Goal: Task Accomplishment & Management: Use online tool/utility

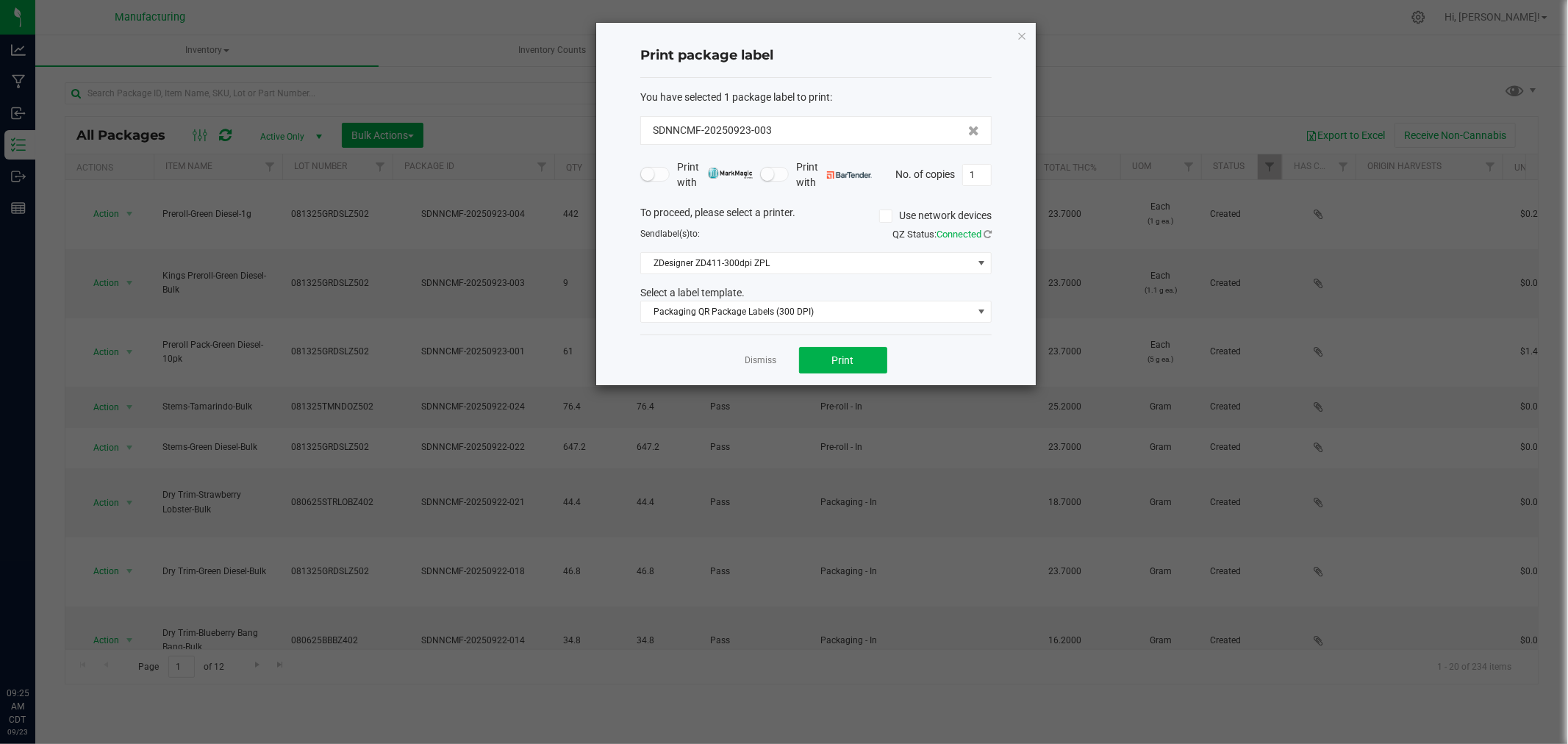
click at [1023, 37] on icon "button" at bounding box center [1022, 35] width 11 height 17
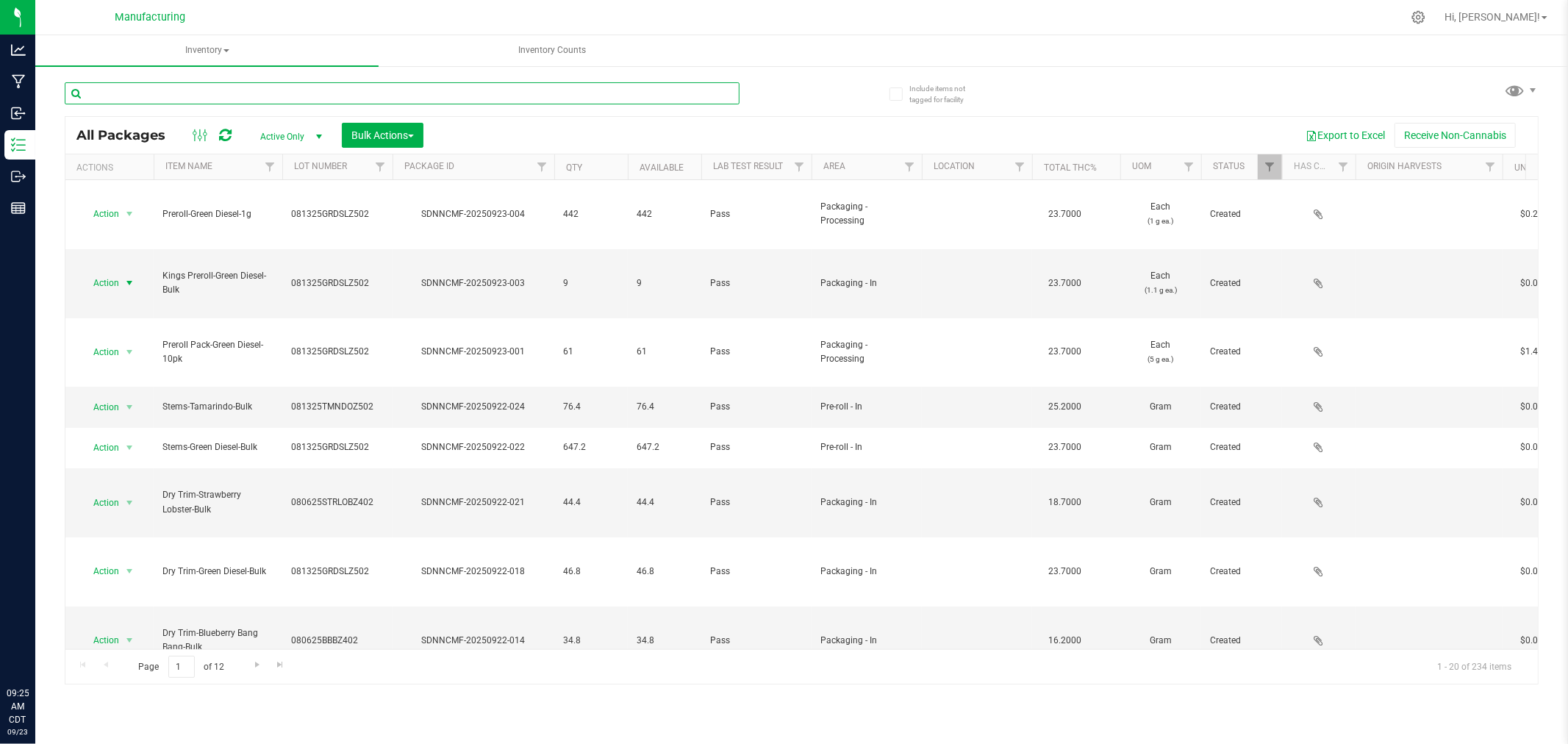
click at [288, 91] on input "text" at bounding box center [402, 93] width 675 height 22
type input "116"
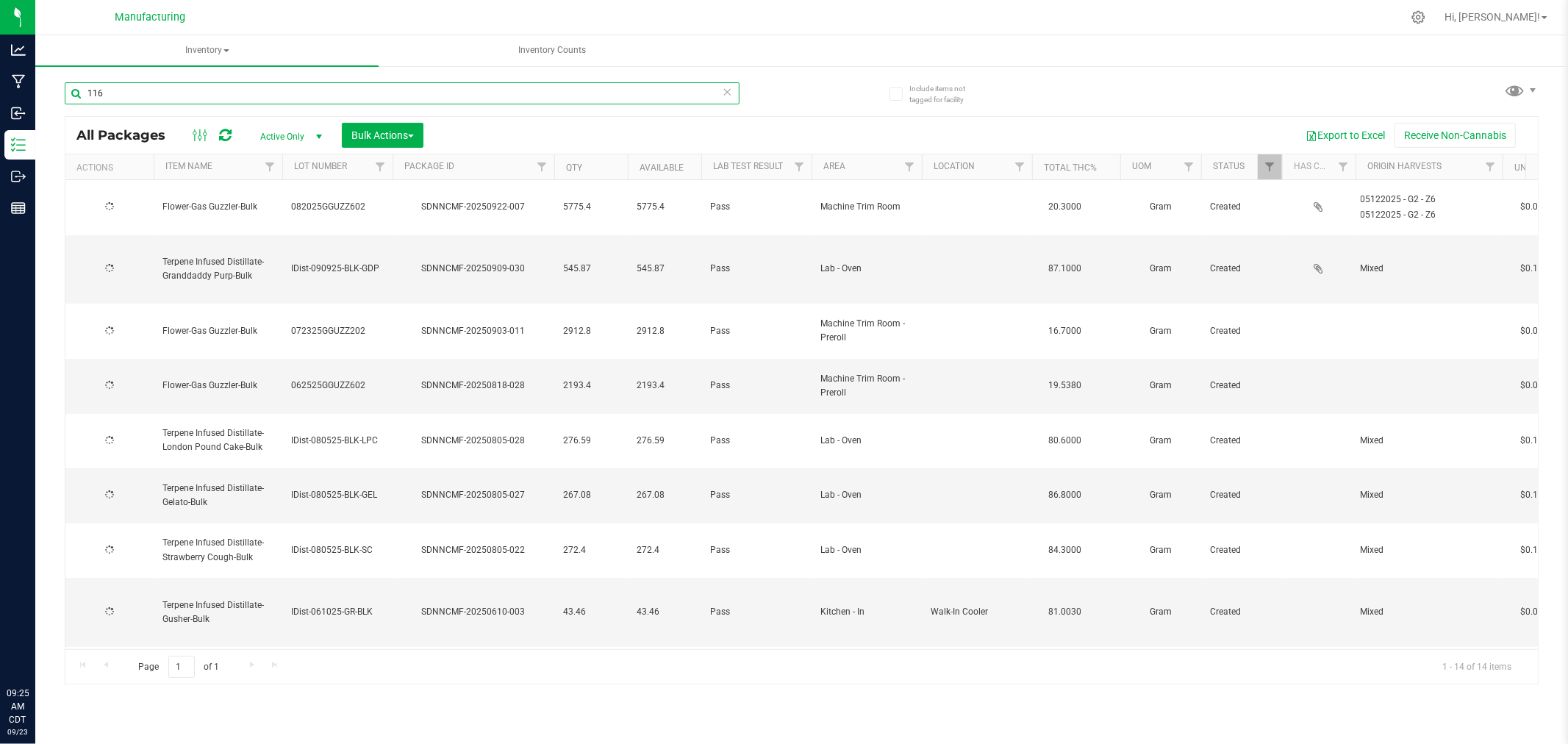
type input "[DATE]"
type input "116"
click at [203, 41] on span "Inventory" at bounding box center [207, 51] width 343 height 31
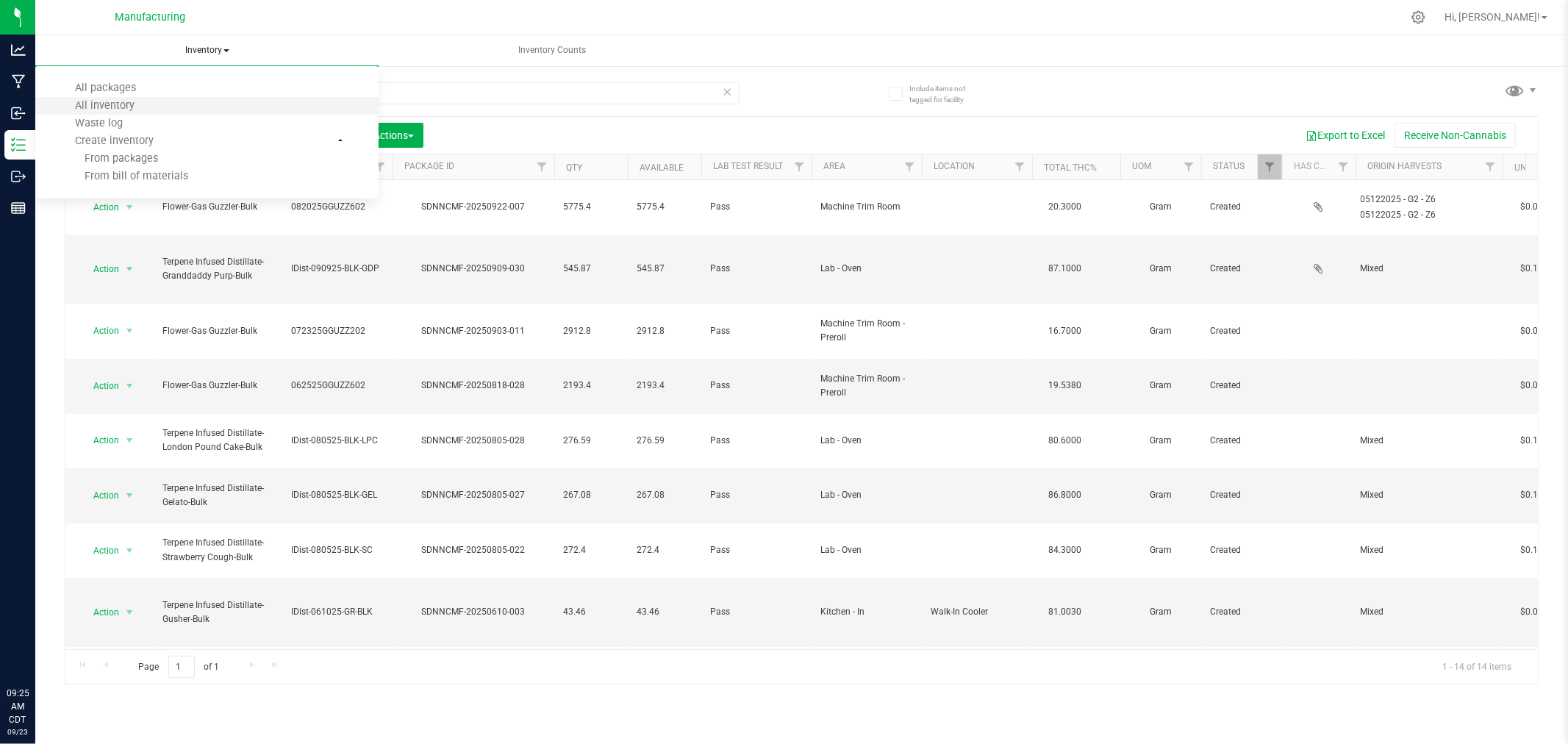
click at [165, 98] on li "All inventory" at bounding box center [207, 105] width 343 height 17
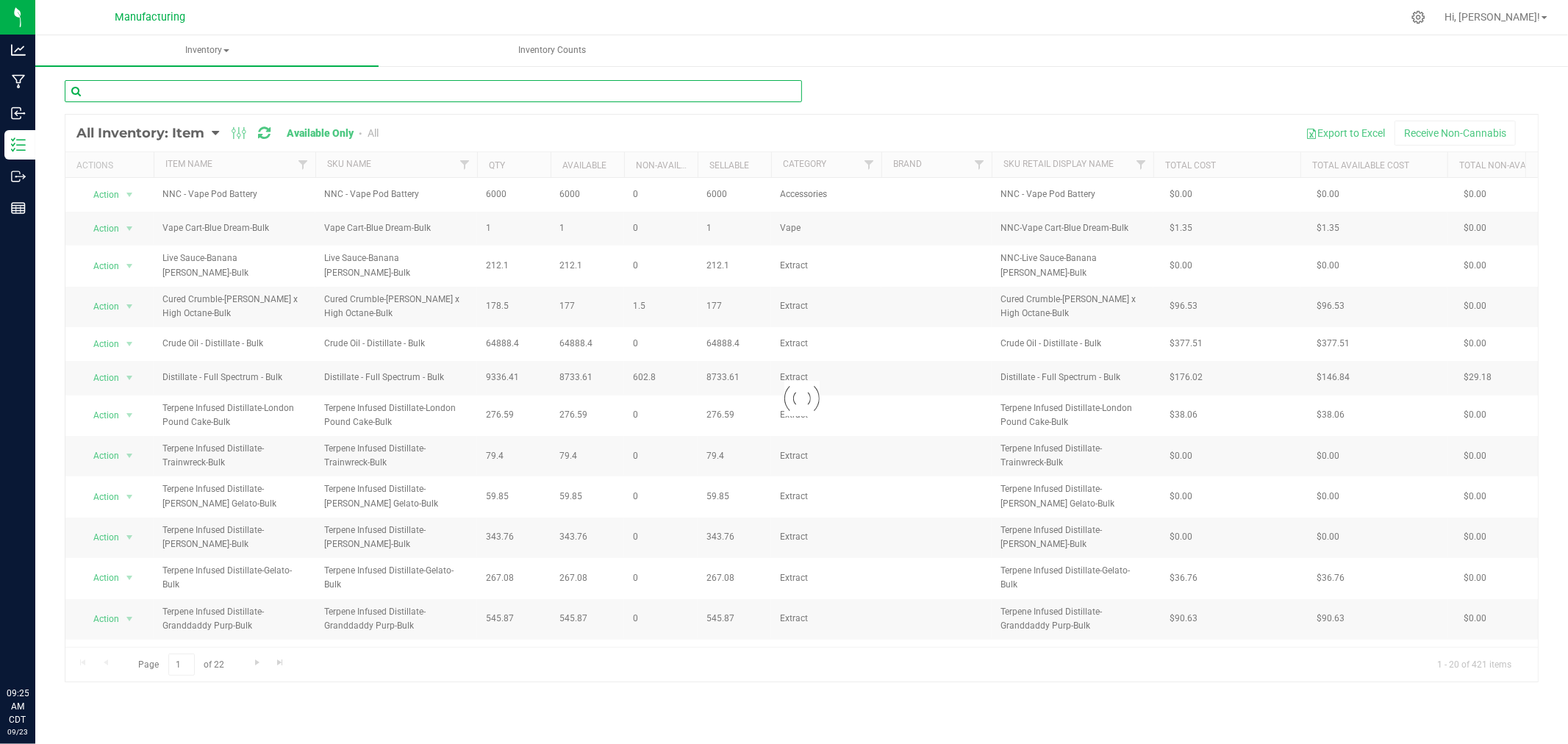
click at [159, 86] on input "text" at bounding box center [433, 91] width 737 height 22
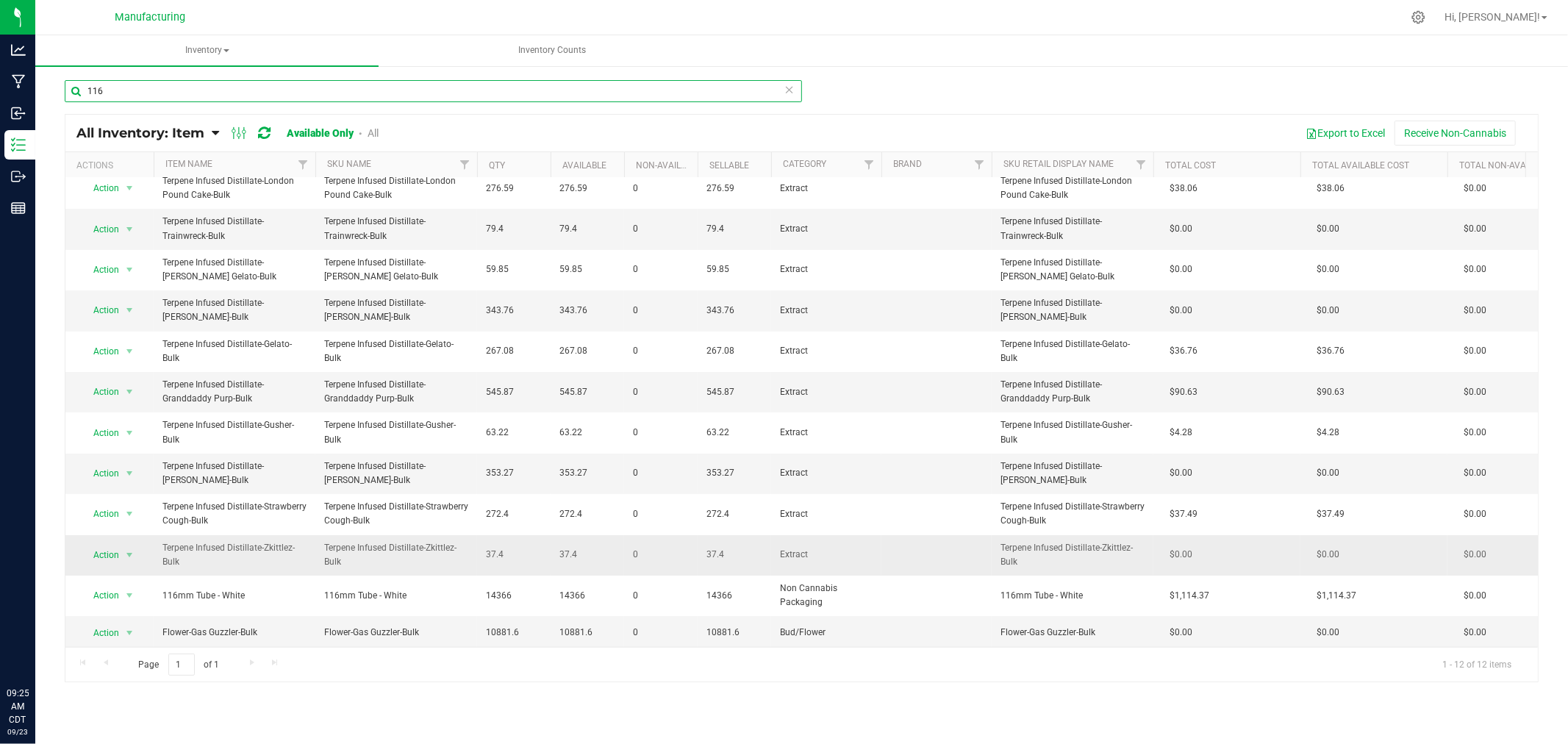
scroll to position [18, 0]
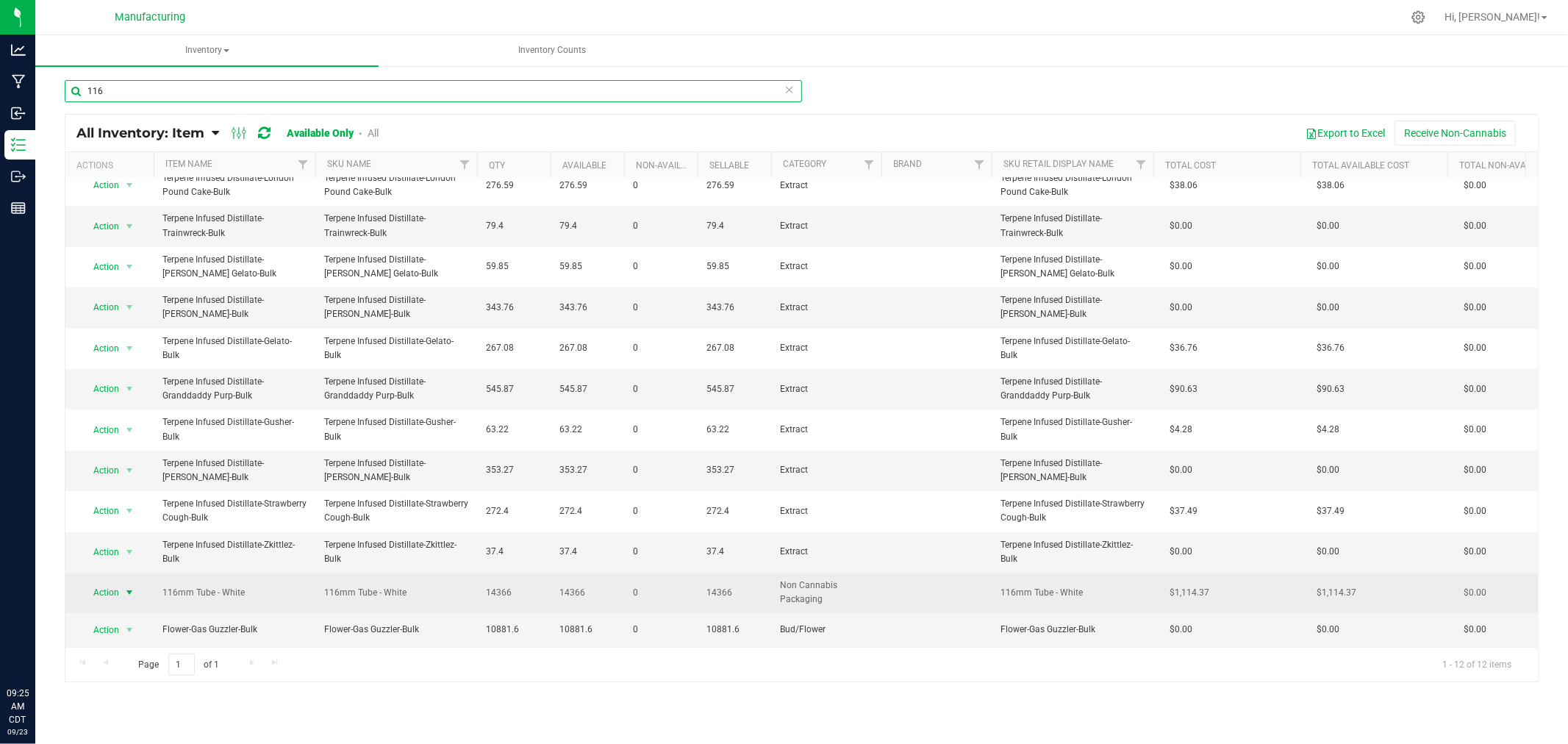
type input "116"
click at [123, 583] on span "select" at bounding box center [129, 593] width 18 height 20
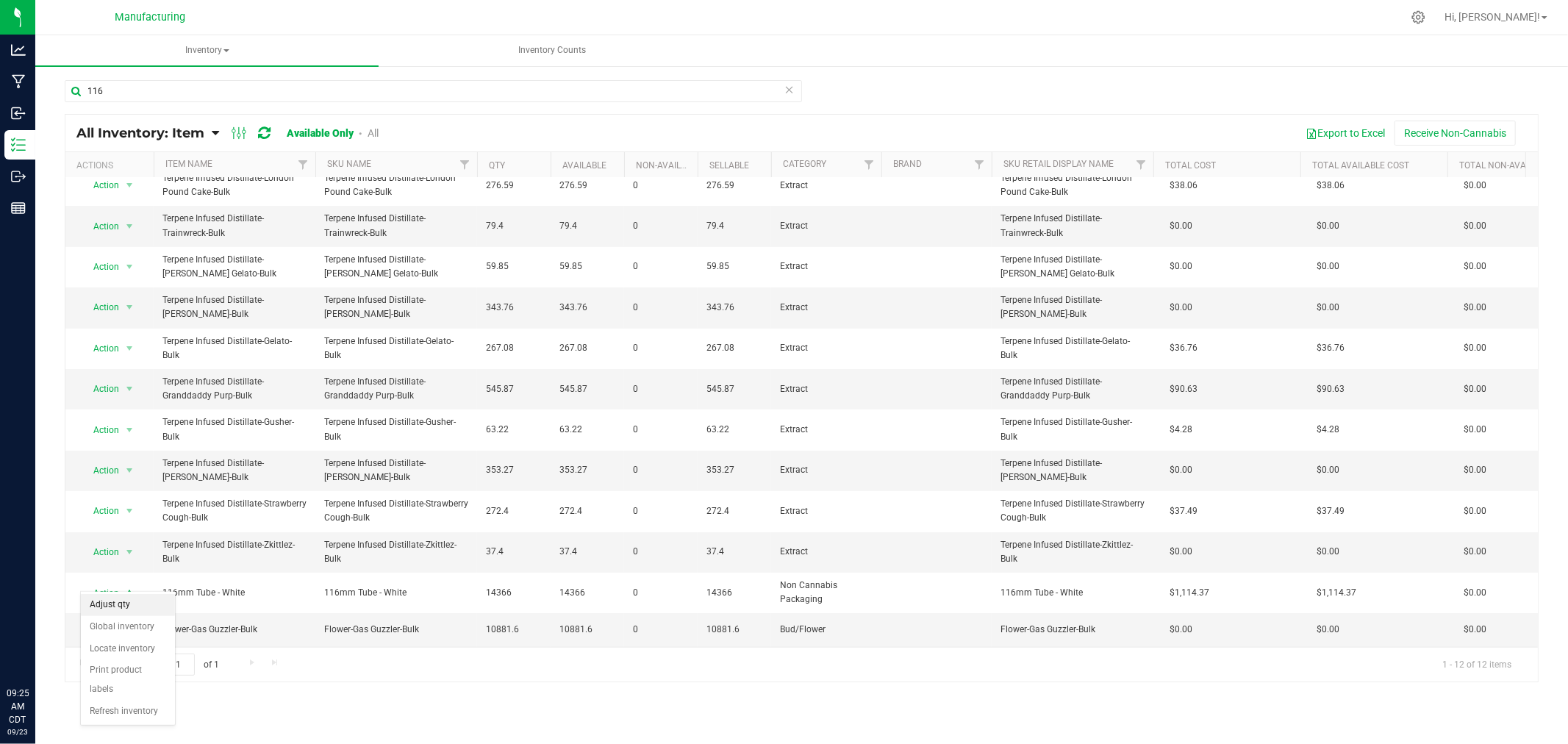
click at [129, 603] on li "Adjust qty" at bounding box center [128, 605] width 94 height 22
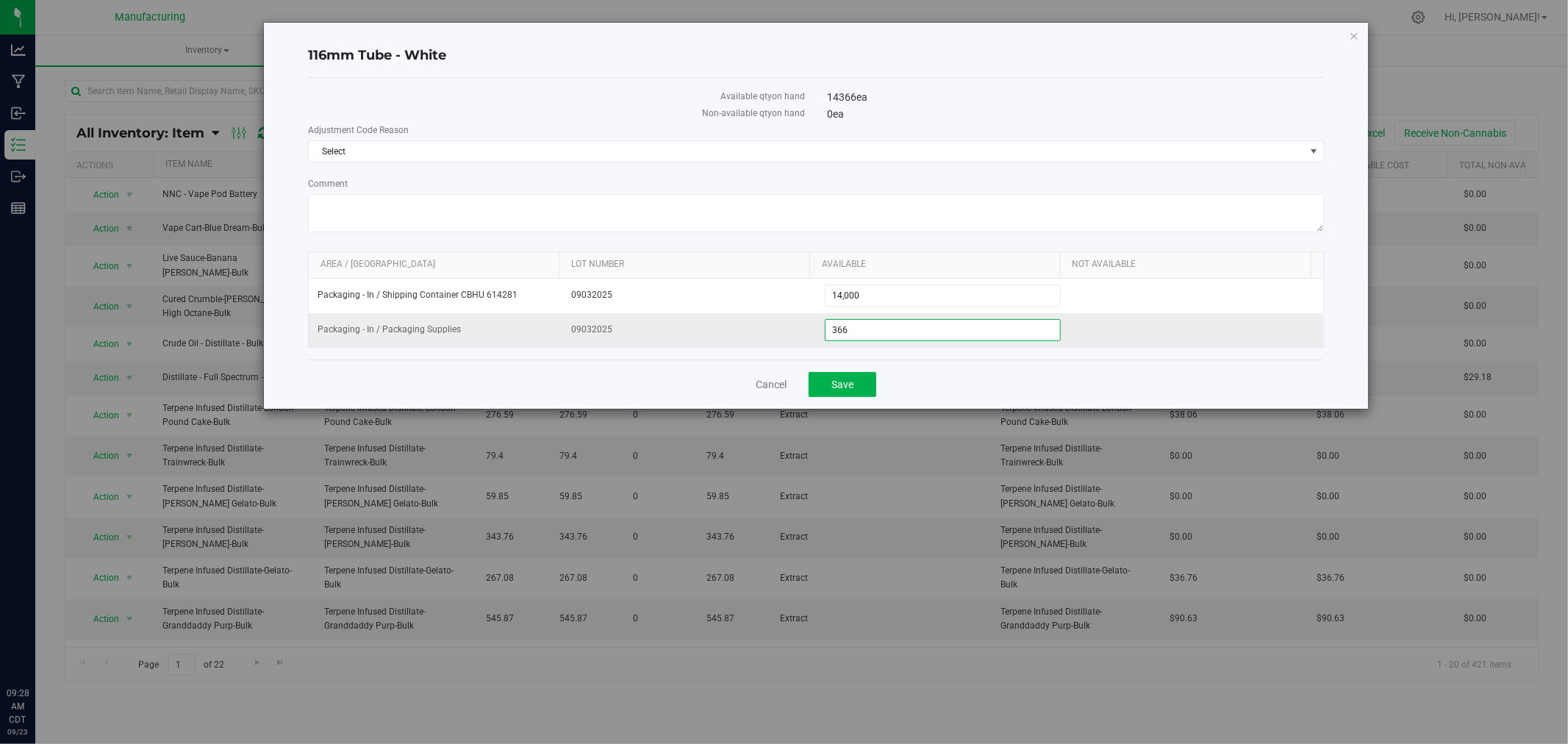
drag, startPoint x: 856, startPoint y: 322, endPoint x: 803, endPoint y: 328, distance: 53.3
click at [803, 328] on tr "Packaging - In / Packaging Supplies 09032025 366 366" at bounding box center [815, 330] width 1014 height 34
type input "354"
click at [427, 151] on span "Select" at bounding box center [806, 151] width 996 height 20
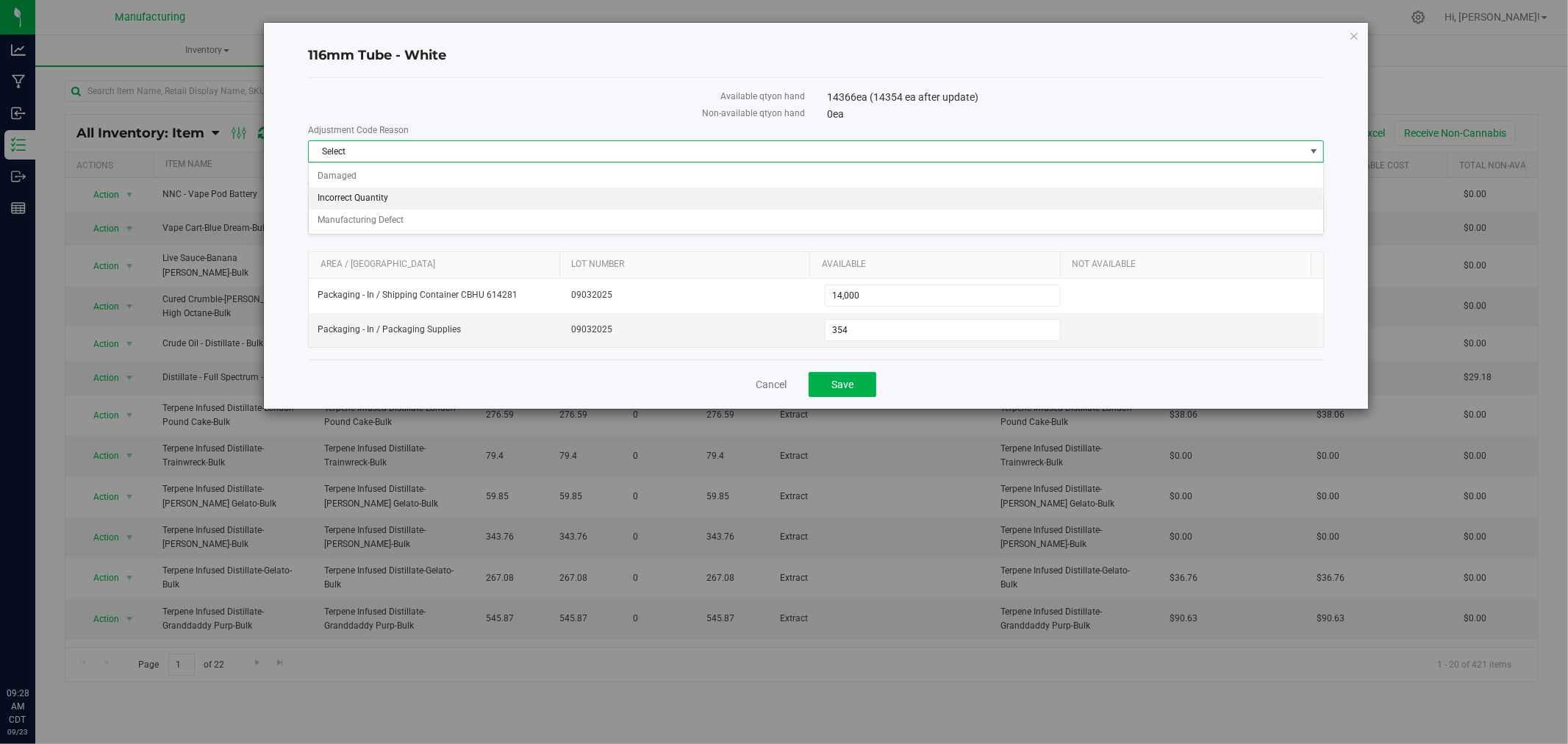
click at [399, 193] on li "Incorrect Quantity" at bounding box center [815, 198] width 1014 height 22
click at [393, 201] on textarea "Comment" at bounding box center [815, 213] width 1016 height 39
type textarea "got down to end of the bin did a recount"
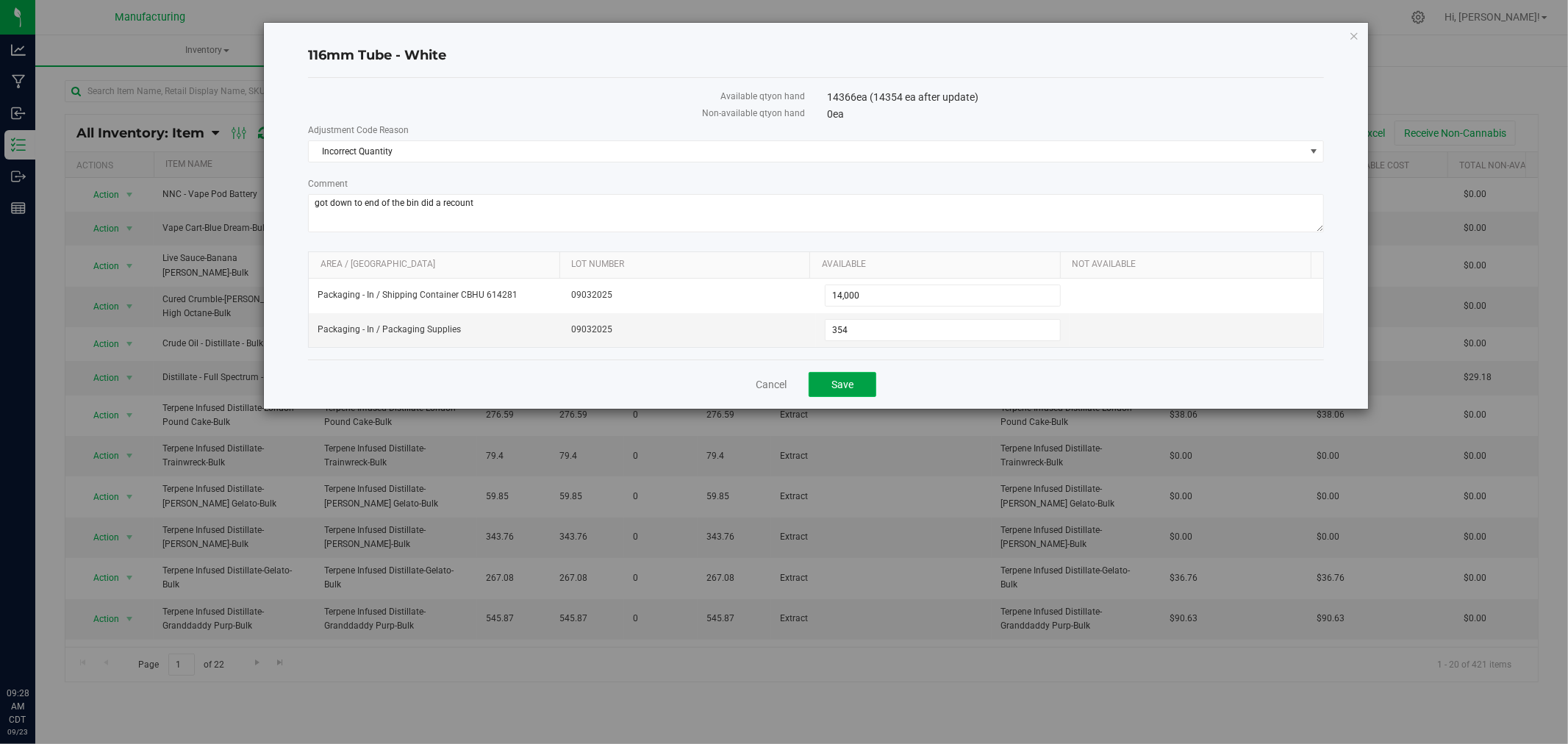
click at [856, 391] on button "Save" at bounding box center [842, 384] width 67 height 25
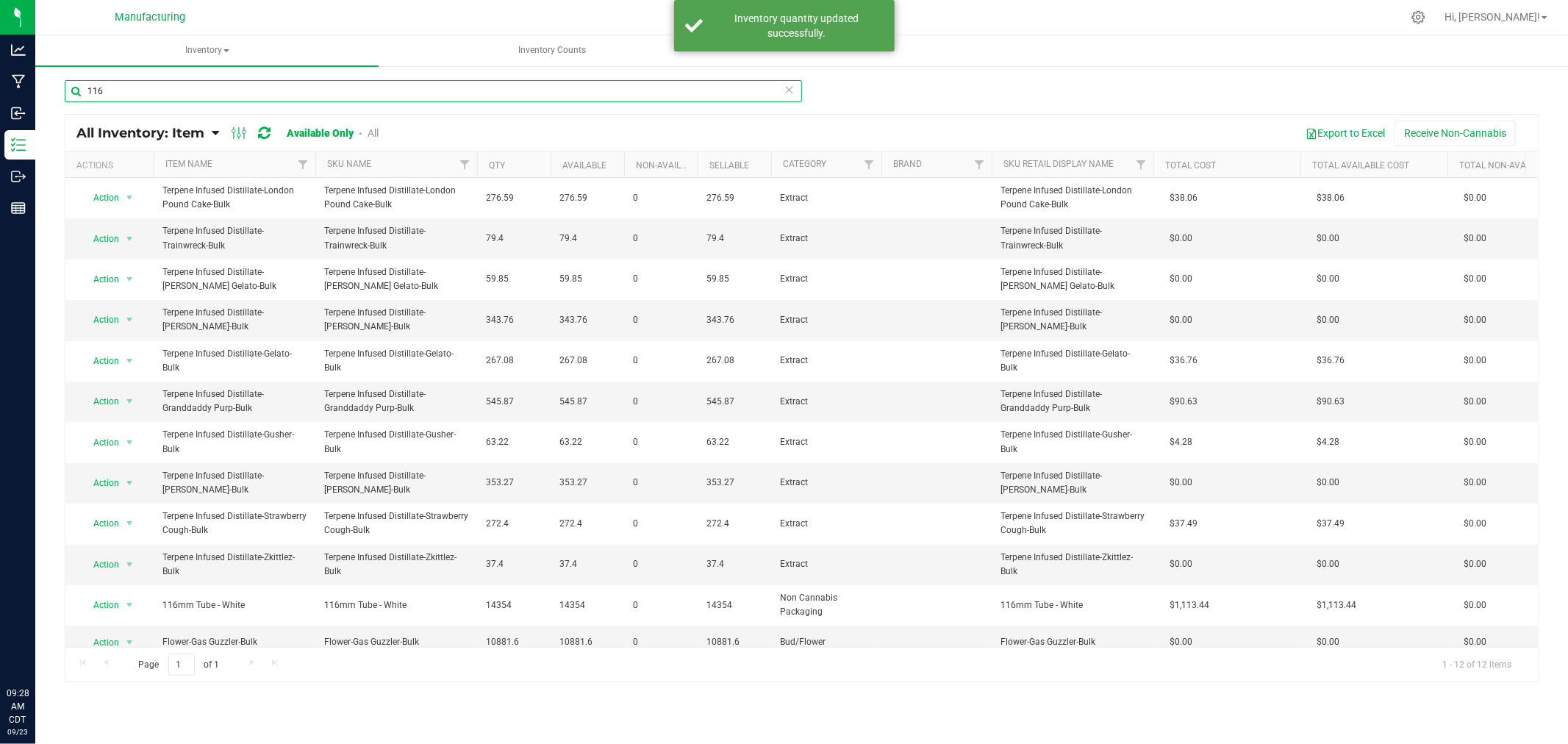
click at [114, 92] on input "116" at bounding box center [433, 91] width 737 height 22
type input "1"
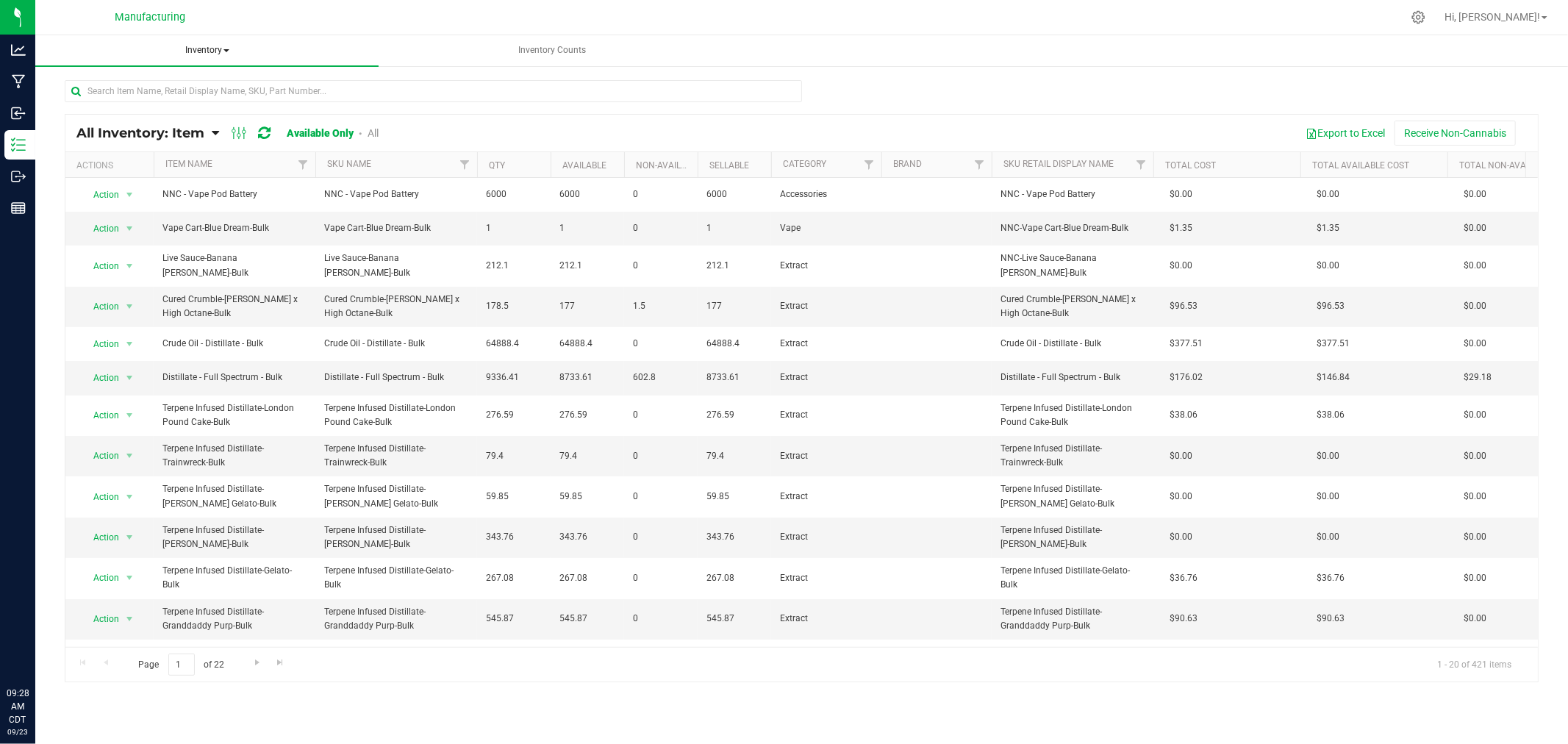
click at [203, 53] on span "Inventory" at bounding box center [207, 51] width 343 height 31
click at [204, 89] on li "All packages" at bounding box center [207, 88] width 343 height 17
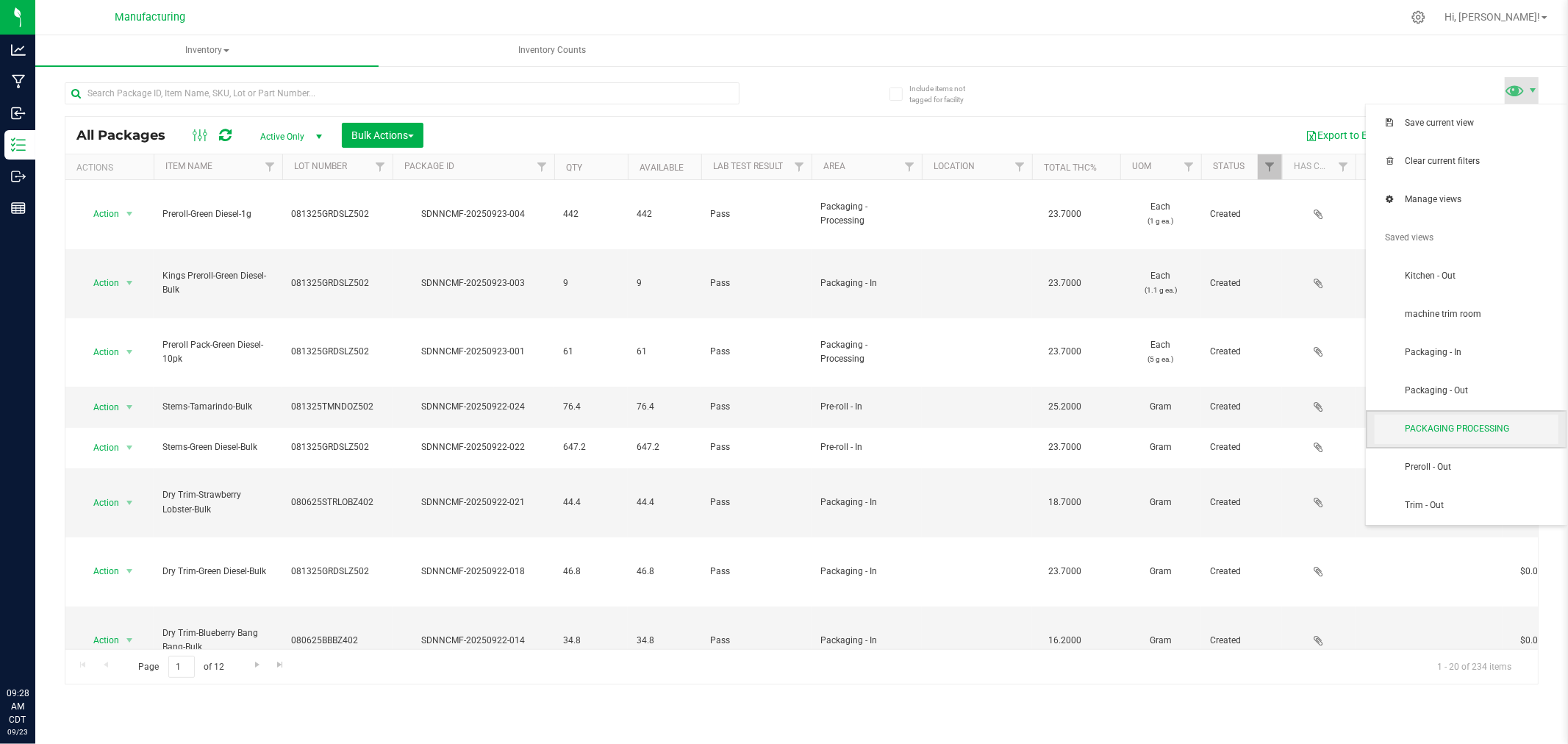
click at [1414, 417] on span "PACKAGING PROCESSING" at bounding box center [1466, 429] width 184 height 30
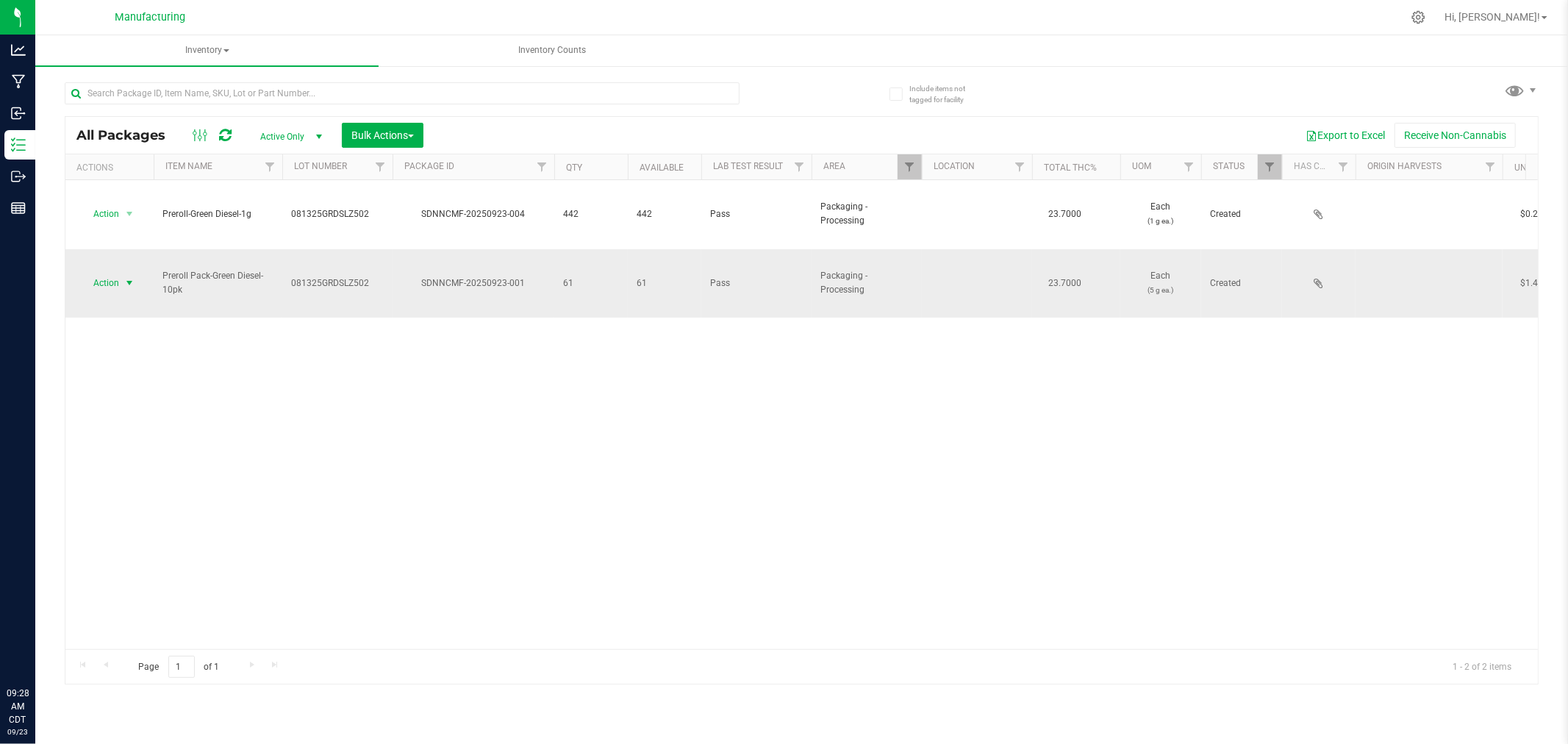
click at [127, 277] on span "select" at bounding box center [129, 283] width 12 height 12
click at [134, 350] on li "Locate package" at bounding box center [127, 353] width 92 height 22
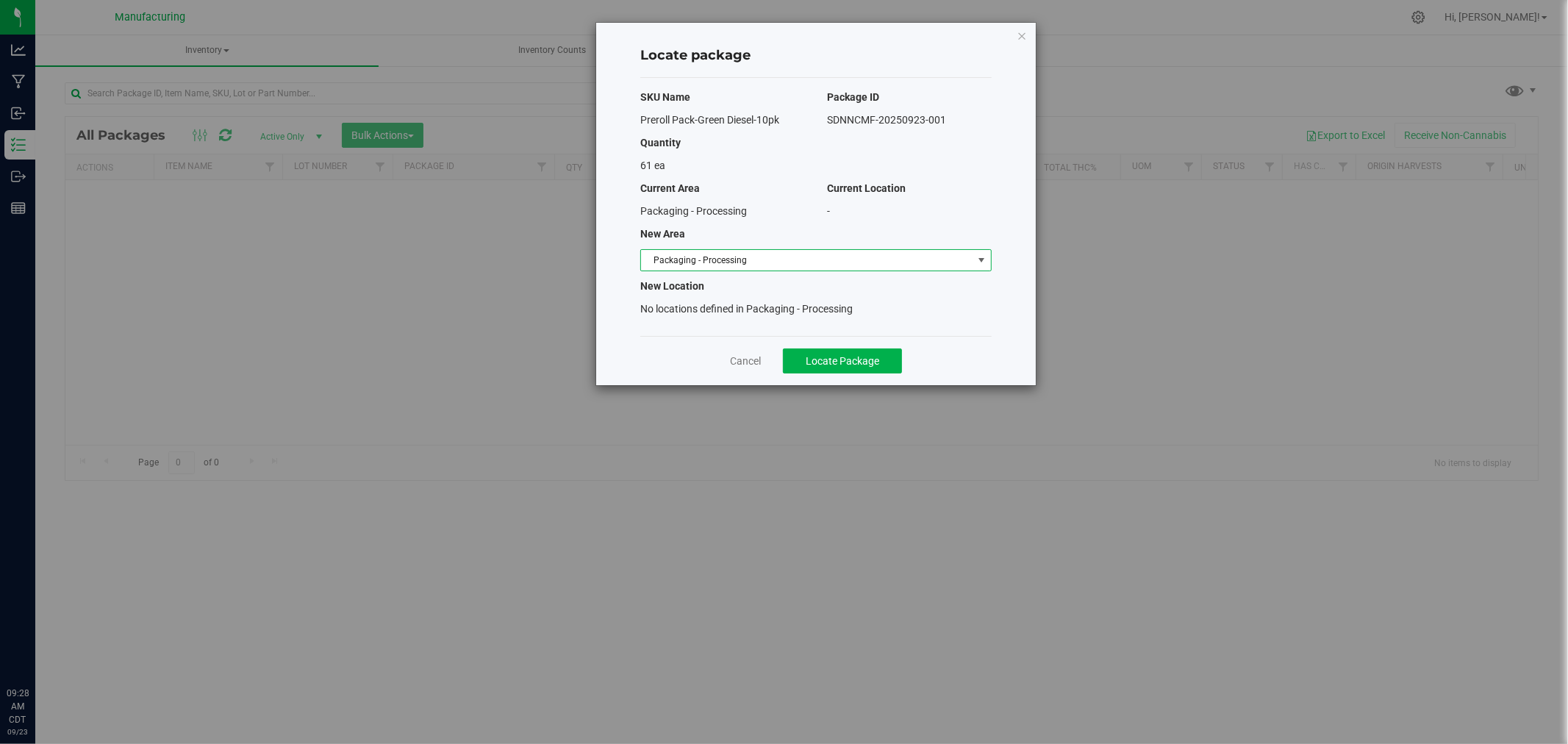
click at [824, 254] on span "Packaging - Processing" at bounding box center [806, 260] width 331 height 20
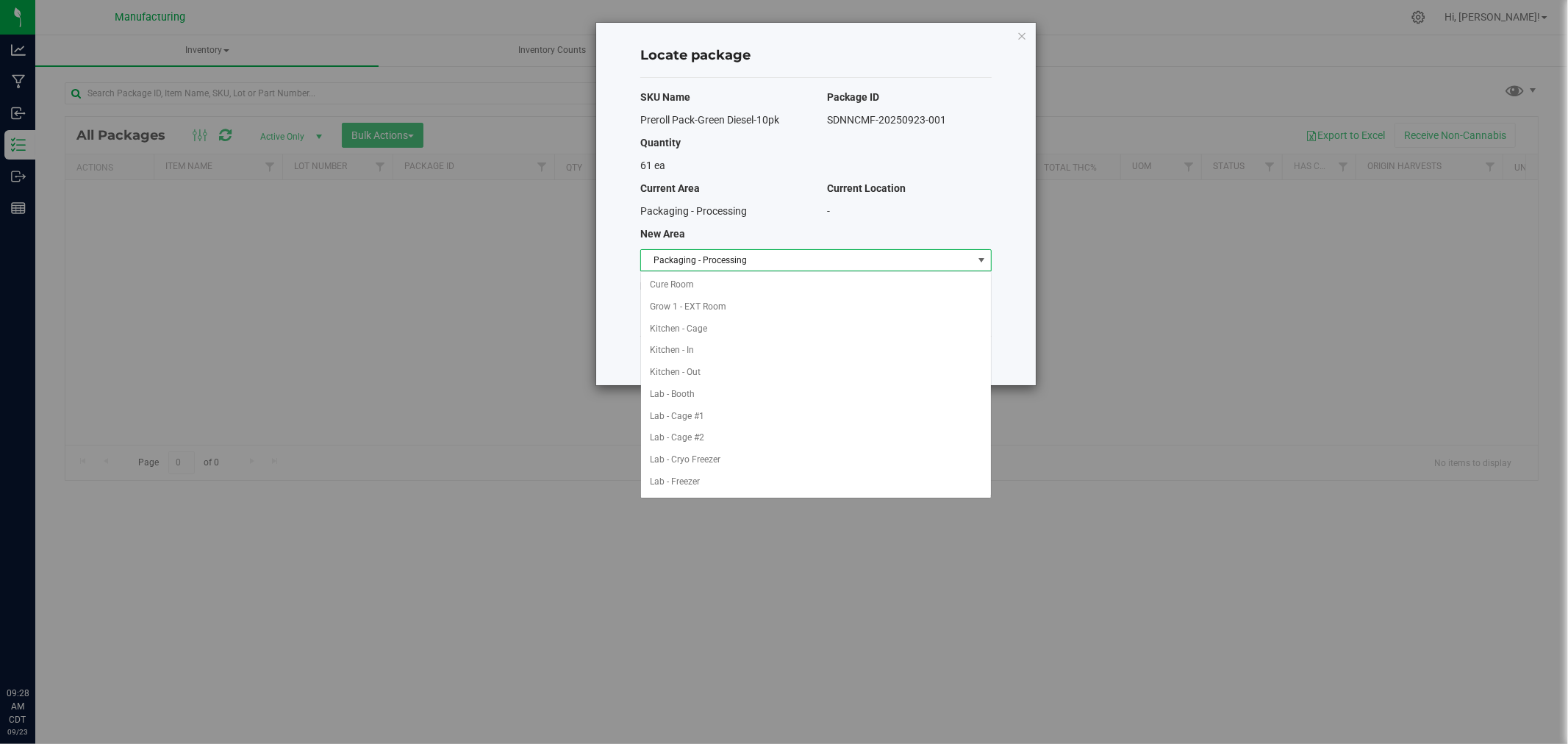
scroll to position [241, 0]
click at [718, 456] on li "Packaging - Out" at bounding box center [815, 460] width 349 height 22
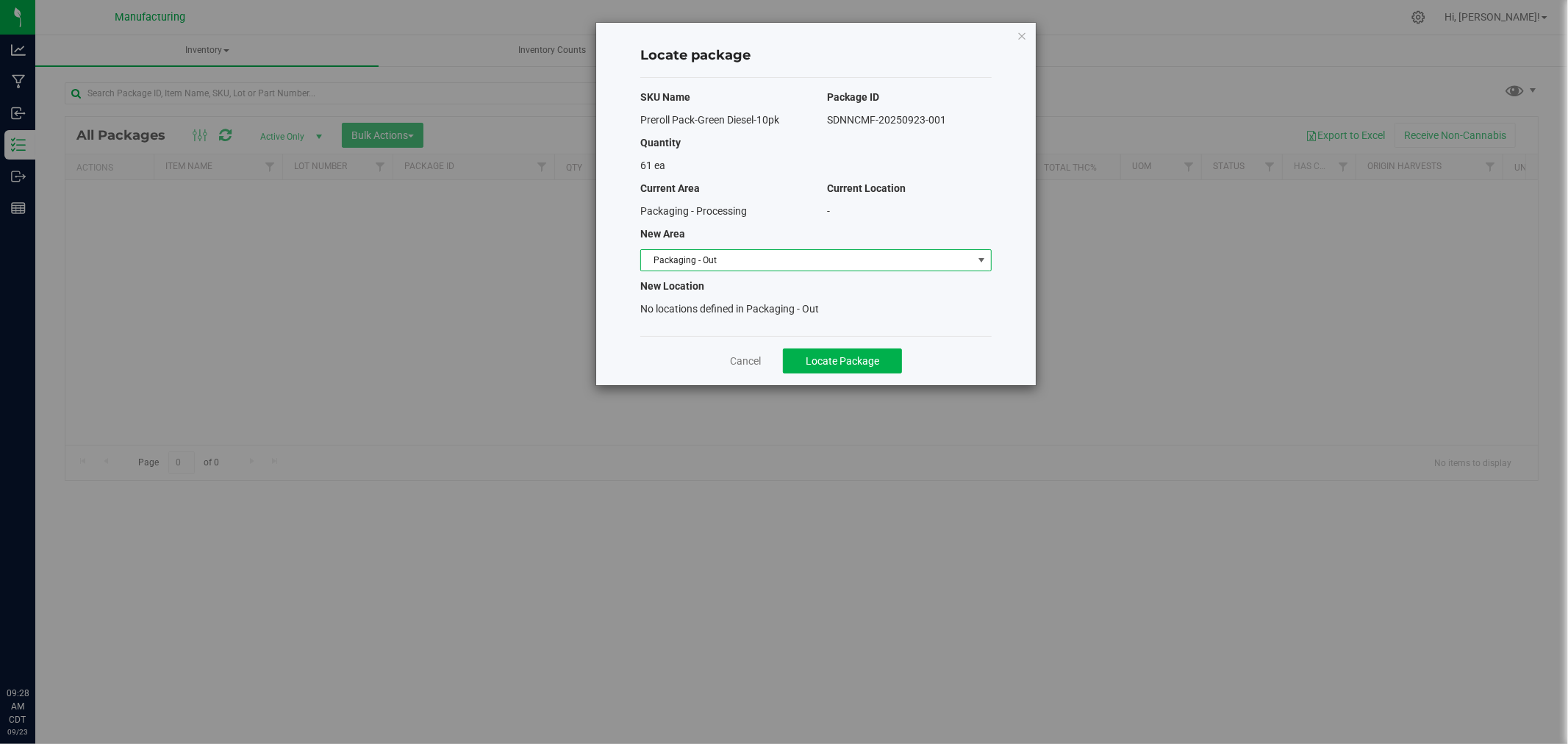
click at [857, 347] on div "Cancel Locate Package" at bounding box center [815, 360] width 351 height 49
click at [865, 373] on div "Cancel Locate Package" at bounding box center [815, 360] width 351 height 49
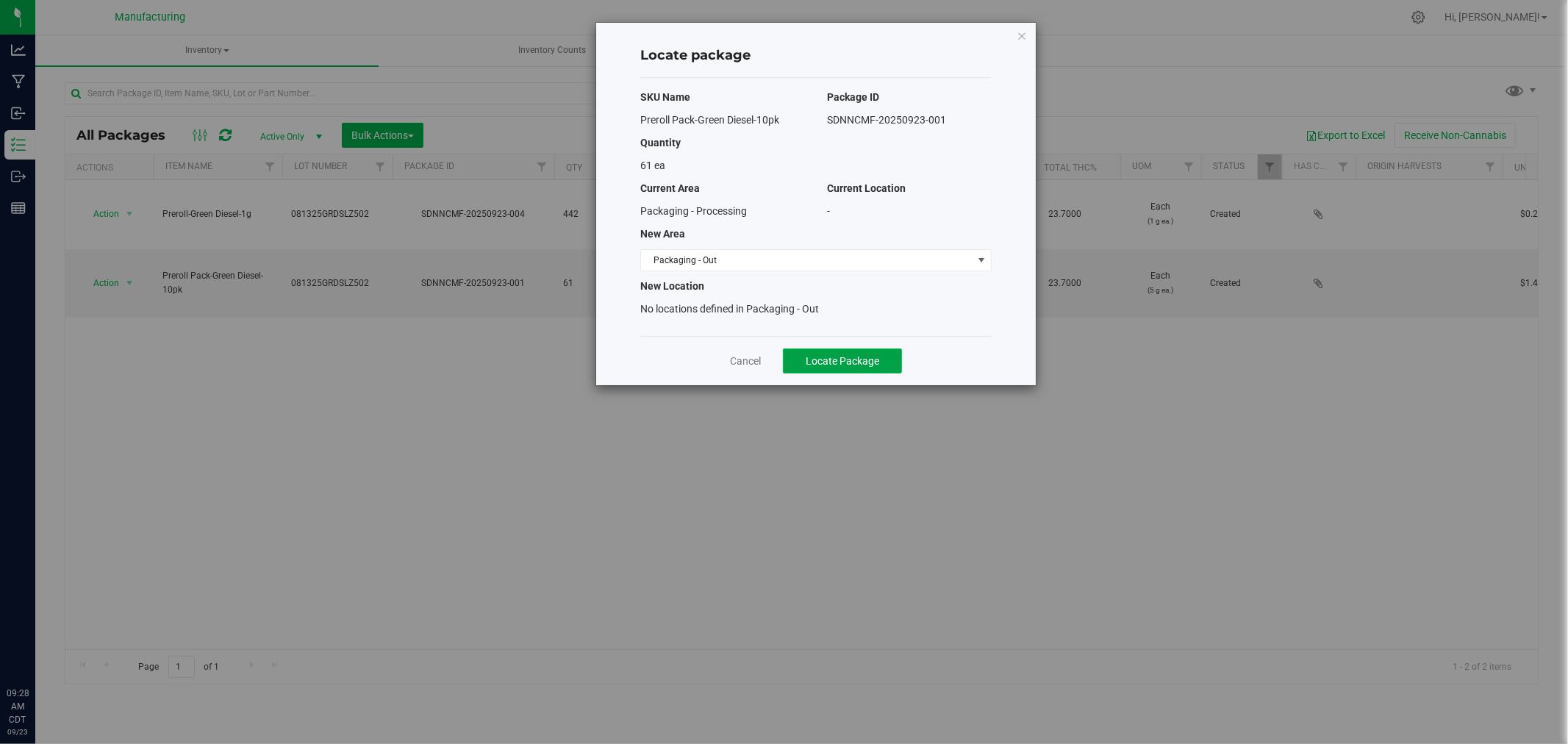
click at [871, 364] on span "Locate Package" at bounding box center [842, 361] width 73 height 12
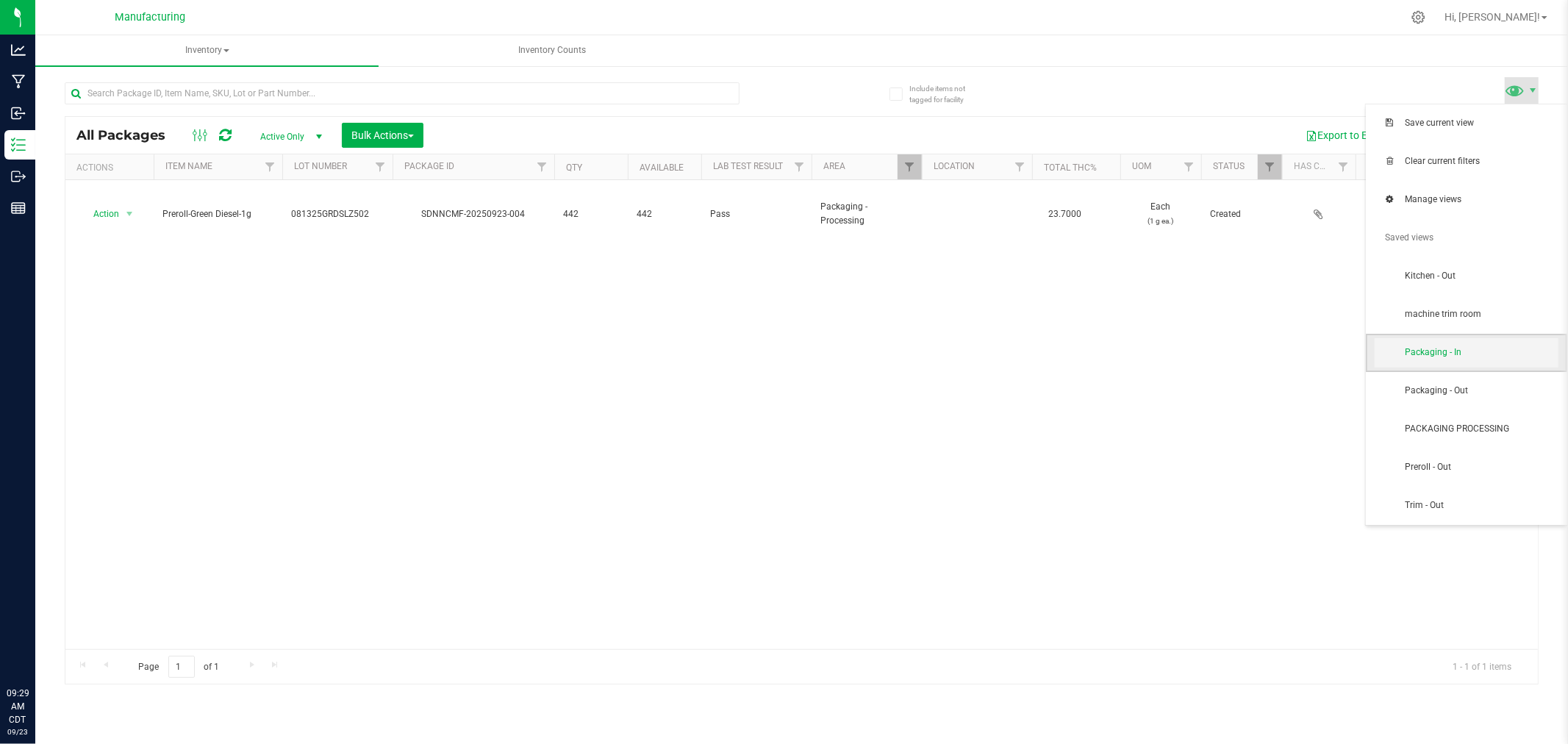
click at [1499, 344] on span "Packaging - In" at bounding box center [1466, 353] width 184 height 30
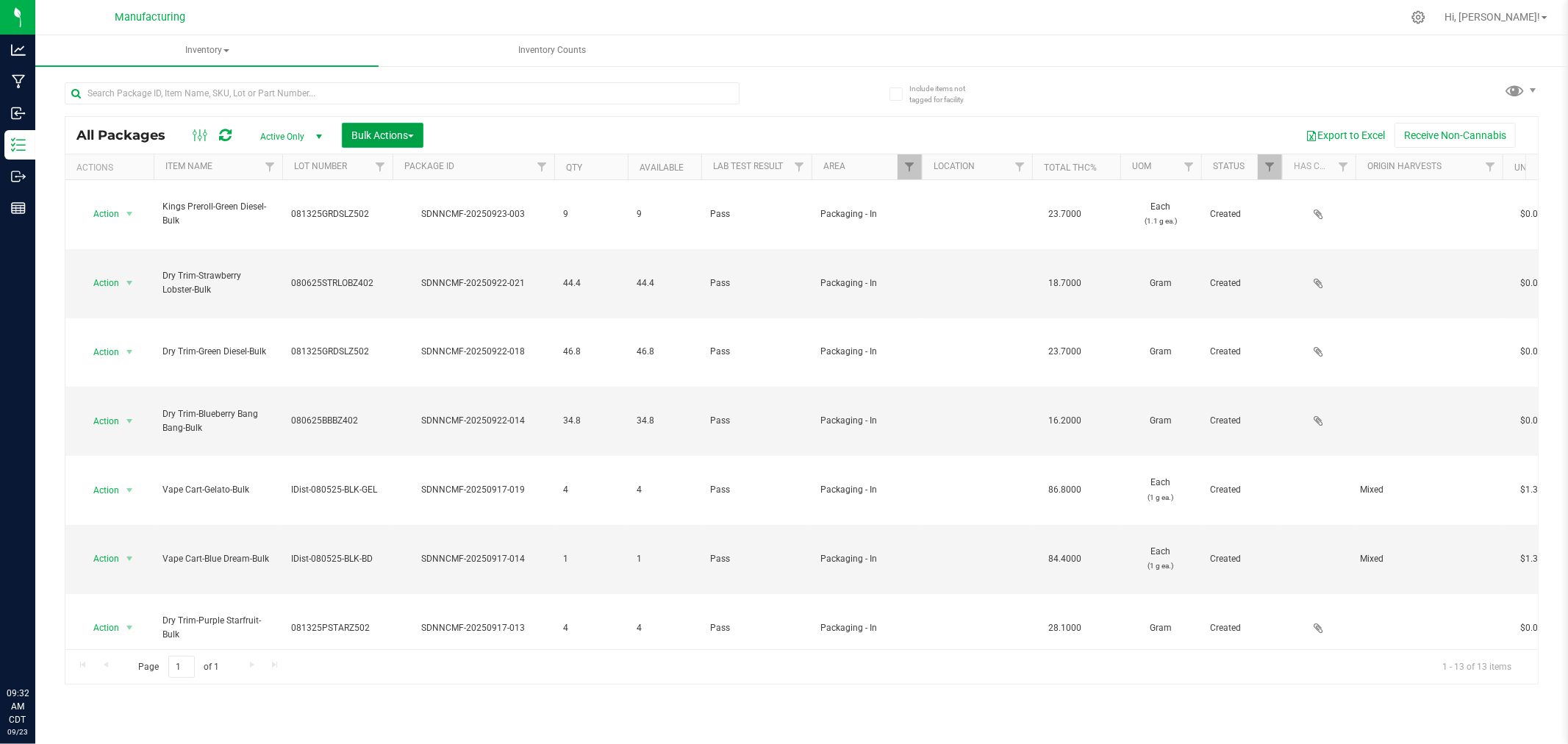
click at [387, 133] on span "Bulk Actions" at bounding box center [382, 135] width 63 height 12
click at [390, 169] on span "Add to manufacturing run" at bounding box center [405, 169] width 111 height 12
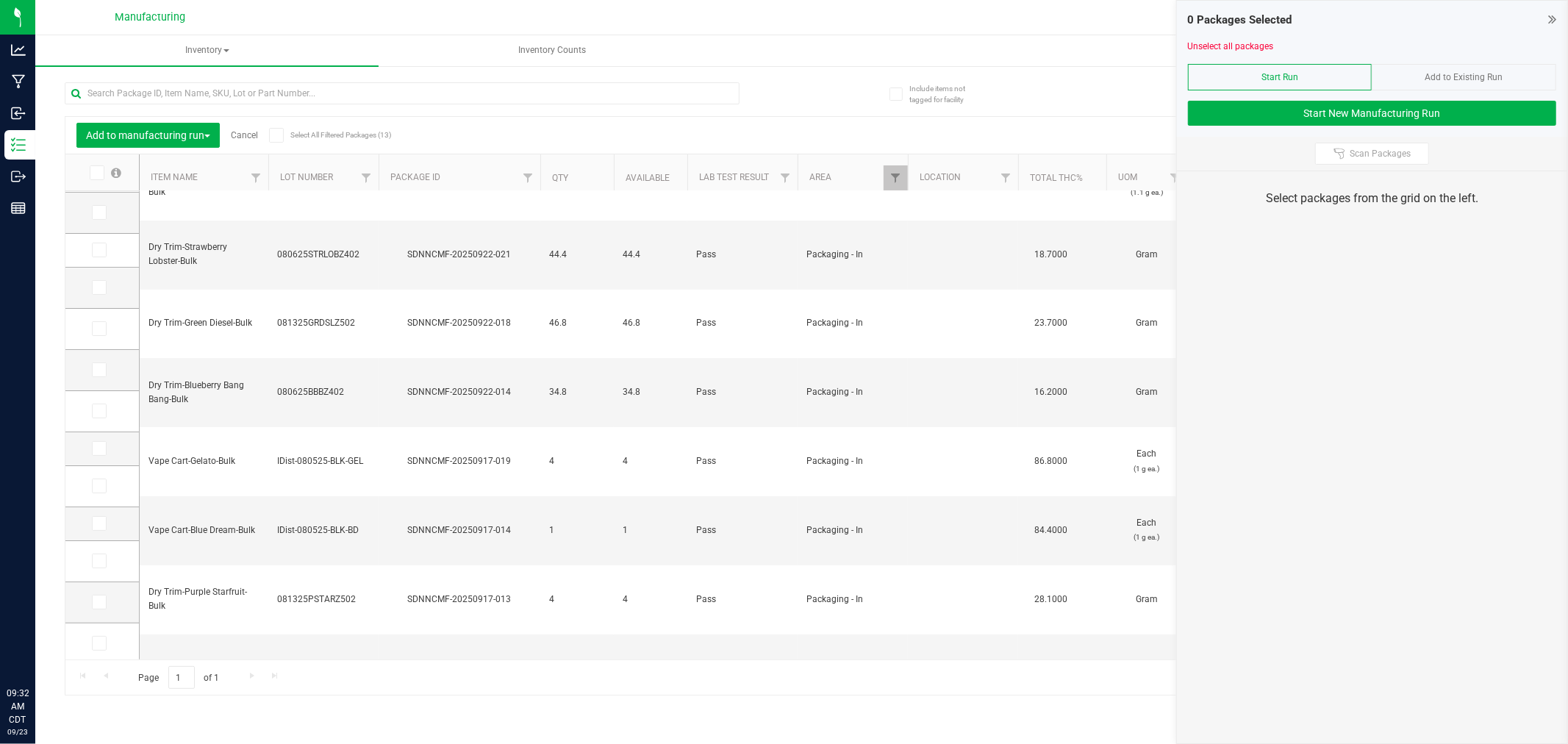
scroll to position [44, 0]
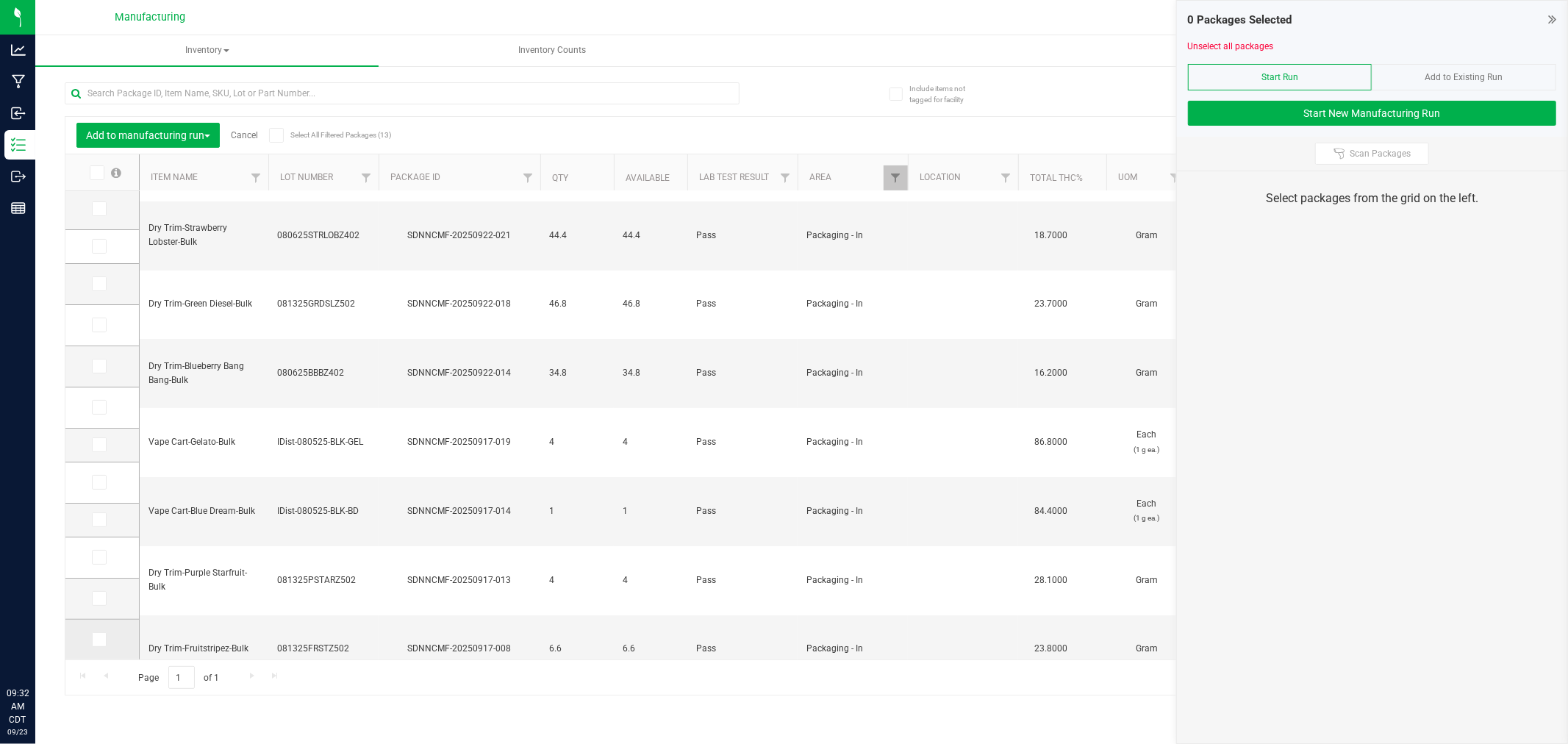
click at [97, 640] on icon at bounding box center [98, 640] width 10 height 0
click at [0, 0] on input "checkbox" at bounding box center [0, 0] width 0 height 0
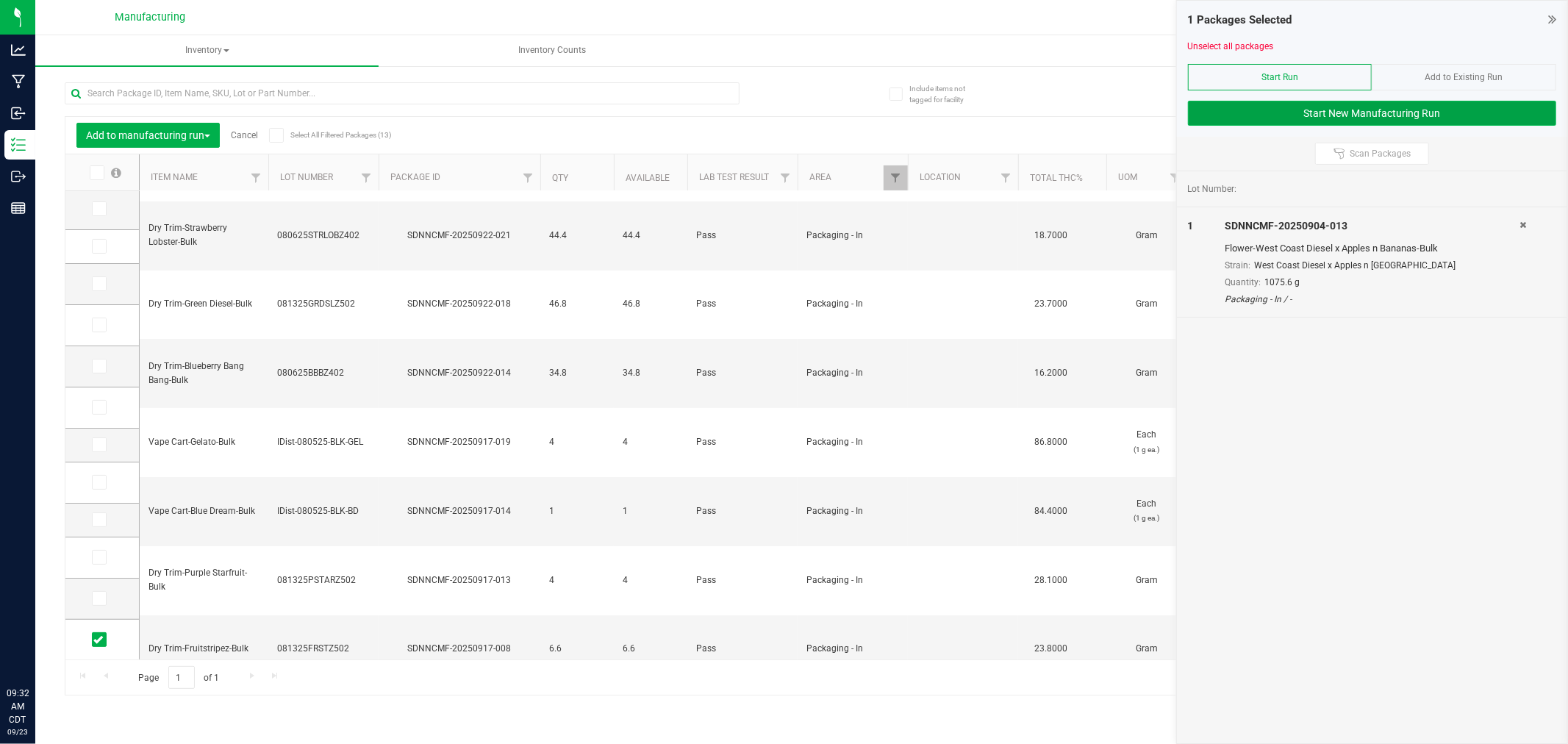
click at [1346, 114] on button "Start New Manufacturing Run" at bounding box center [1371, 113] width 368 height 25
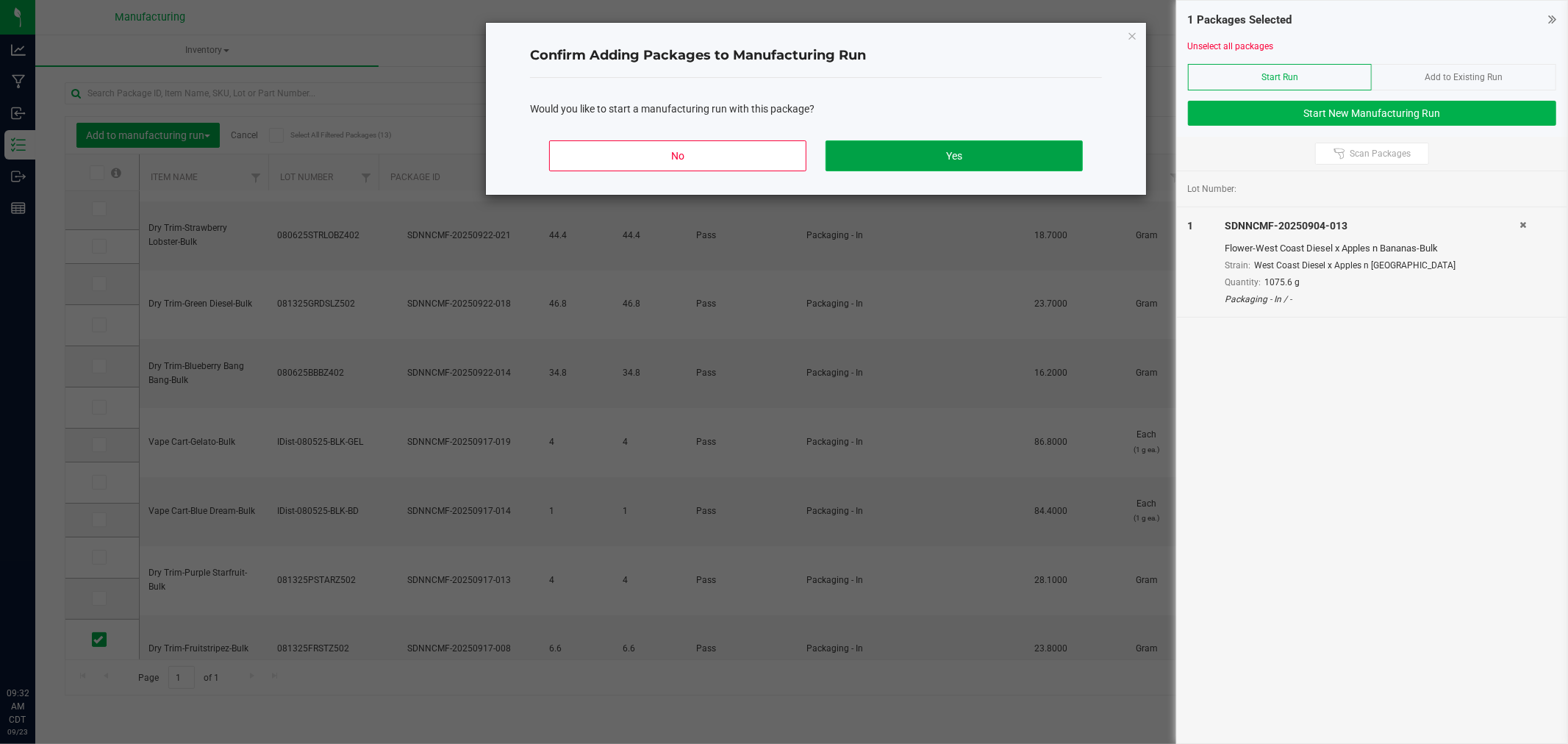
click at [1073, 160] on button "Yes" at bounding box center [954, 156] width 257 height 31
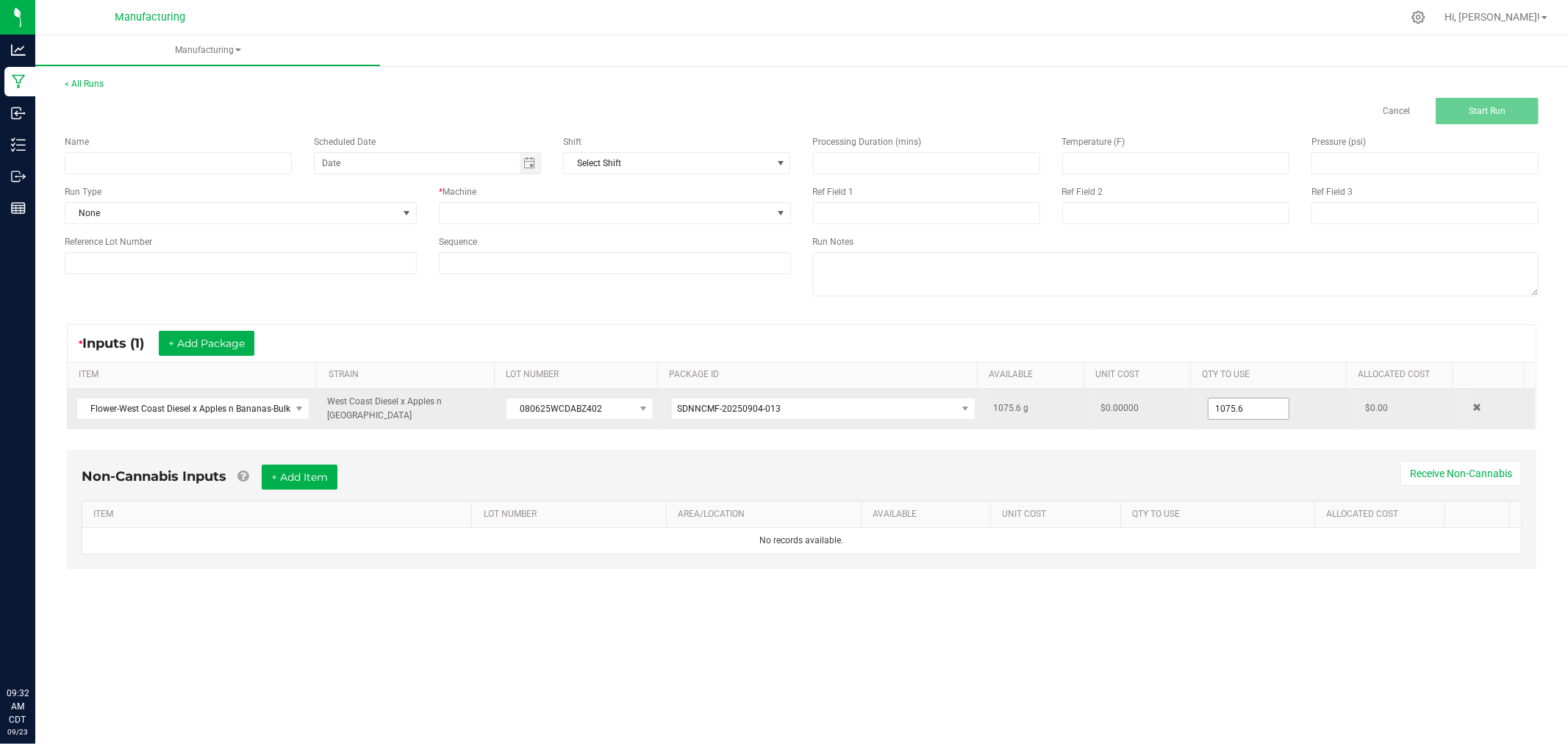
drag, startPoint x: 1271, startPoint y: 412, endPoint x: 1270, endPoint y: 404, distance: 8.1
click at [1271, 410] on input "1075.6" at bounding box center [1248, 409] width 80 height 20
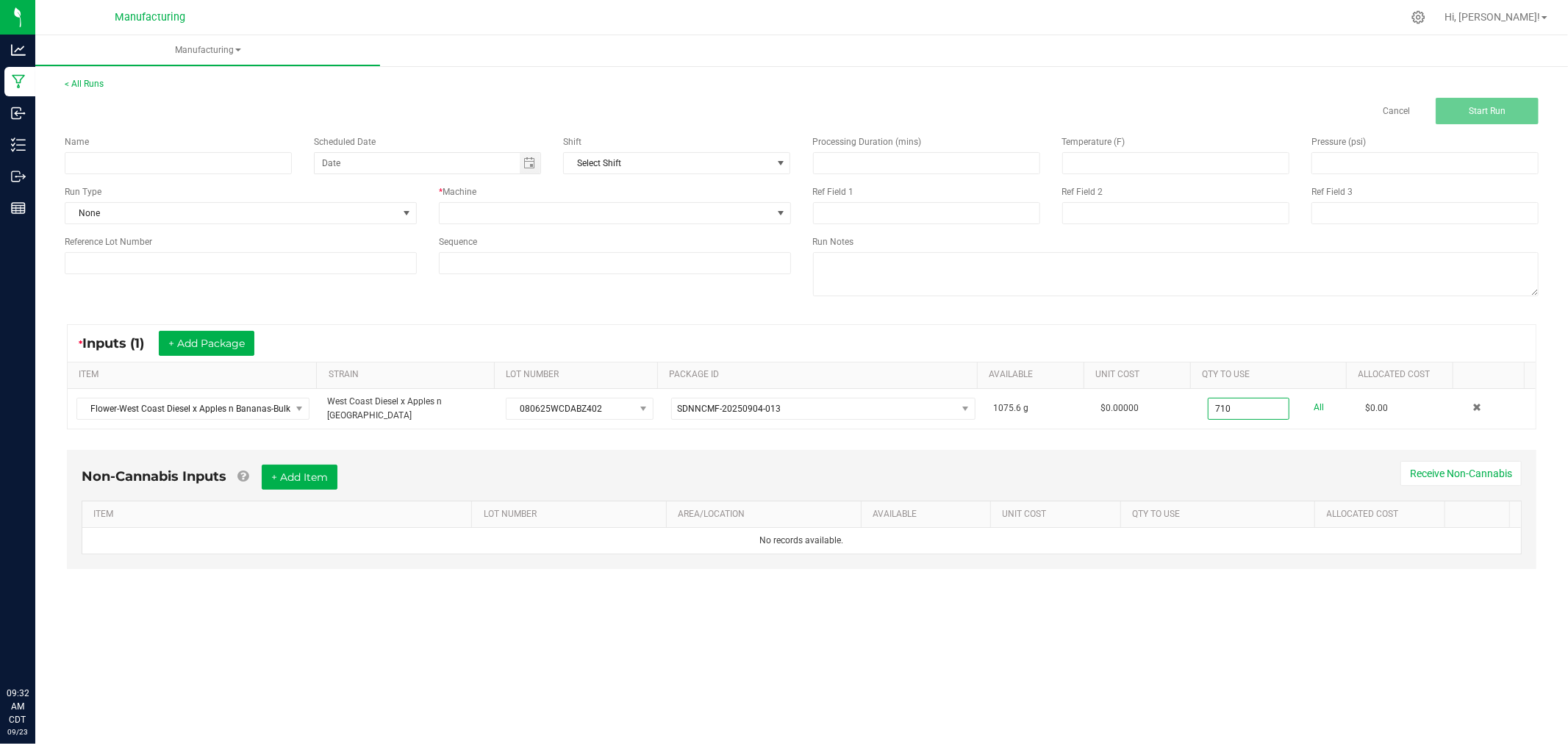
type input "710.0000 g"
click at [1162, 331] on div "* Inputs (1) + Add Package" at bounding box center [801, 343] width 1467 height 37
click at [138, 162] on input at bounding box center [179, 163] width 227 height 22
type input "092325-west coast diesel x apples n bananas oz bags"
click at [378, 207] on span "None" at bounding box center [231, 213] width 332 height 20
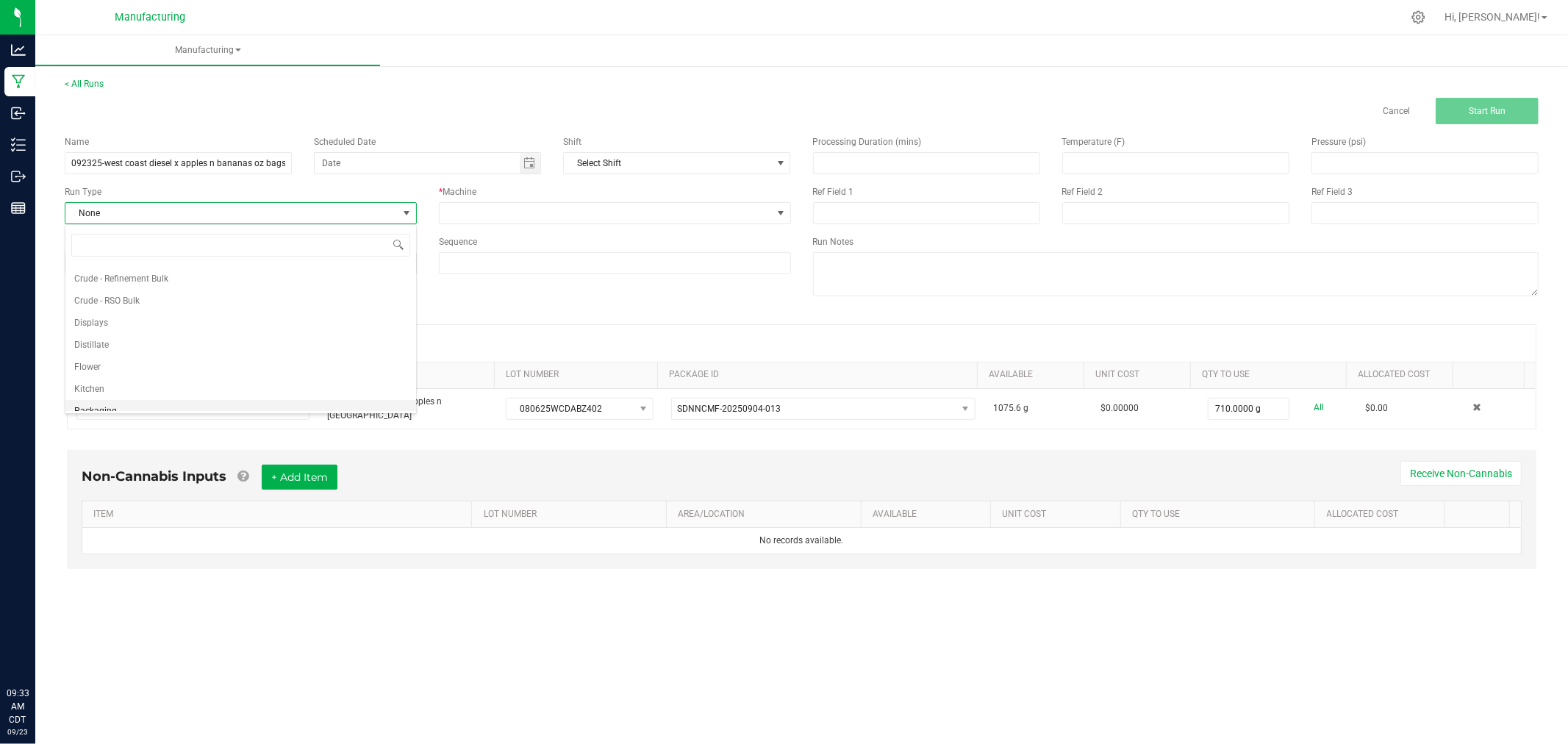
scroll to position [73, 0]
click at [251, 369] on li "Packaging" at bounding box center [240, 378] width 350 height 22
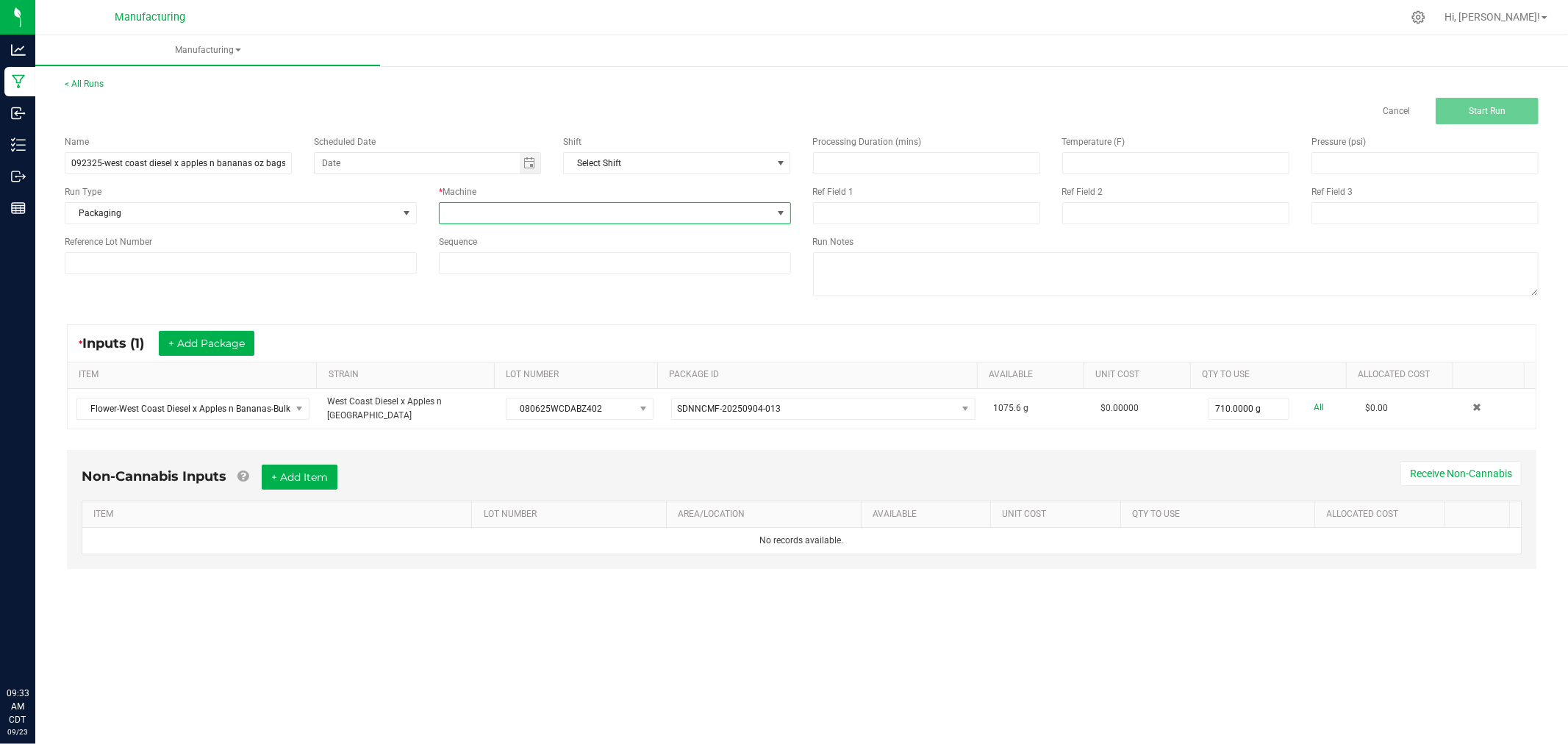
click at [545, 216] on span at bounding box center [605, 213] width 332 height 20
click at [486, 349] on li "Packaging" at bounding box center [614, 344] width 350 height 25
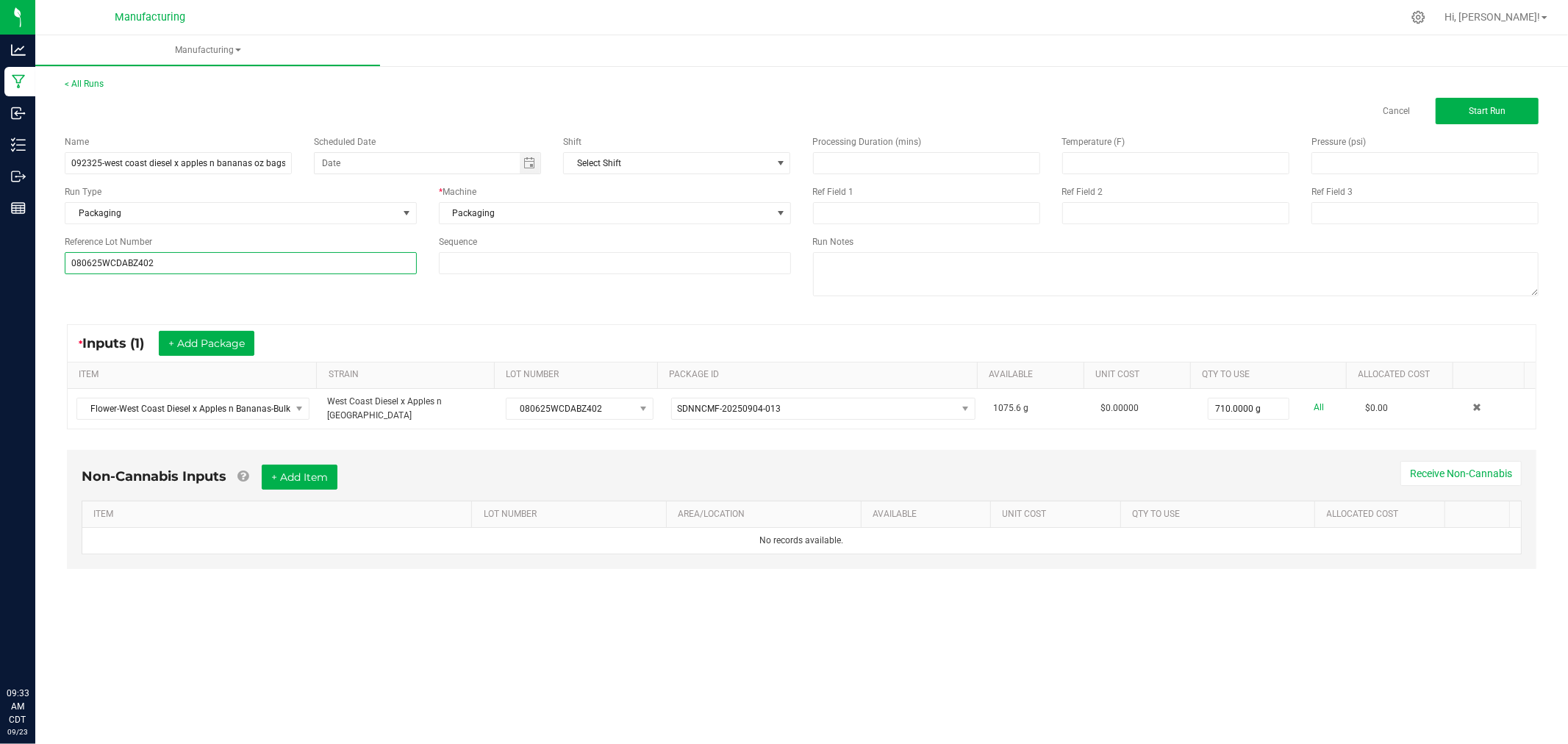
type input "080625WCDABZ402"
click at [120, 287] on div "Name 092325-west coast diesel x apples n bananas oz bags Scheduled Date Shift S…" at bounding box center [801, 217] width 1495 height 187
click at [1492, 107] on span "Start Run" at bounding box center [1486, 111] width 37 height 11
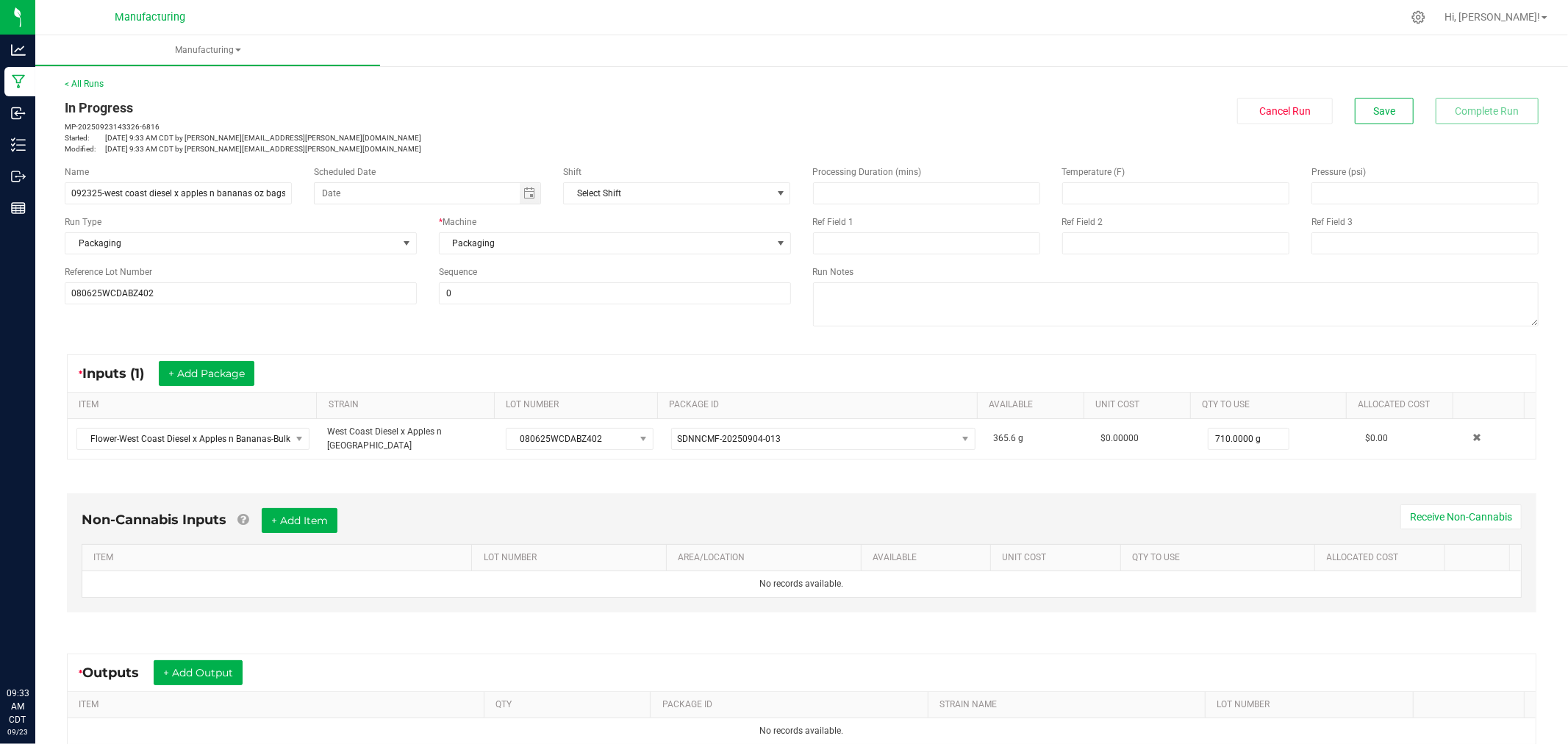
scroll to position [165, 0]
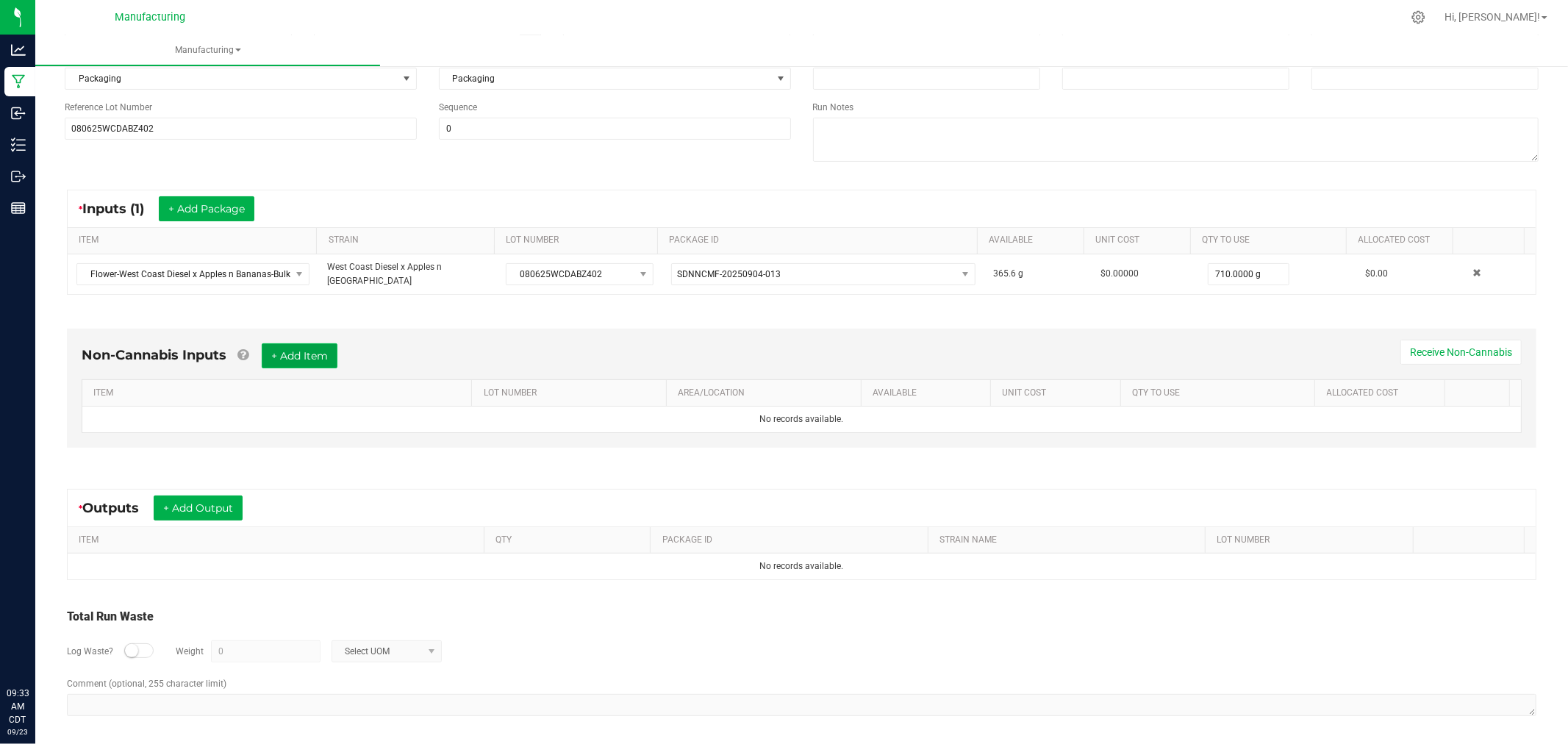
click at [326, 353] on button "+ Add Item" at bounding box center [300, 356] width 76 height 25
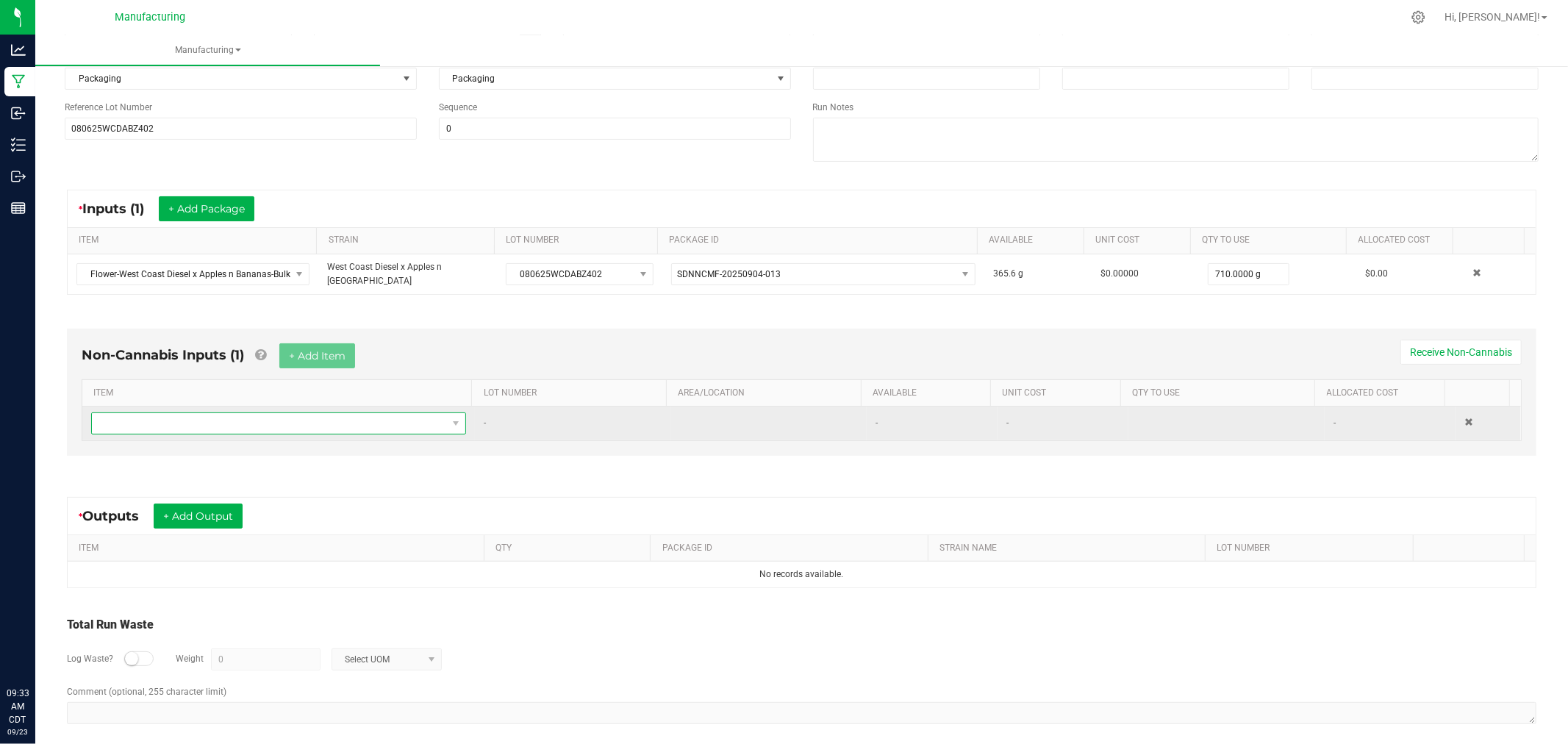
click at [371, 418] on span "NO DATA FOUND" at bounding box center [269, 423] width 355 height 20
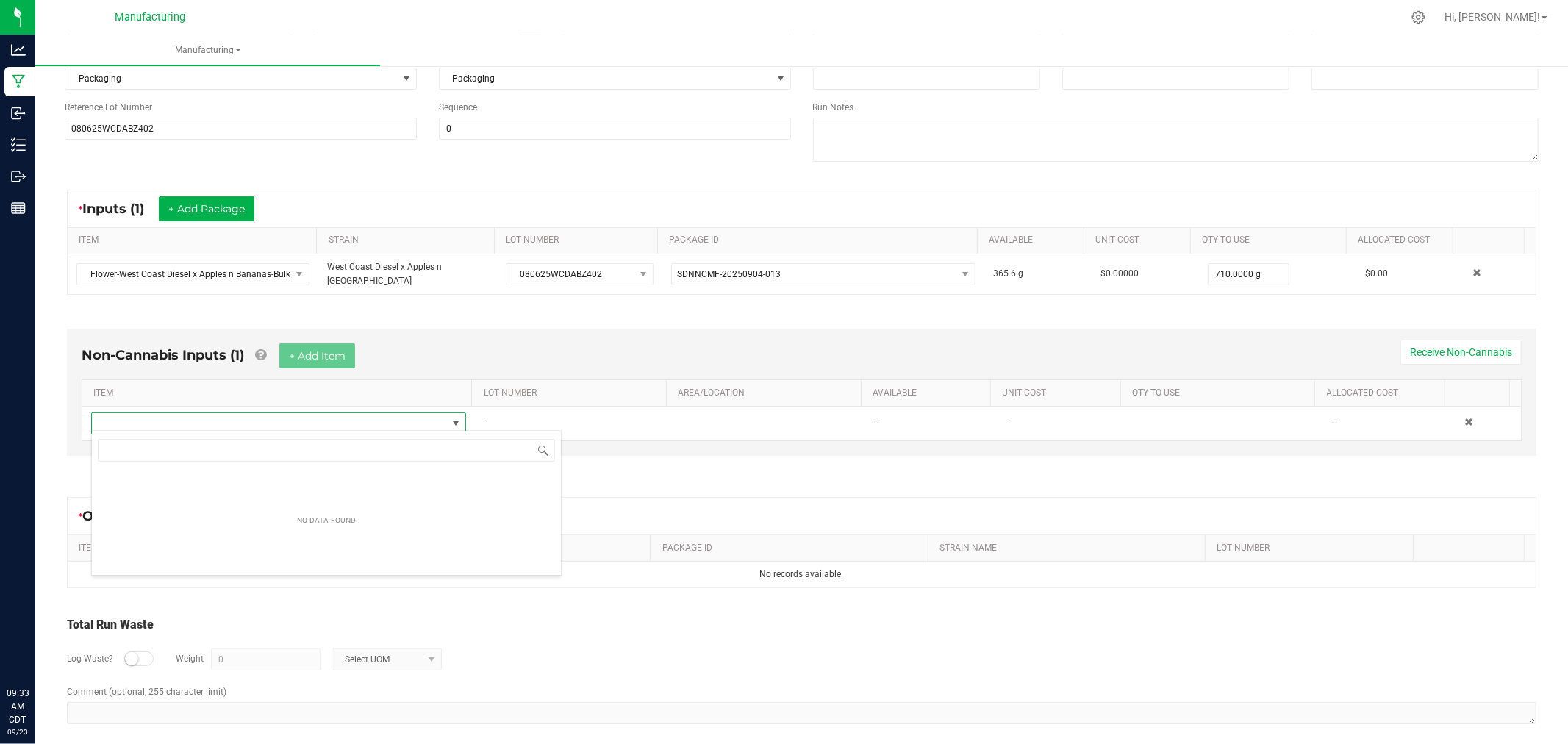
scroll to position [22, 368]
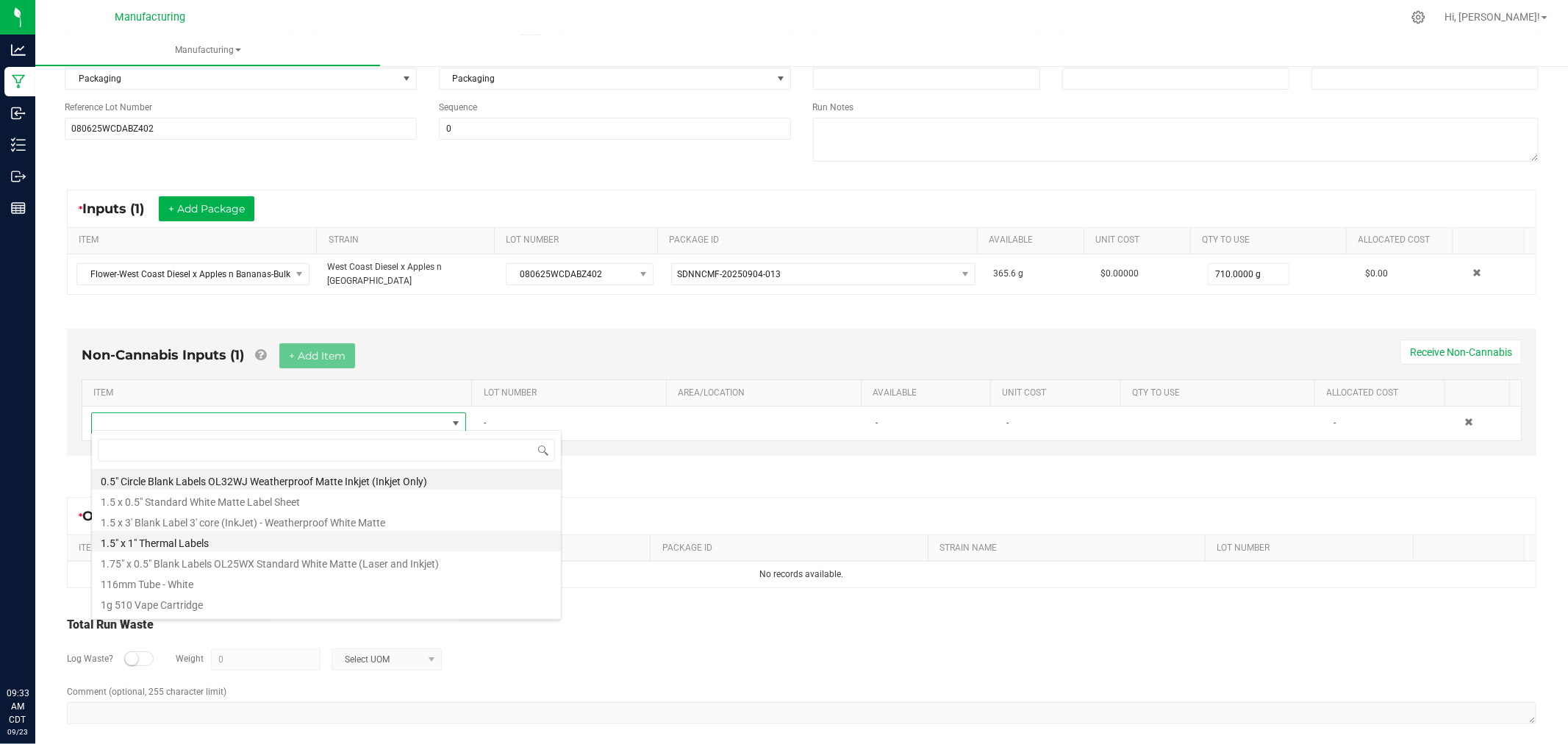
click at [250, 547] on li "1.5" x 1" Thermal Labels" at bounding box center [326, 541] width 469 height 20
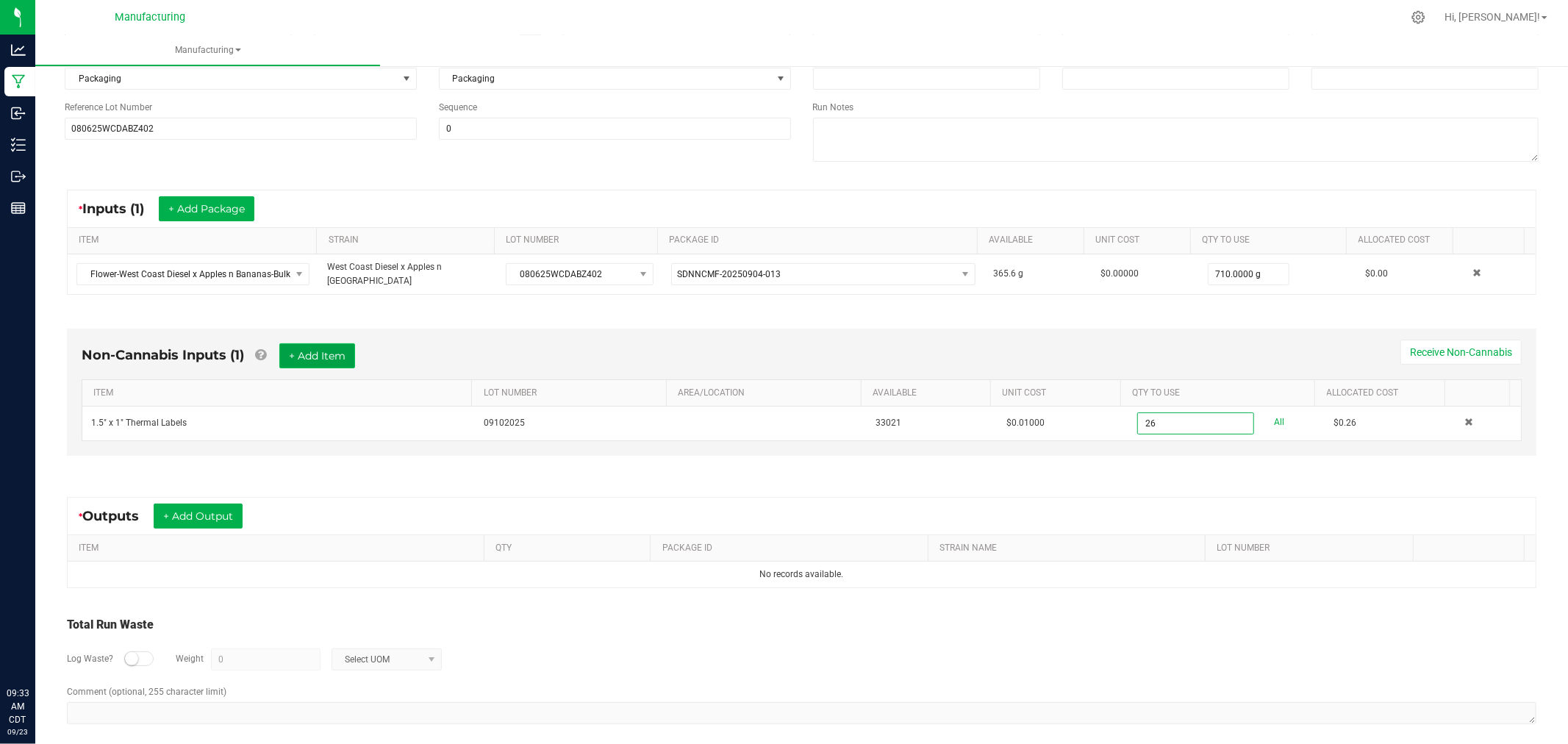
type input "26 ea"
click at [310, 350] on button "+ Add Item" at bounding box center [317, 356] width 76 height 25
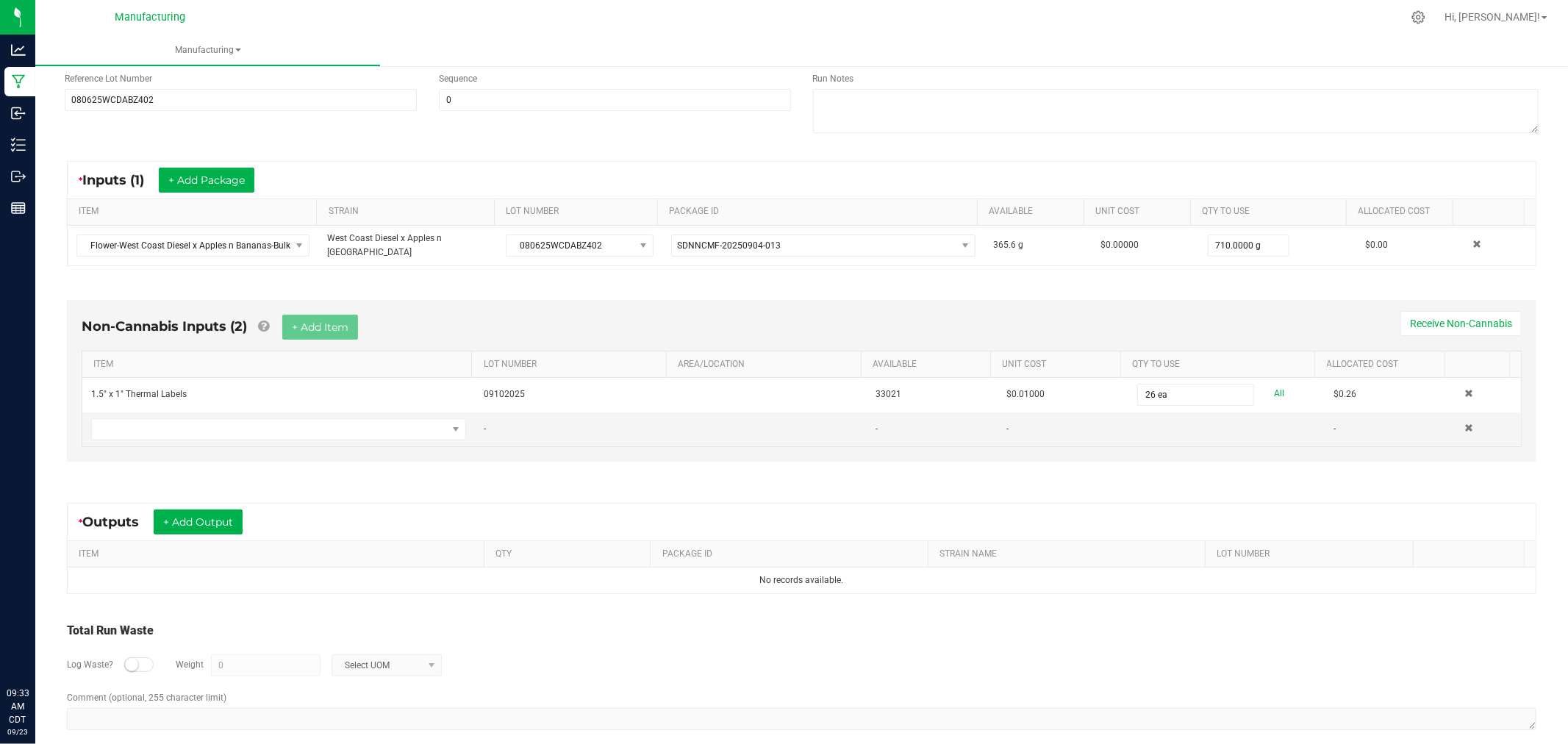
scroll to position [207, 0]
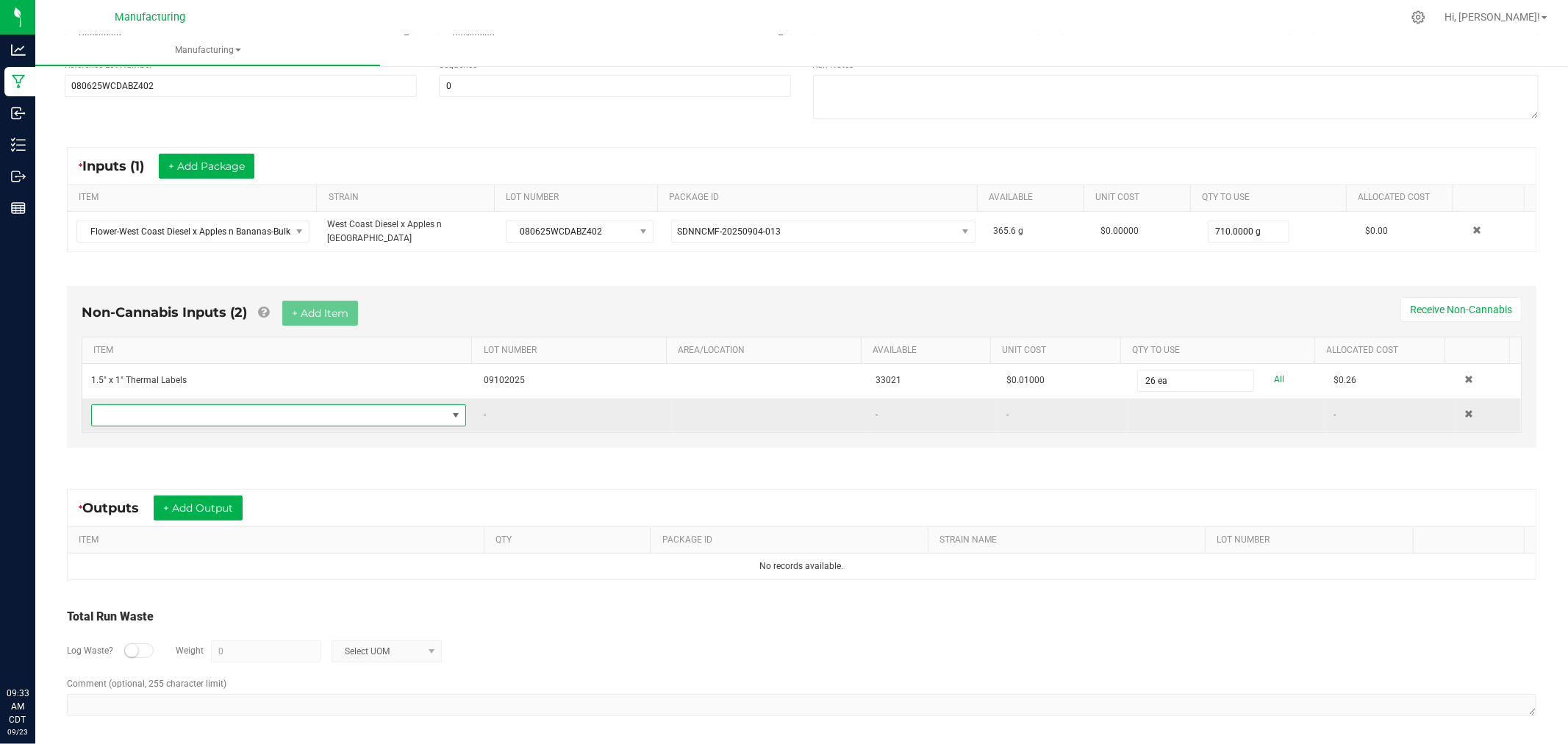
click at [410, 410] on span "NO DATA FOUND" at bounding box center [269, 415] width 355 height 20
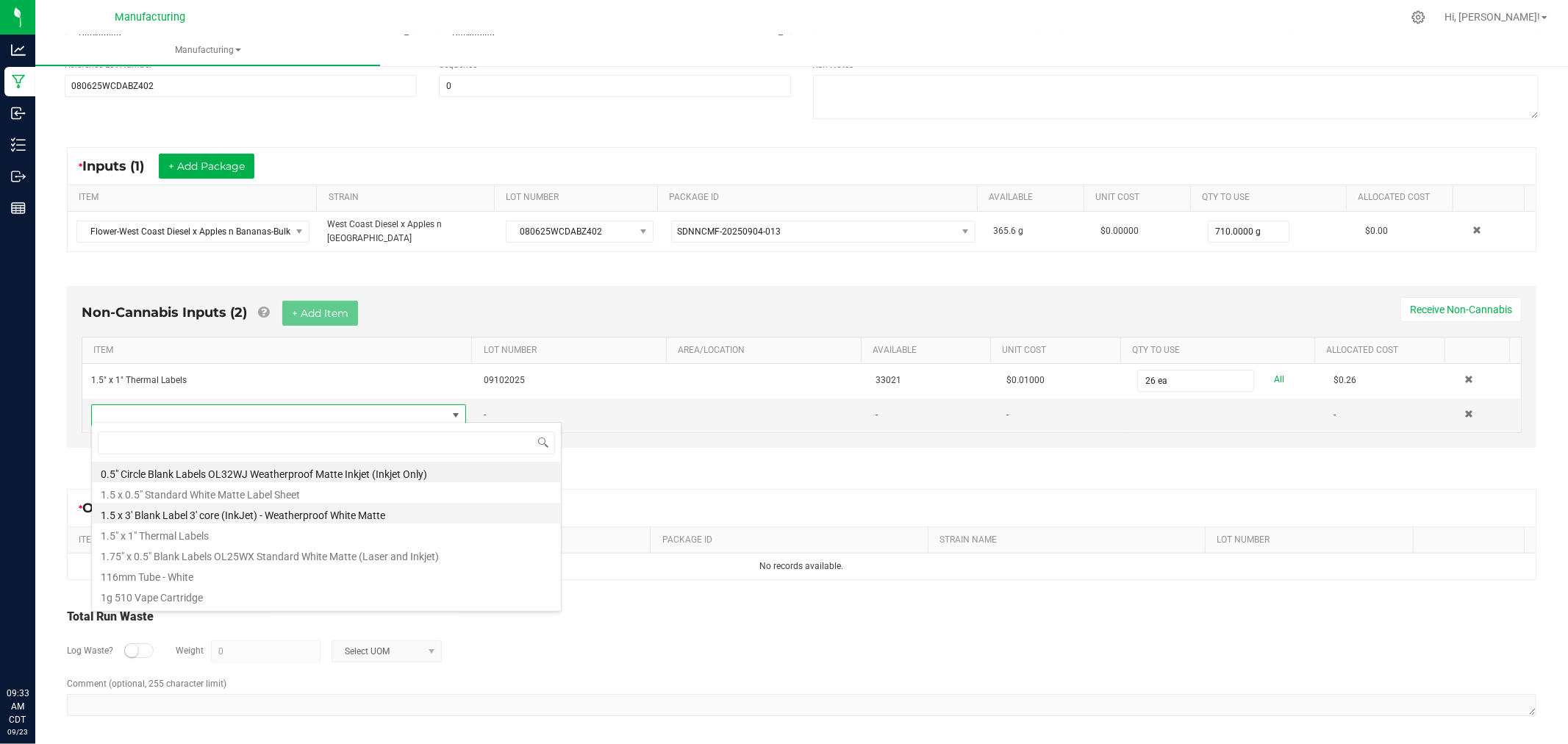
scroll to position [22, 368]
type input "bag"
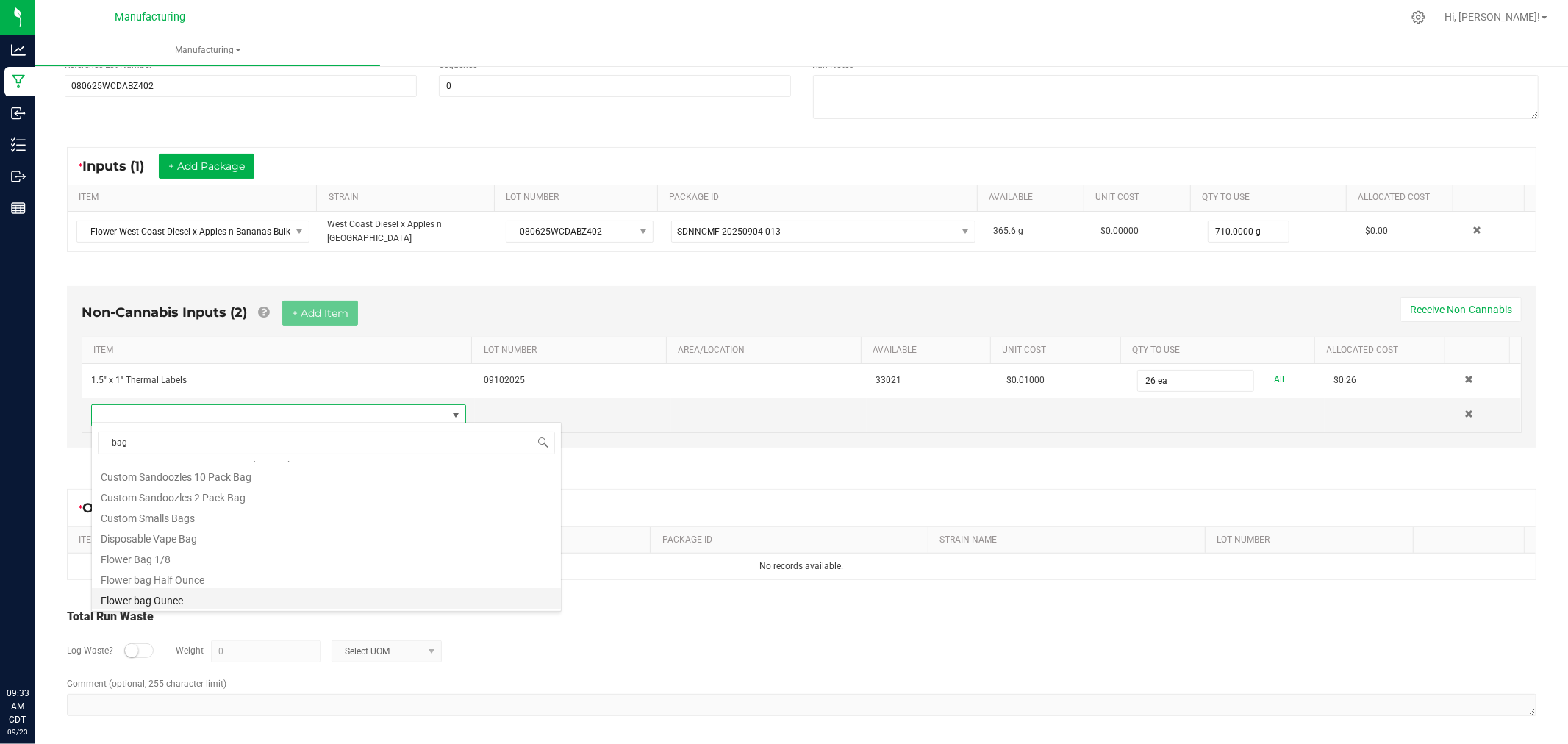
click at [250, 598] on li "Flower bag Ounce" at bounding box center [326, 598] width 469 height 20
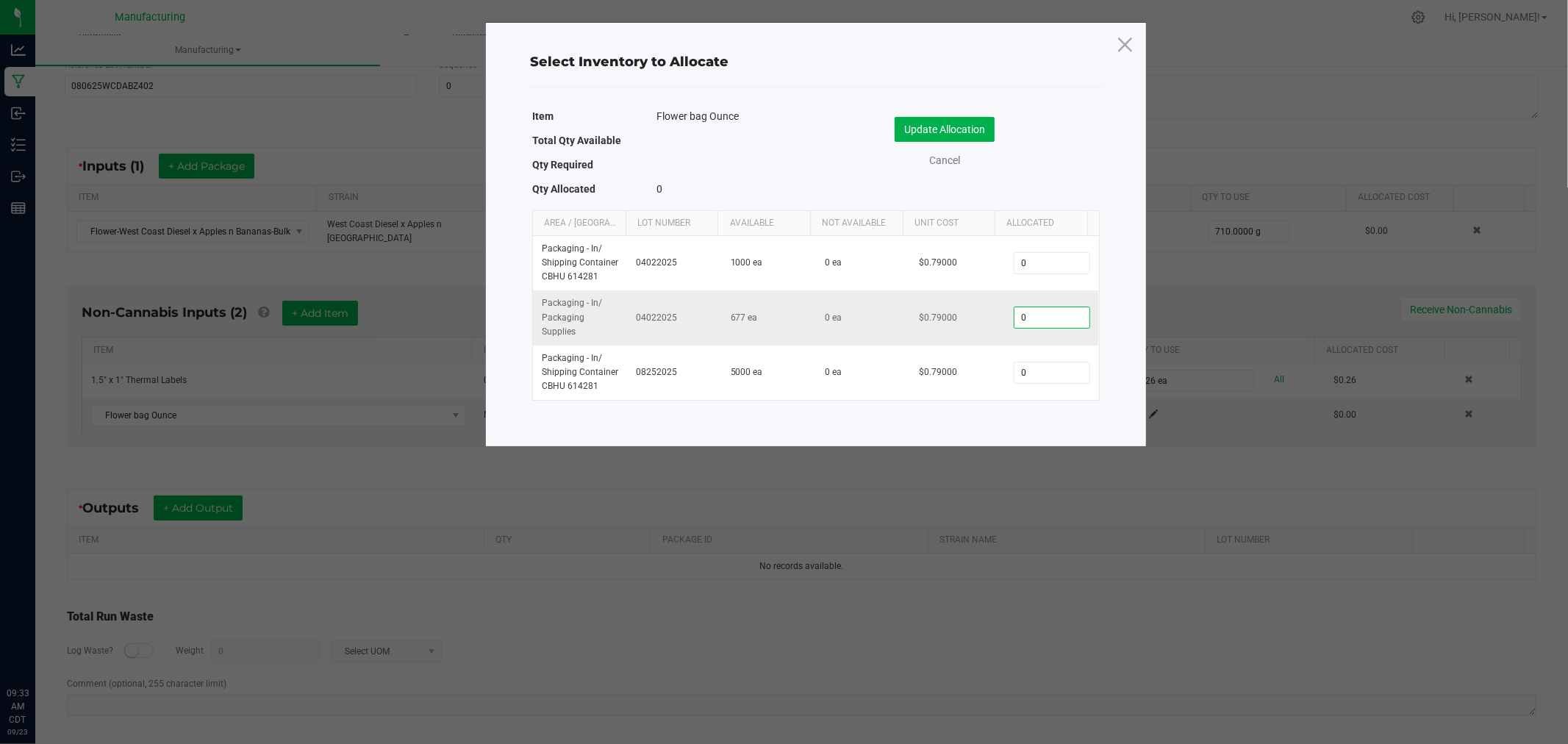
click at [1026, 319] on input "0" at bounding box center [1051, 317] width 75 height 20
type input "25"
click at [965, 126] on button "Update Allocation" at bounding box center [944, 129] width 100 height 25
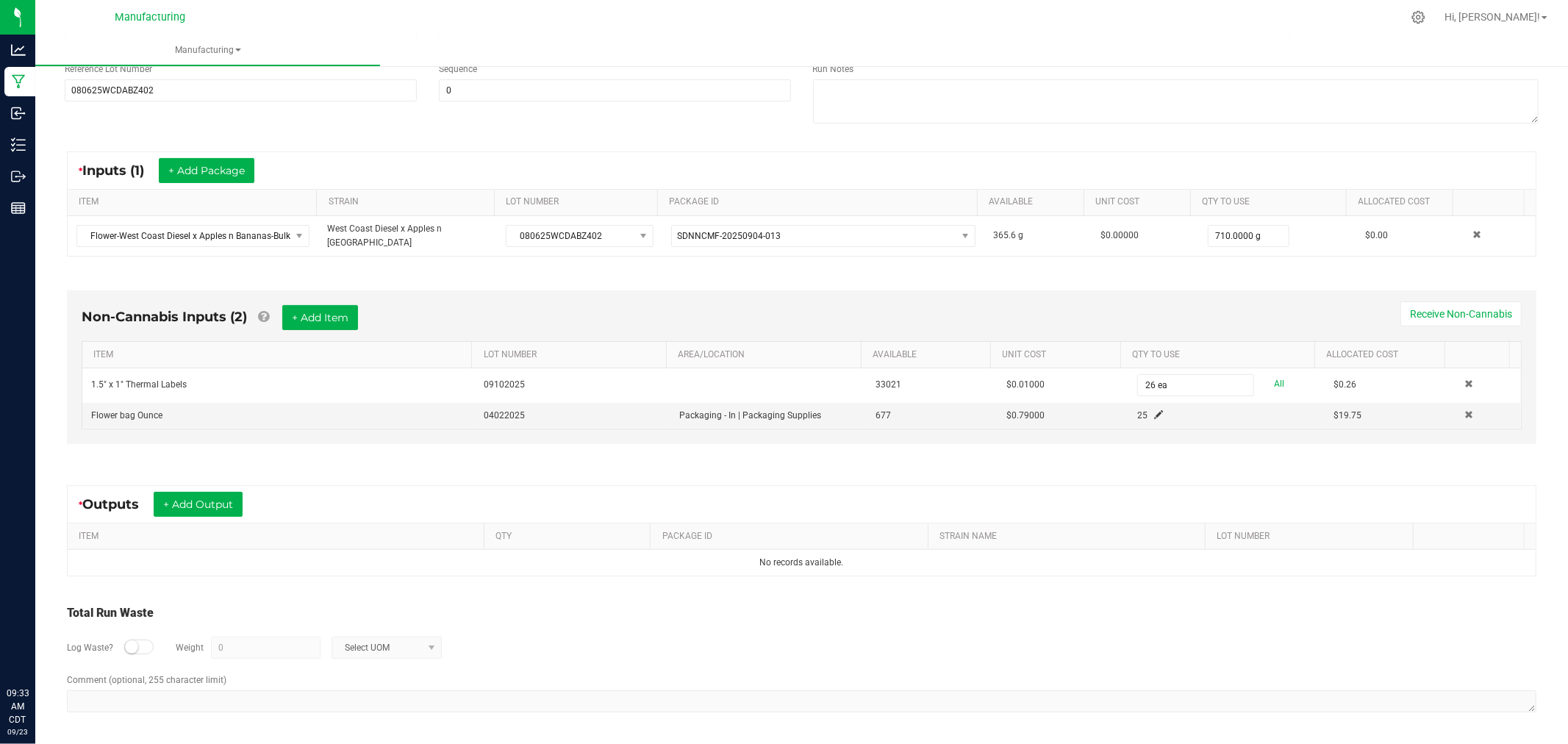
scroll to position [199, 0]
click at [234, 503] on button "+ Add Output" at bounding box center [198, 508] width 89 height 25
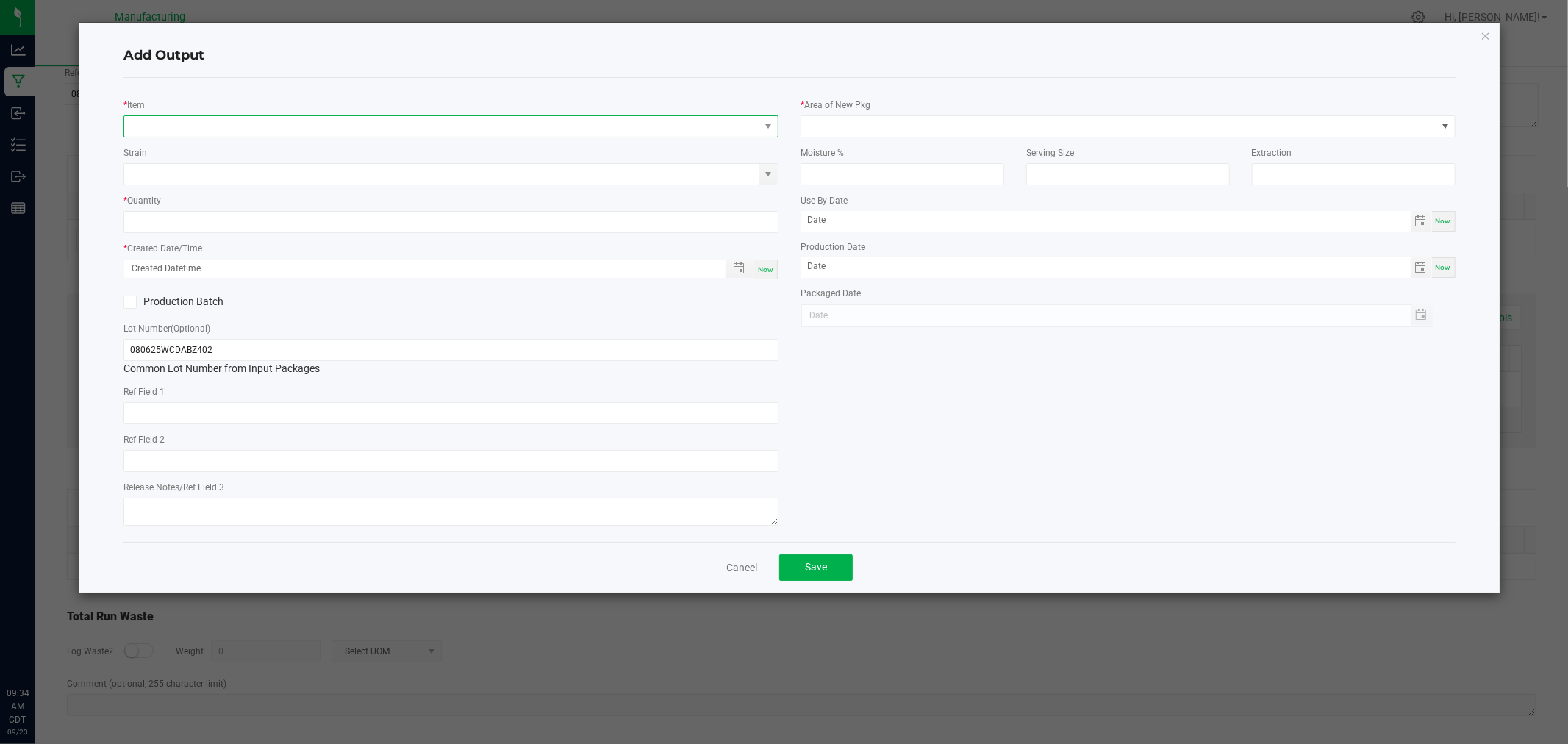
click at [275, 118] on span "NO DATA FOUND" at bounding box center [441, 126] width 635 height 20
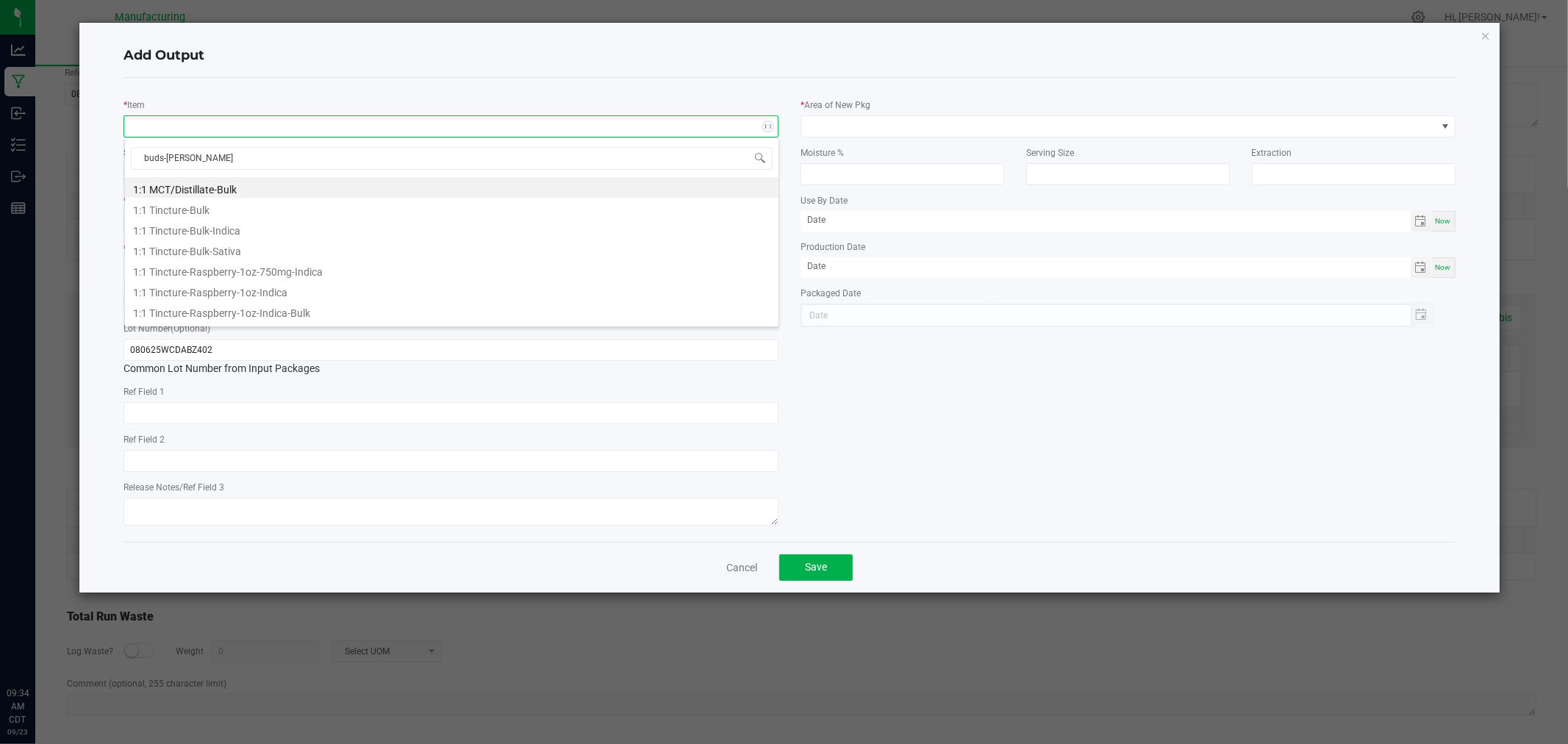
type input "buds-west"
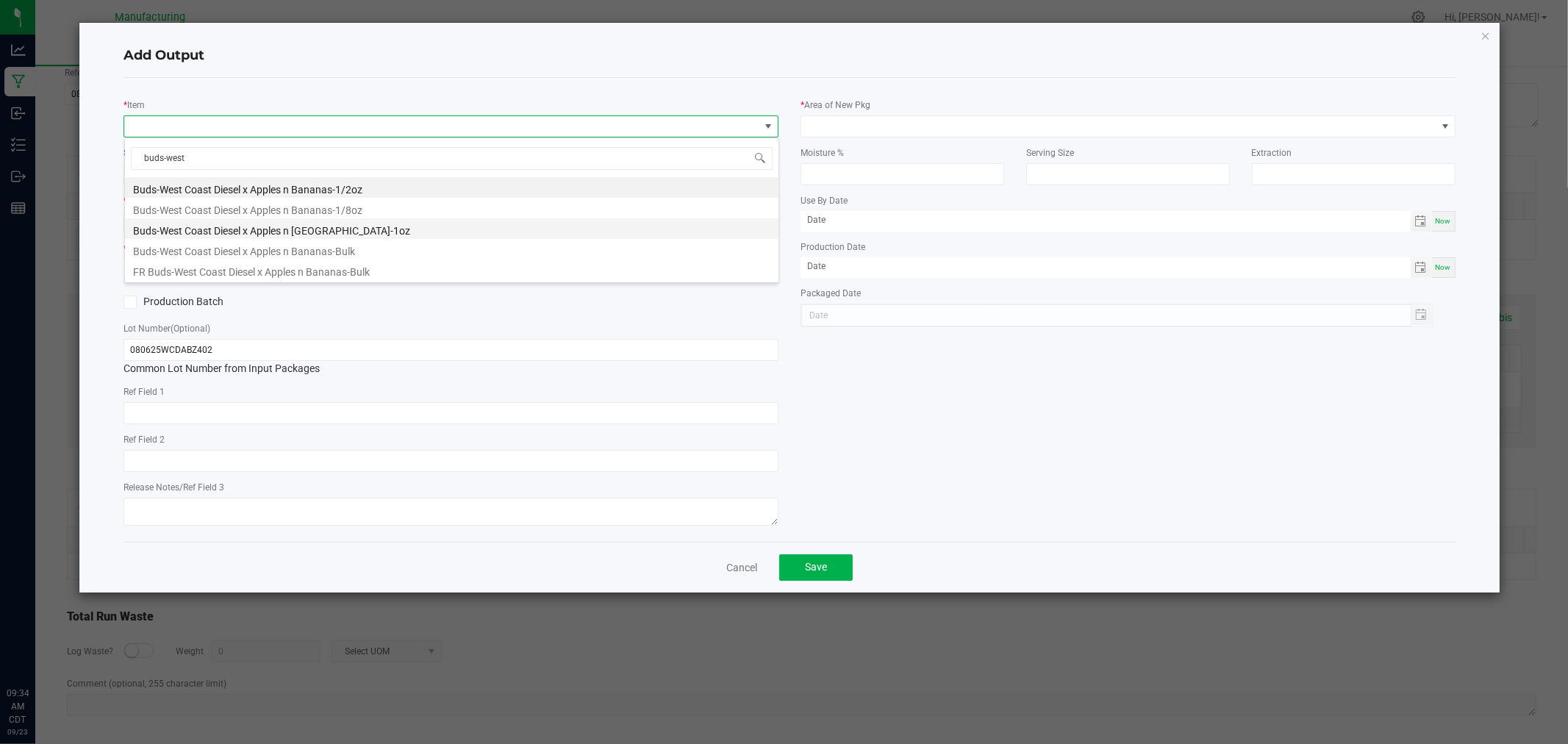
click at [344, 232] on li "Buds-West Coast Diesel x Apples n [GEOGRAPHIC_DATA]-1oz" at bounding box center [452, 229] width 654 height 20
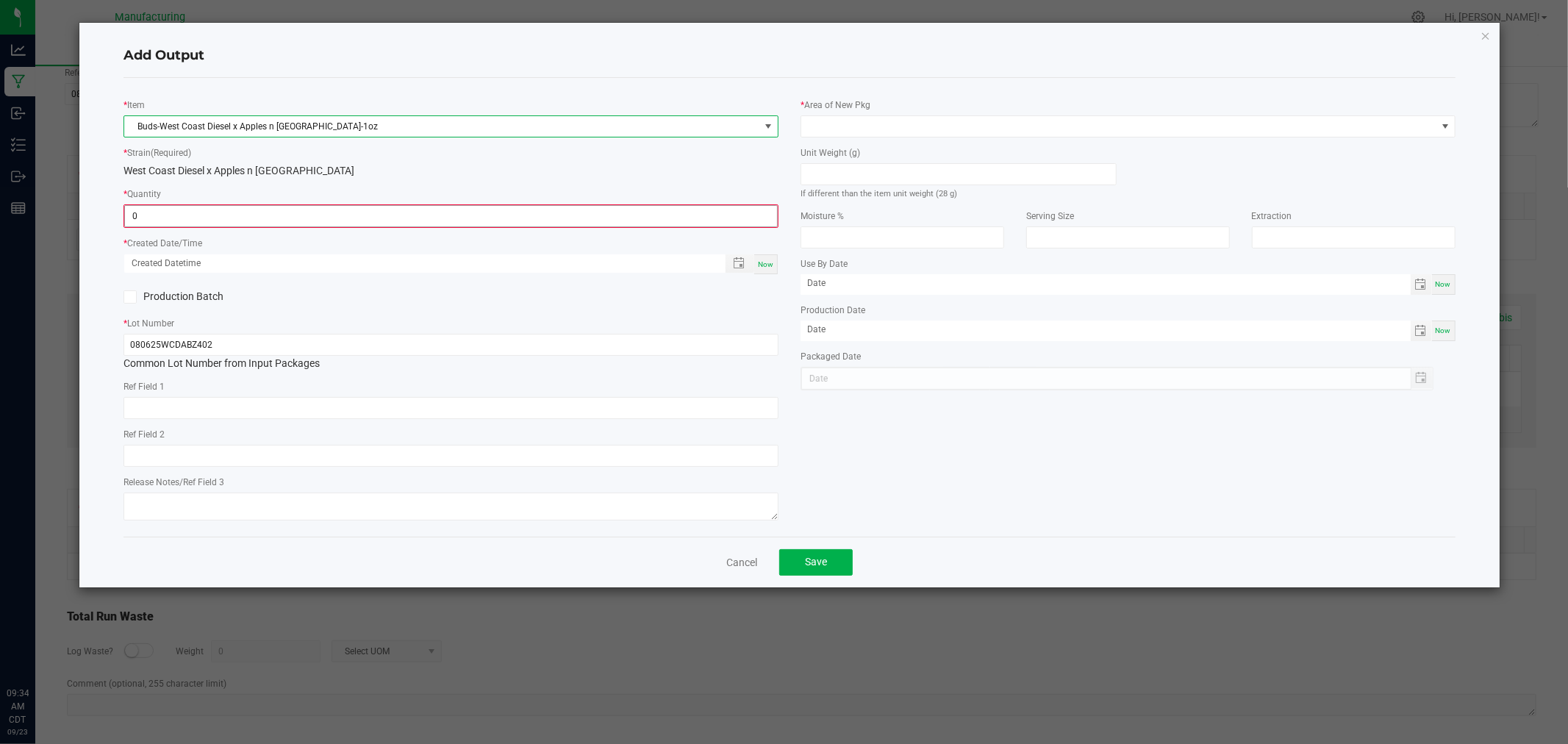
click at [230, 222] on input "0" at bounding box center [451, 216] width 652 height 20
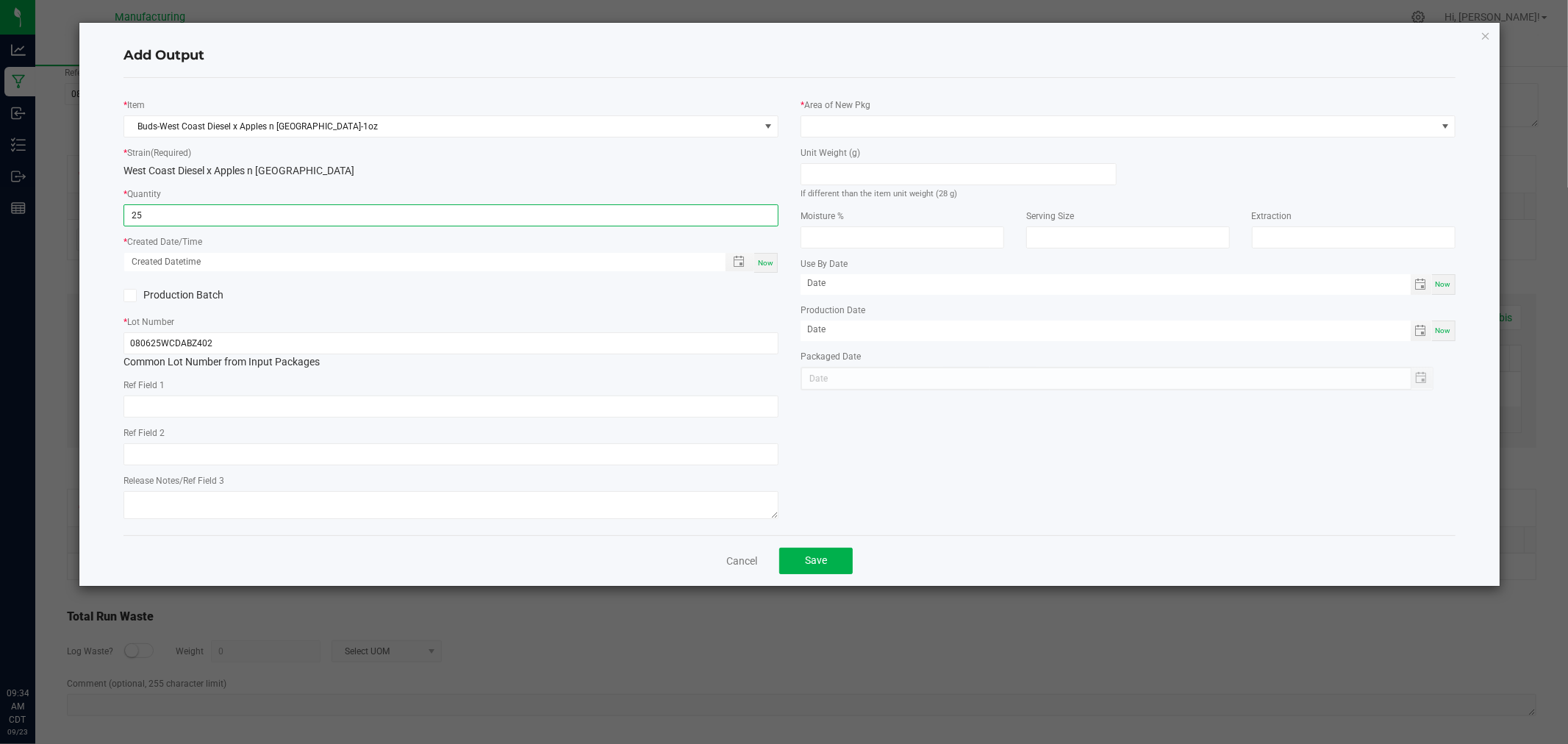
type input "25 ea"
click at [768, 262] on span "Now" at bounding box center [765, 263] width 15 height 8
type input "[DATE] 9:34 AM"
type input "[DATE]"
click at [871, 136] on div "* Area of New Pkg Unit Weight (g) If different than the item unit weight (28 g)…" at bounding box center [1128, 240] width 677 height 300
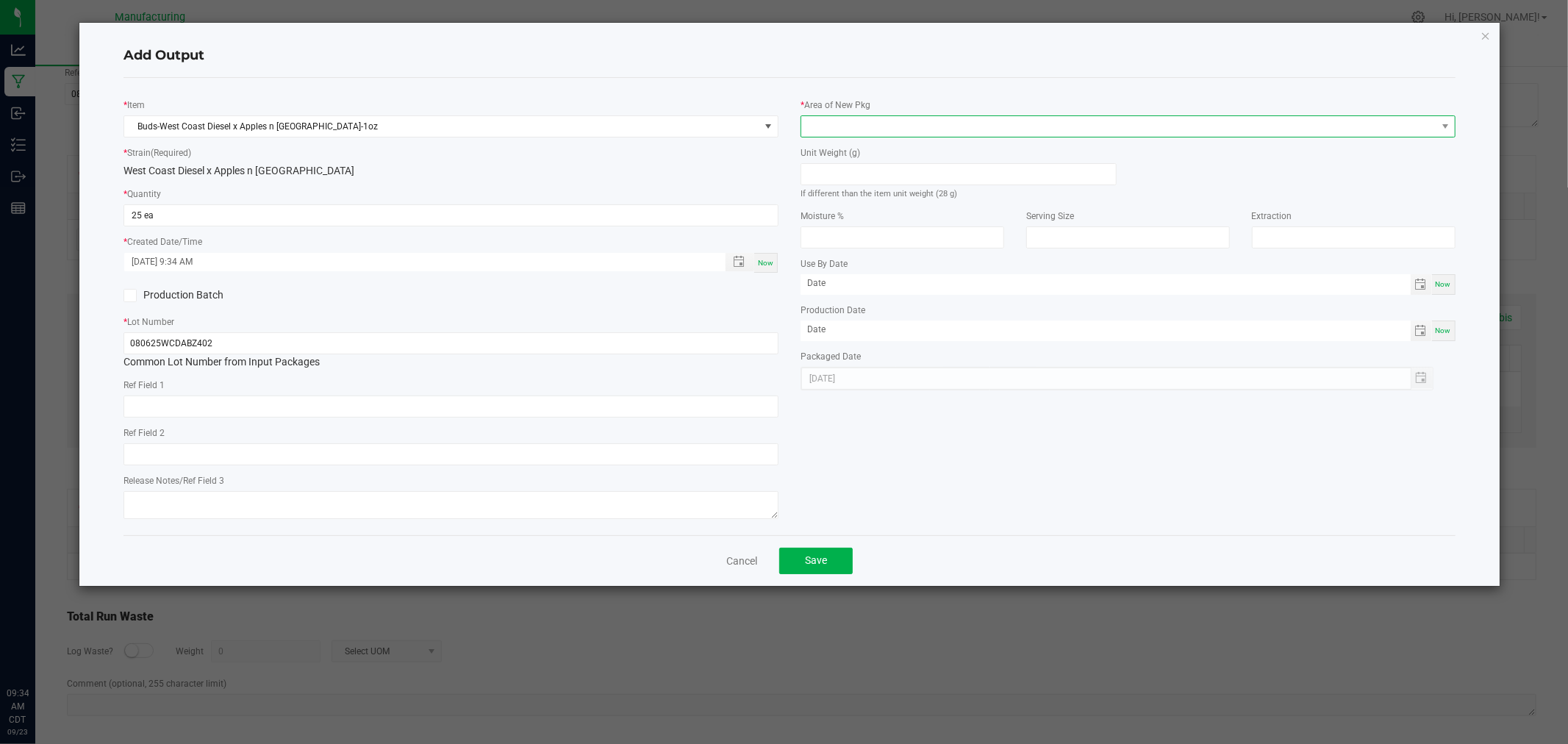
click at [871, 127] on span at bounding box center [1118, 126] width 635 height 20
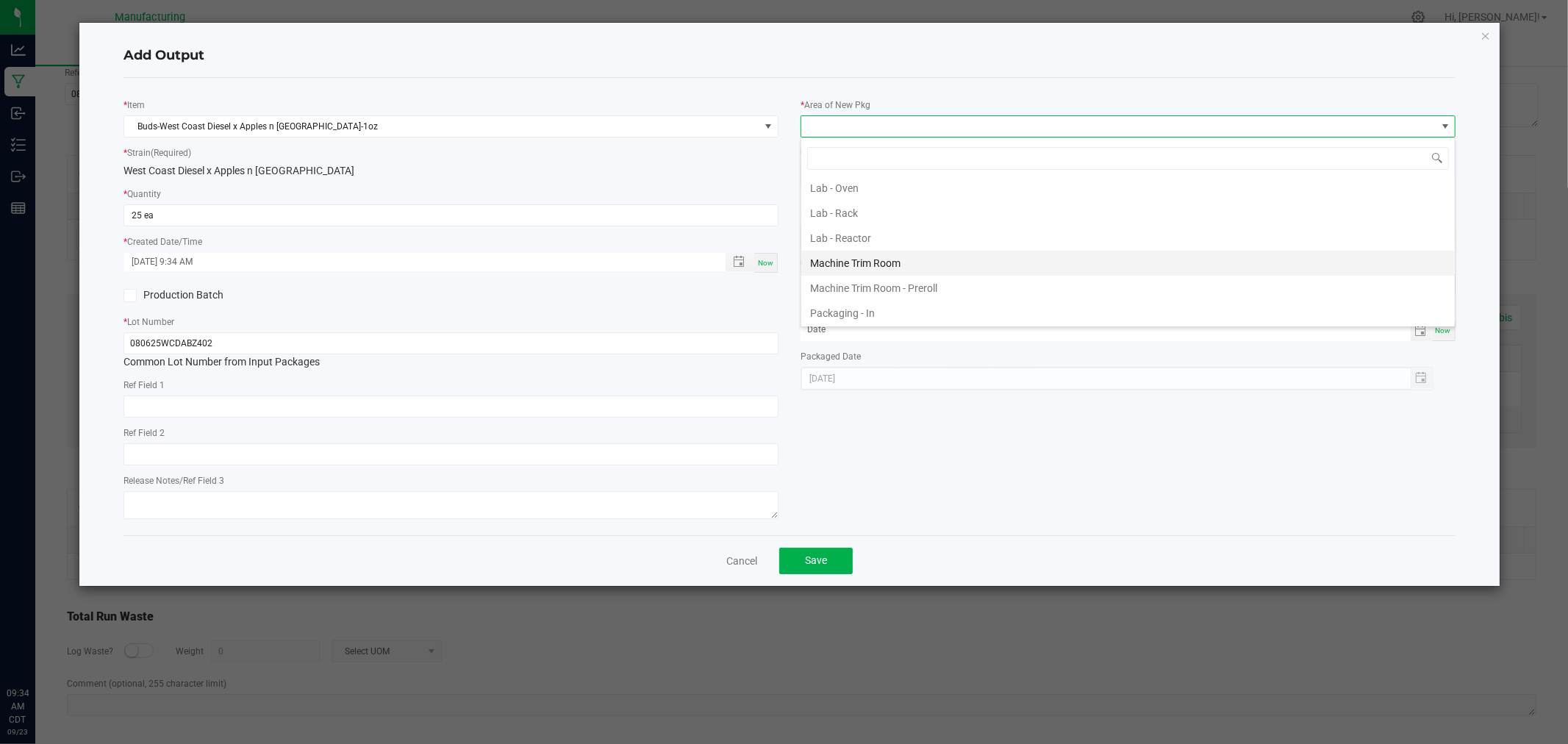
scroll to position [408, 0]
click at [879, 285] on li "Packaging - Processing" at bounding box center [1128, 282] width 654 height 25
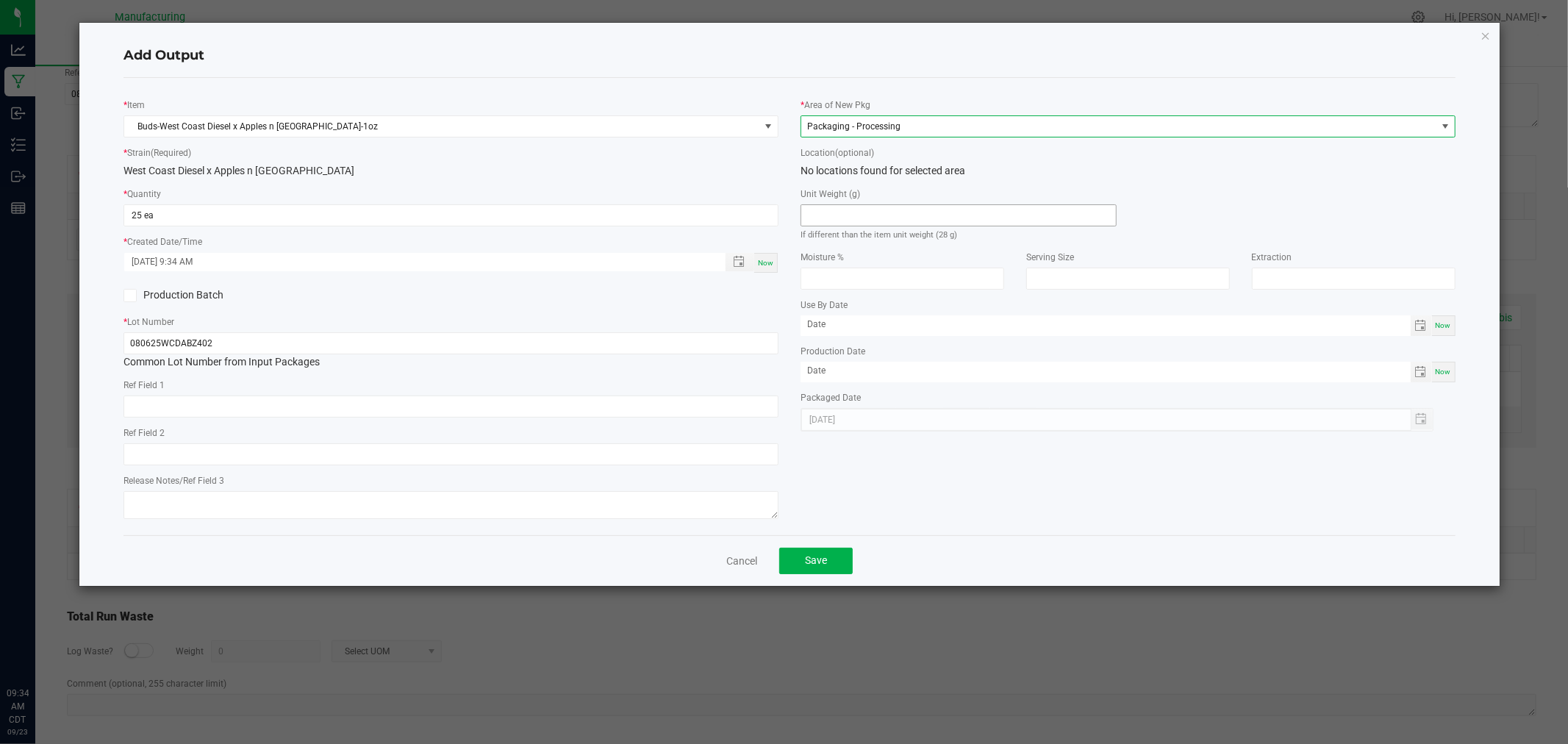
click at [876, 212] on input at bounding box center [958, 215] width 315 height 20
type input "28"
click at [839, 555] on button "Save" at bounding box center [815, 561] width 73 height 26
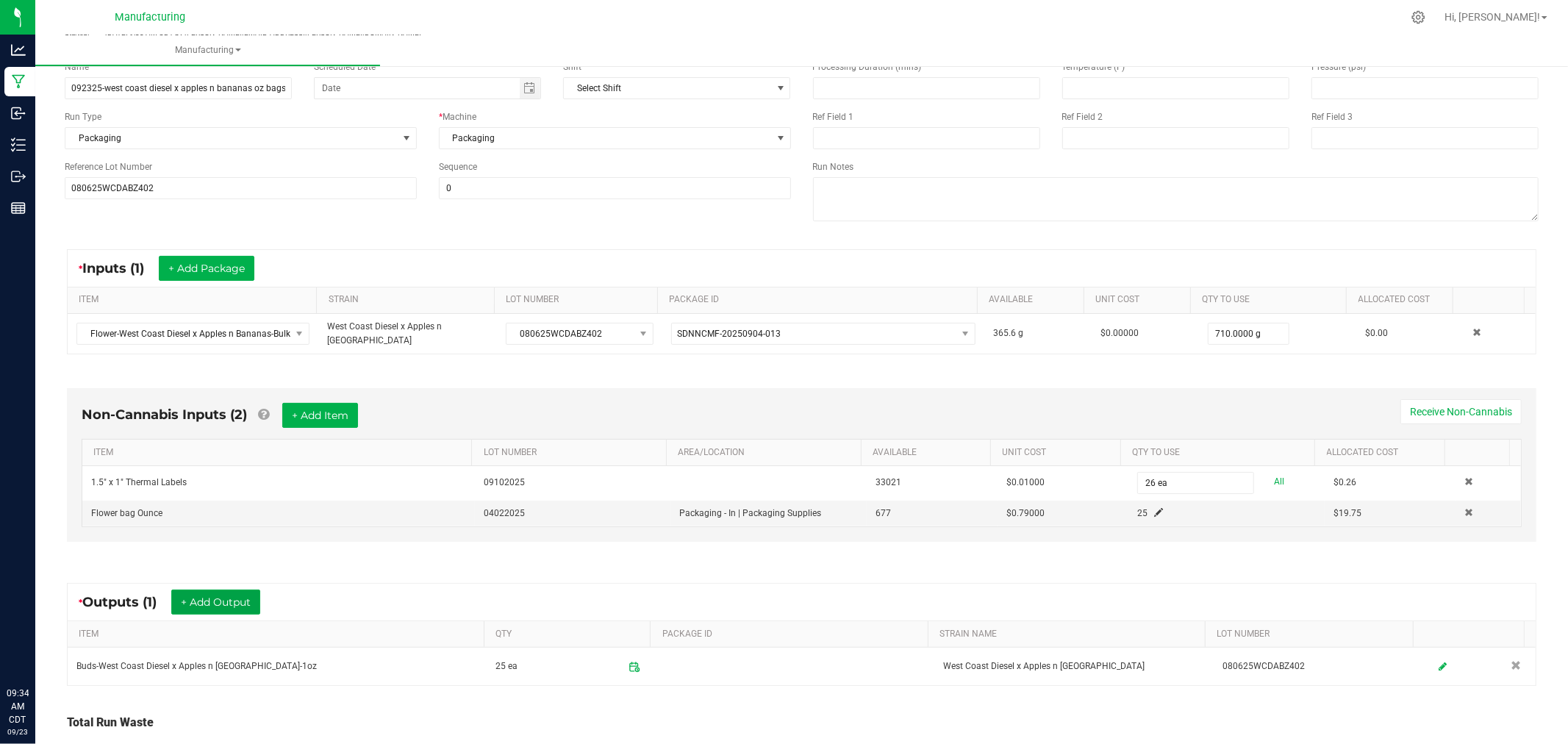
scroll to position [0, 0]
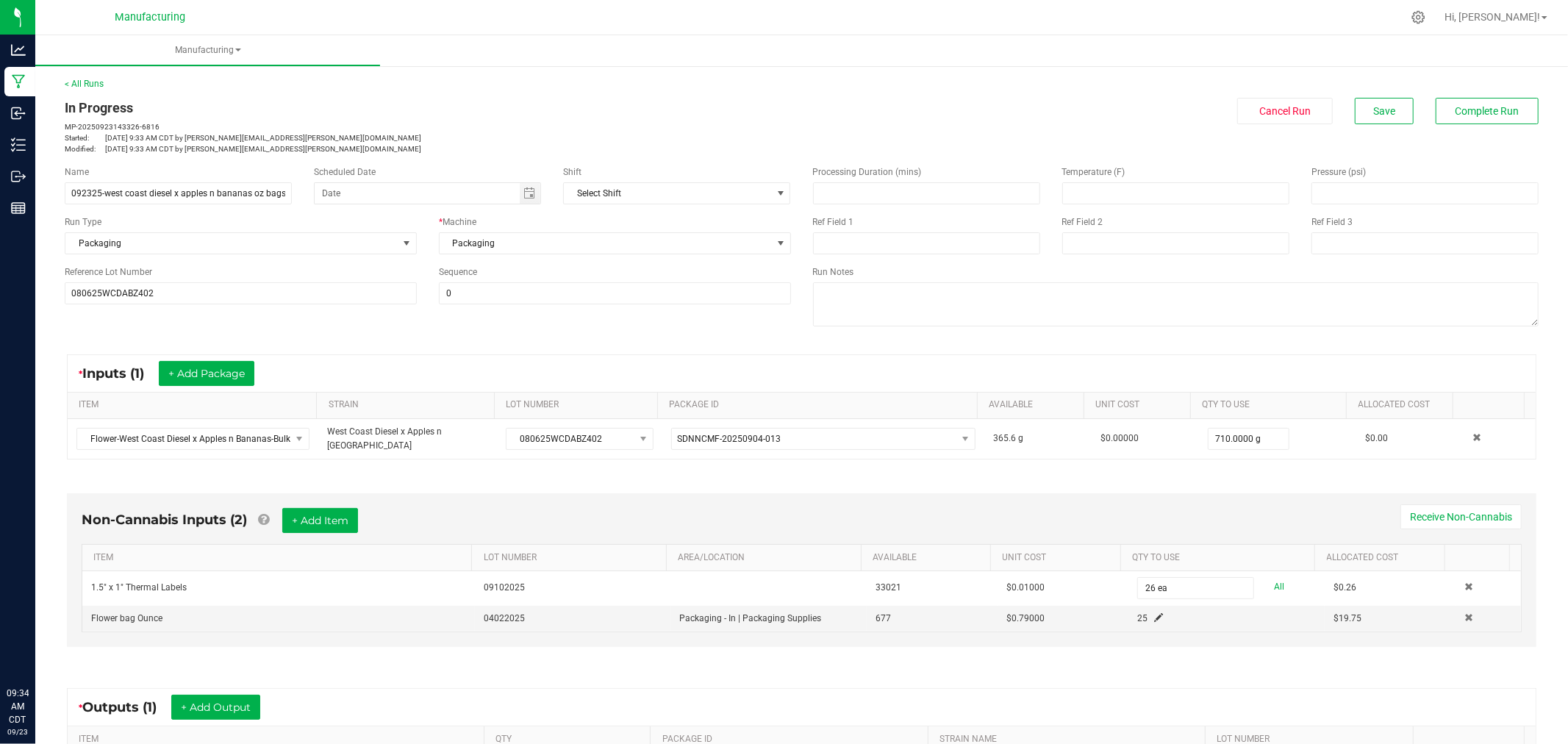
click at [1436, 129] on div "In Progress MP-20250923143326-6816 Started: [DATE] 9:33 AM CDT by [PERSON_NAME]…" at bounding box center [801, 126] width 1495 height 57
click at [1436, 113] on button "Complete Run" at bounding box center [1487, 111] width 103 height 26
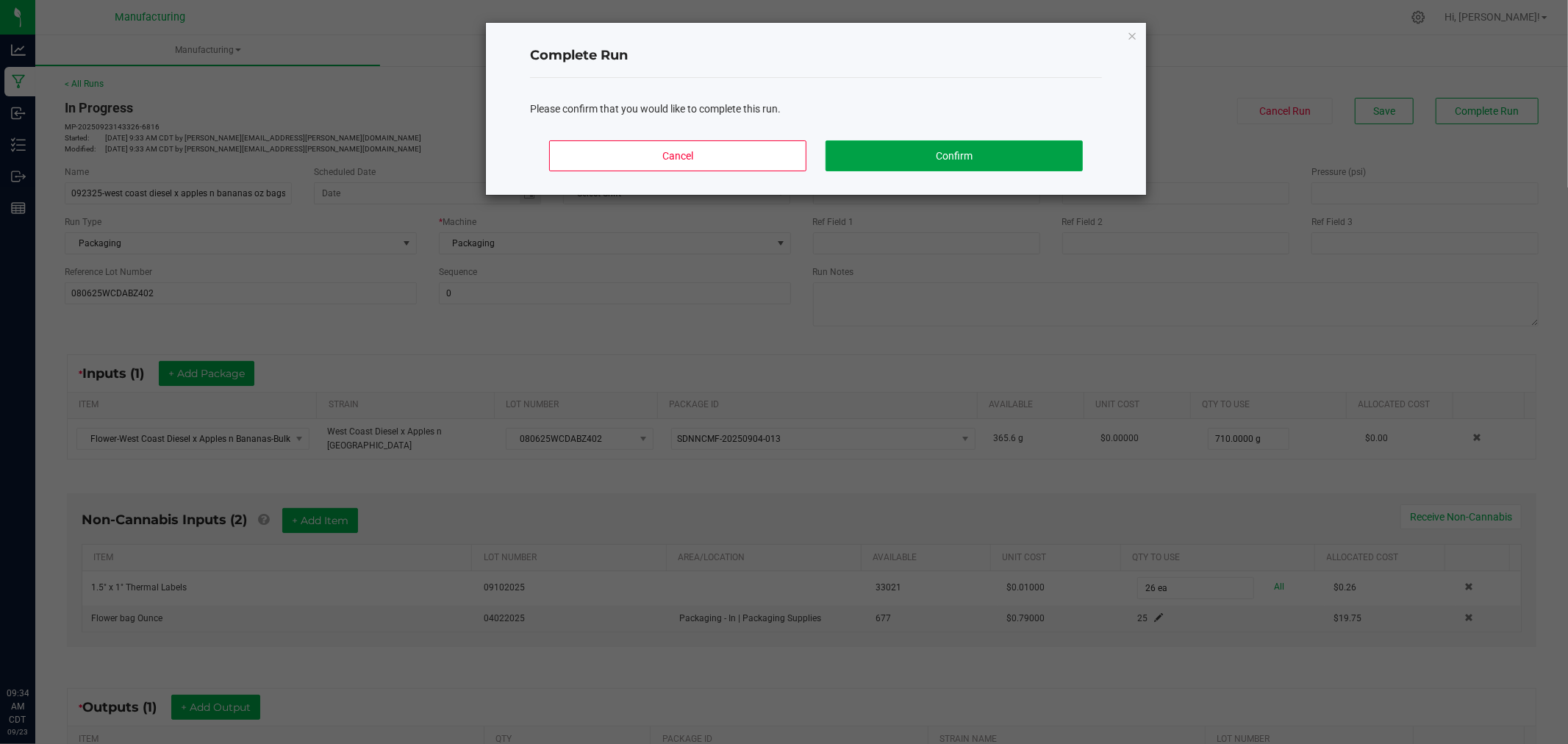
click at [972, 157] on button "Confirm" at bounding box center [954, 156] width 257 height 31
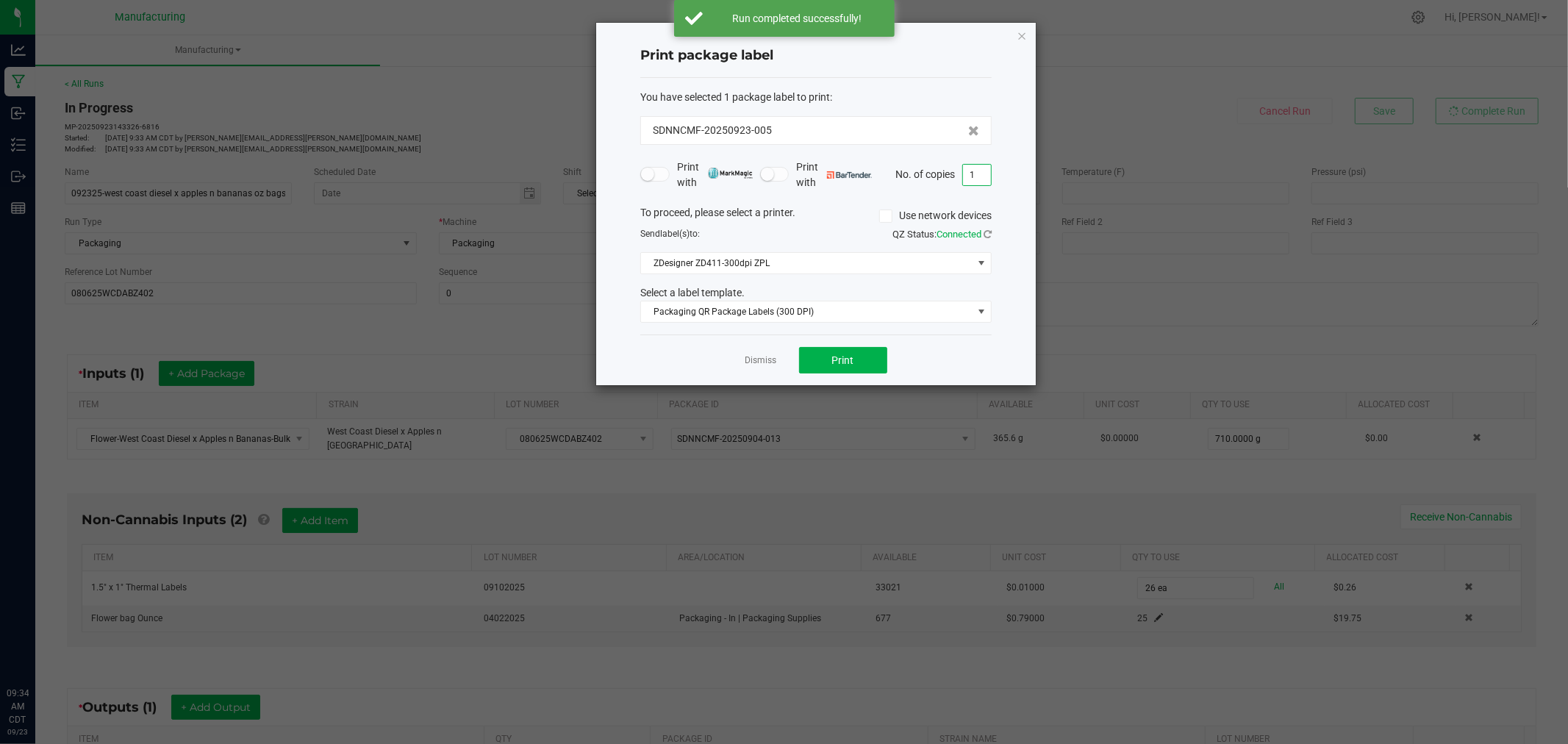
click at [976, 166] on input "1" at bounding box center [977, 175] width 28 height 20
type input "26"
click at [859, 365] on button "Print" at bounding box center [843, 360] width 88 height 26
click at [1027, 33] on div "Print package label You have selected 1 package label to print : SDNNCMF-202509…" at bounding box center [815, 204] width 439 height 363
click at [1020, 31] on icon "button" at bounding box center [1022, 35] width 11 height 17
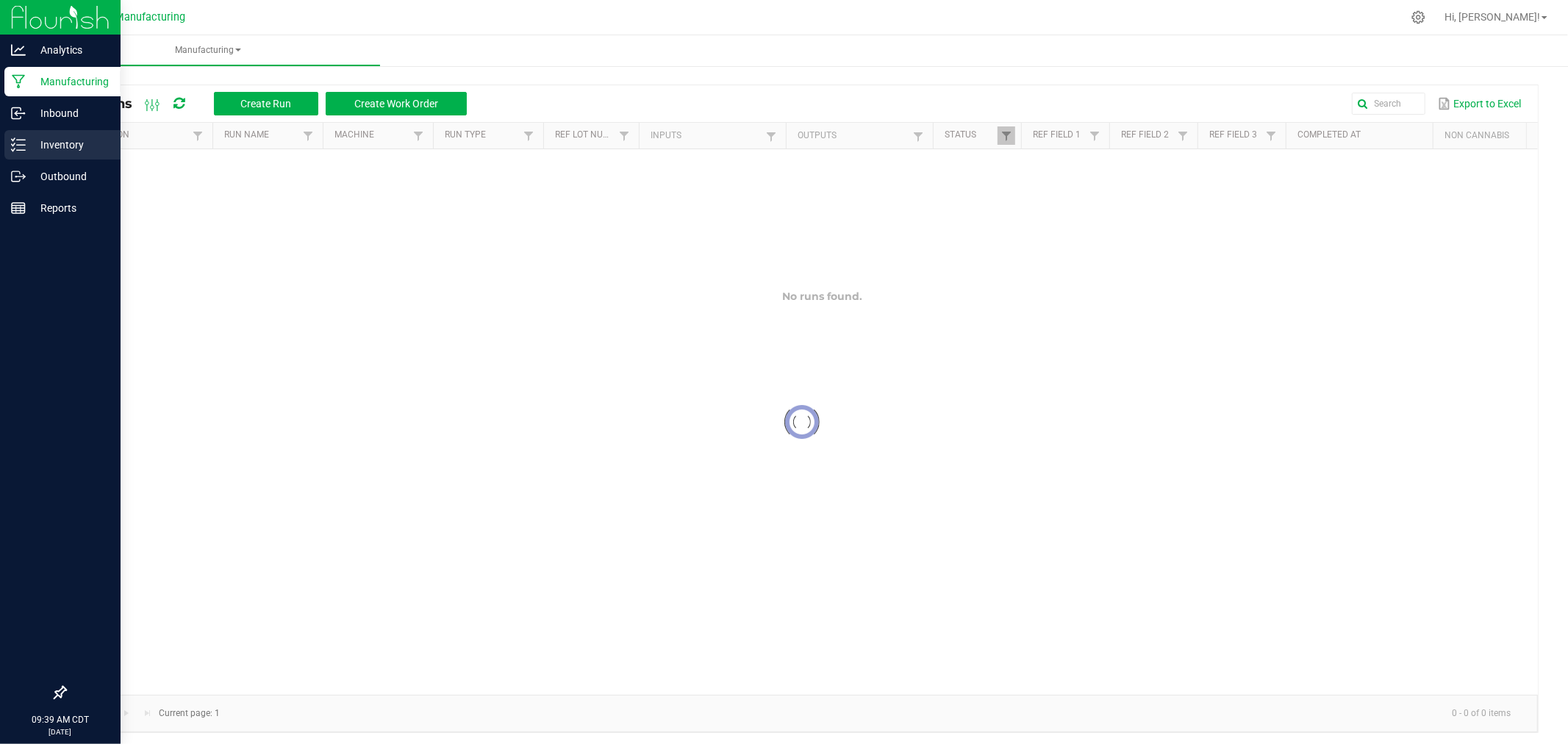
drag, startPoint x: 47, startPoint y: 135, endPoint x: 55, endPoint y: 132, distance: 8.5
click at [48, 136] on p "Inventory" at bounding box center [70, 145] width 88 height 17
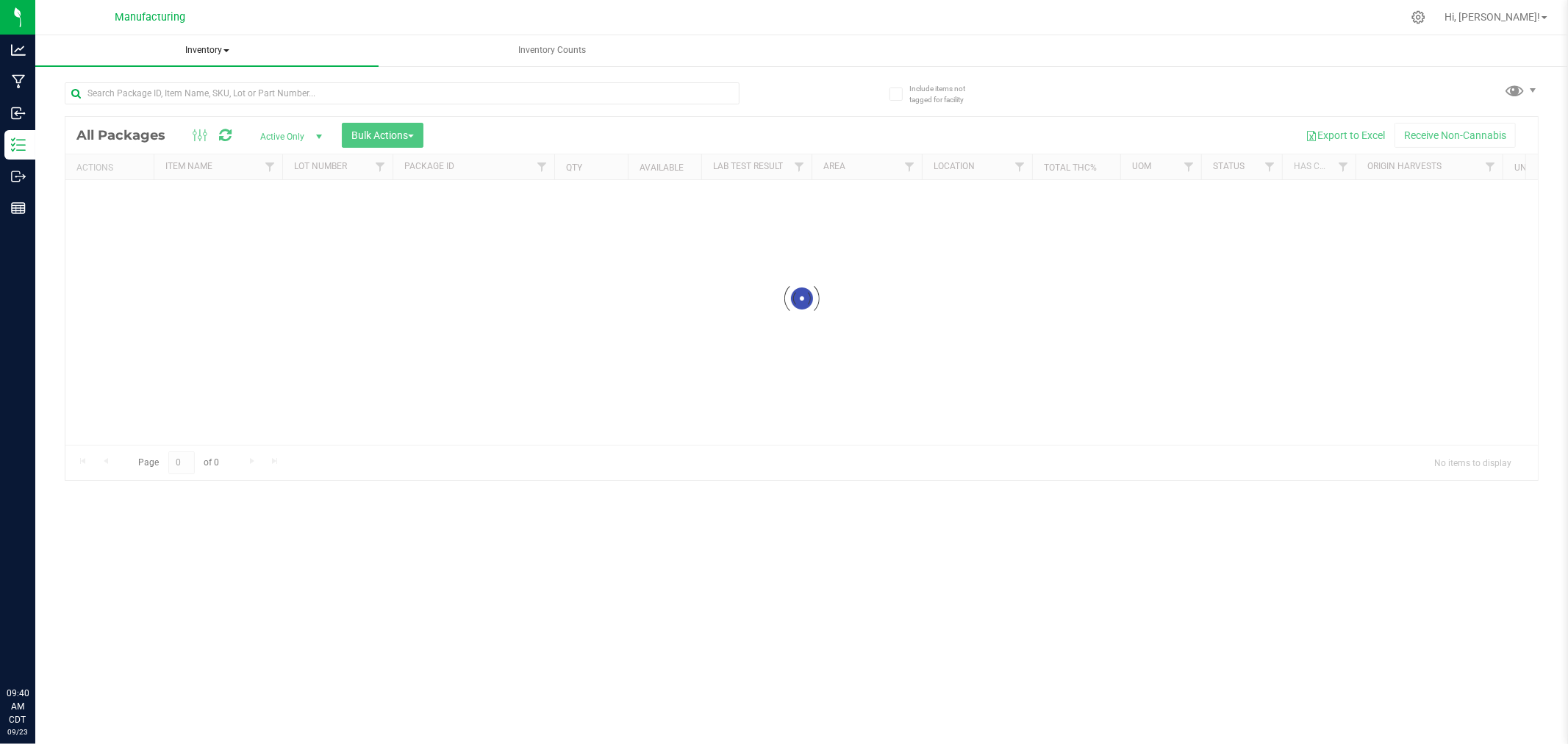
click at [217, 48] on span "Inventory" at bounding box center [207, 51] width 343 height 31
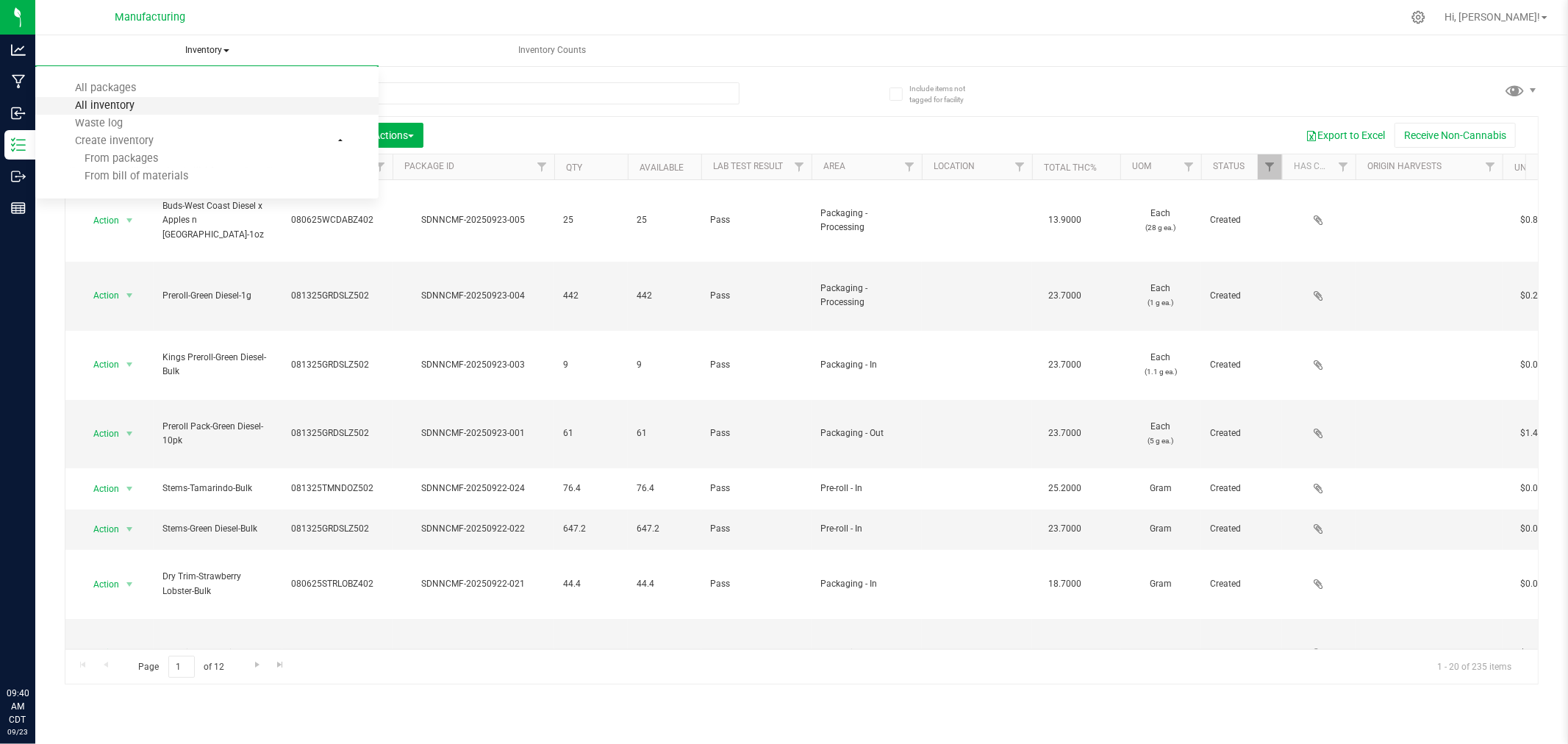
click at [123, 109] on span "All inventory" at bounding box center [104, 105] width 99 height 13
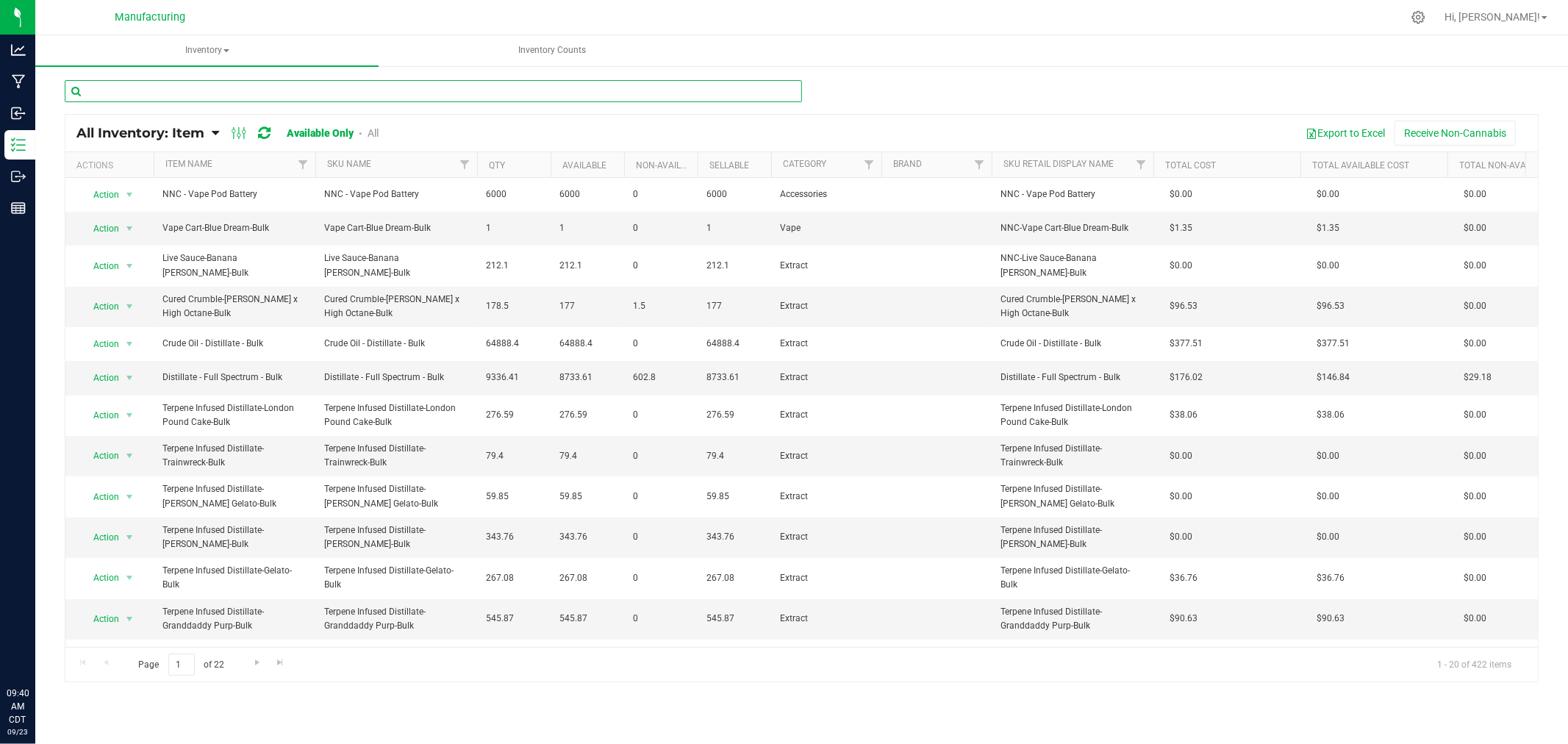
click at [155, 89] on input "text" at bounding box center [433, 91] width 737 height 22
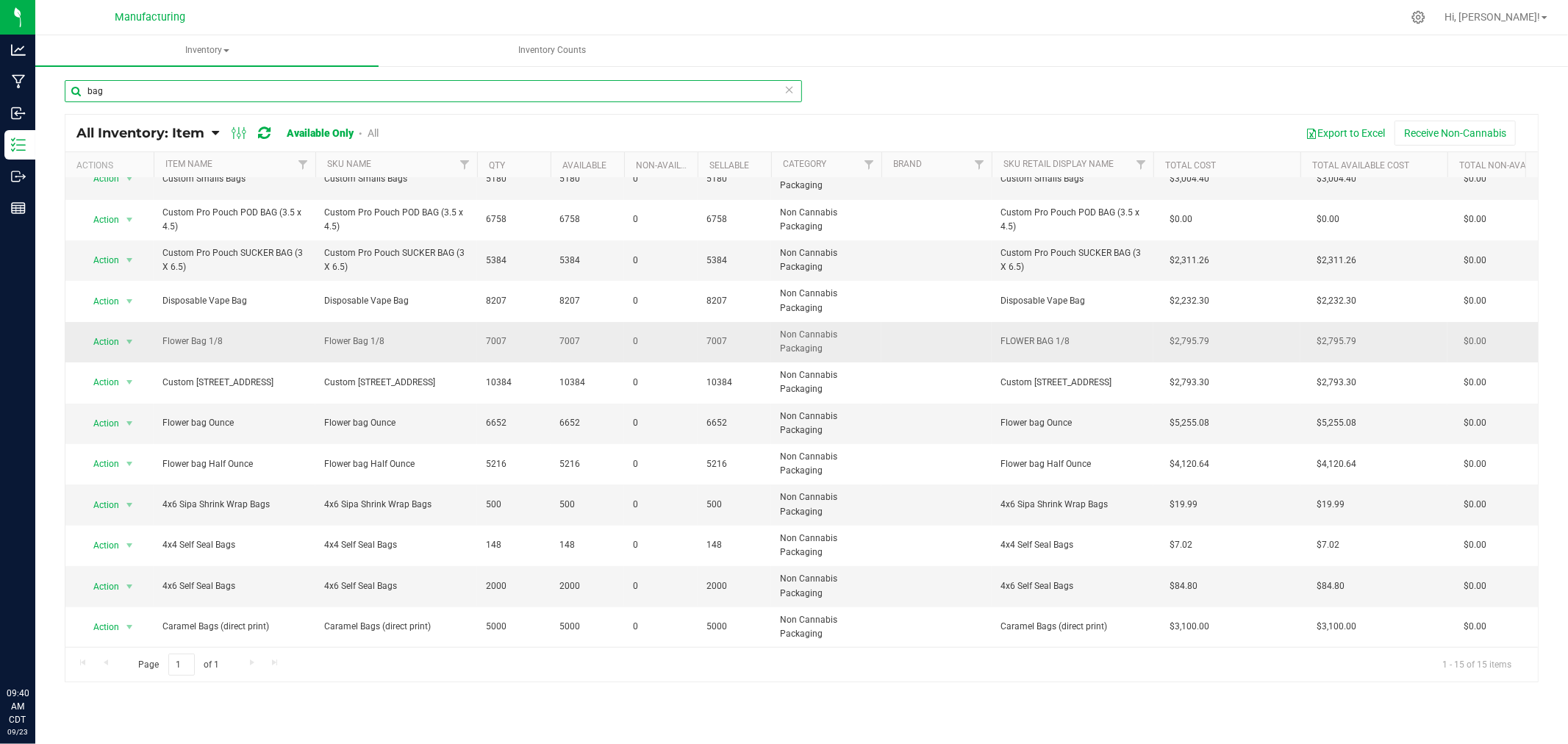
scroll to position [154, 0]
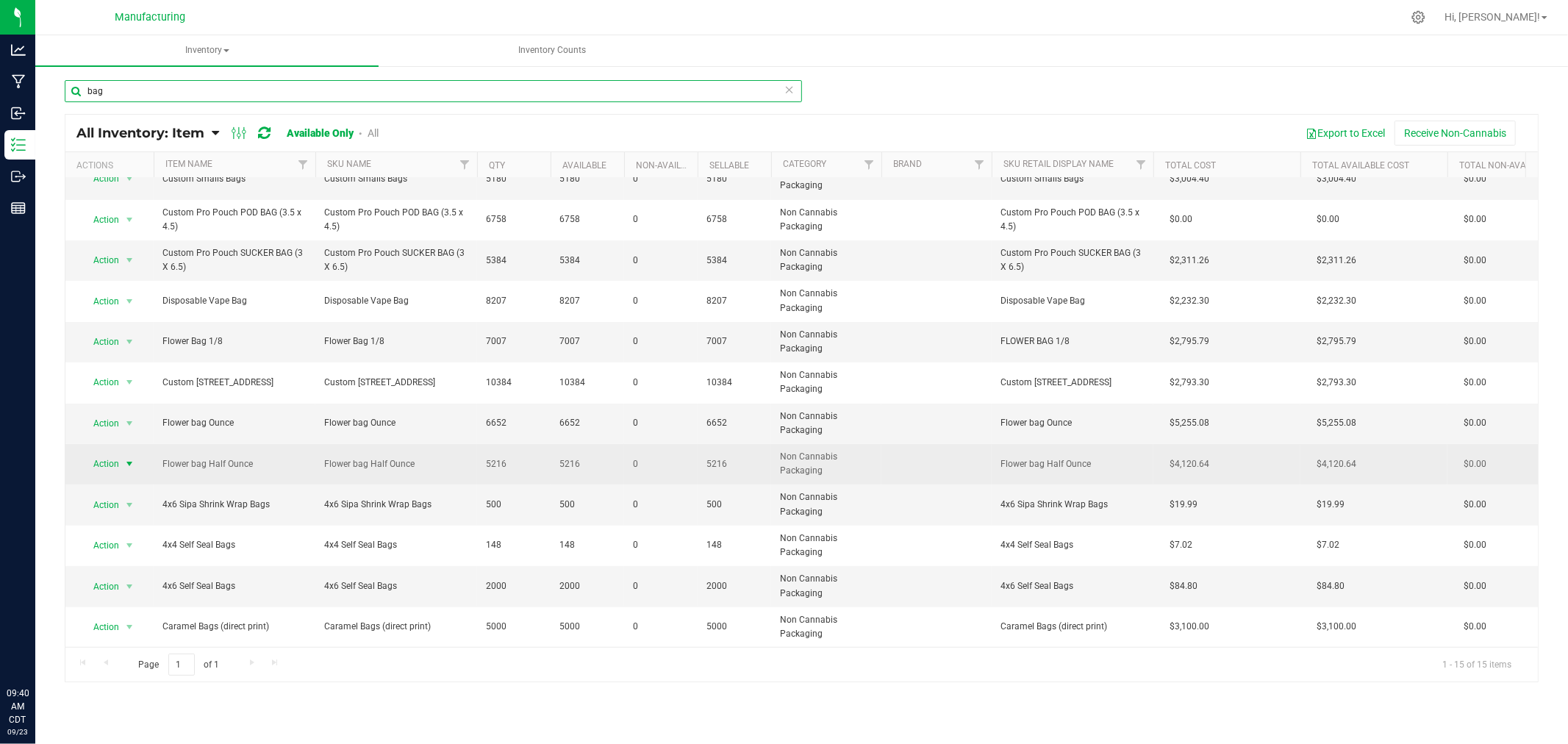
type input "bag"
click at [130, 458] on span "select" at bounding box center [129, 464] width 12 height 12
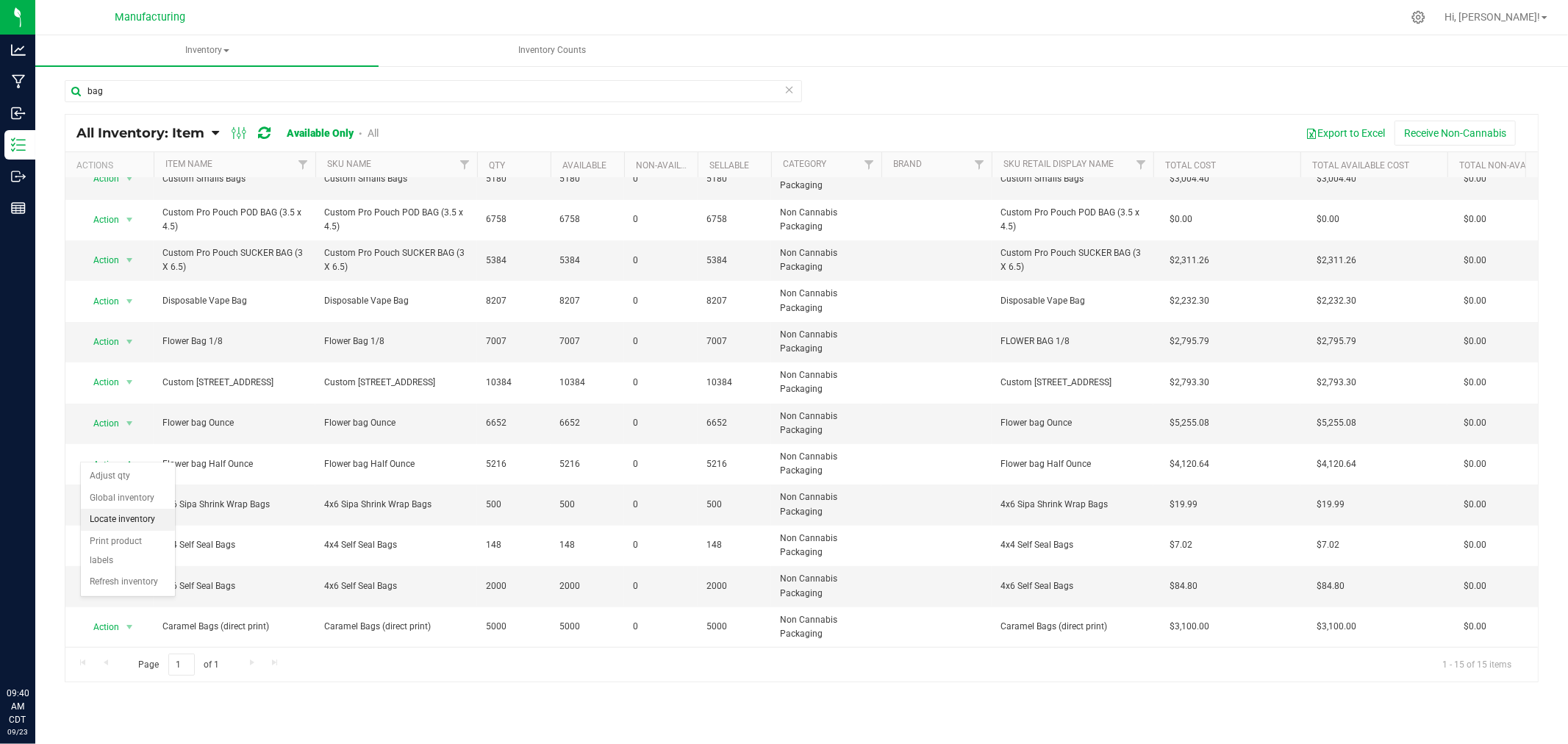
click at [141, 517] on li "Locate inventory" at bounding box center [128, 519] width 94 height 22
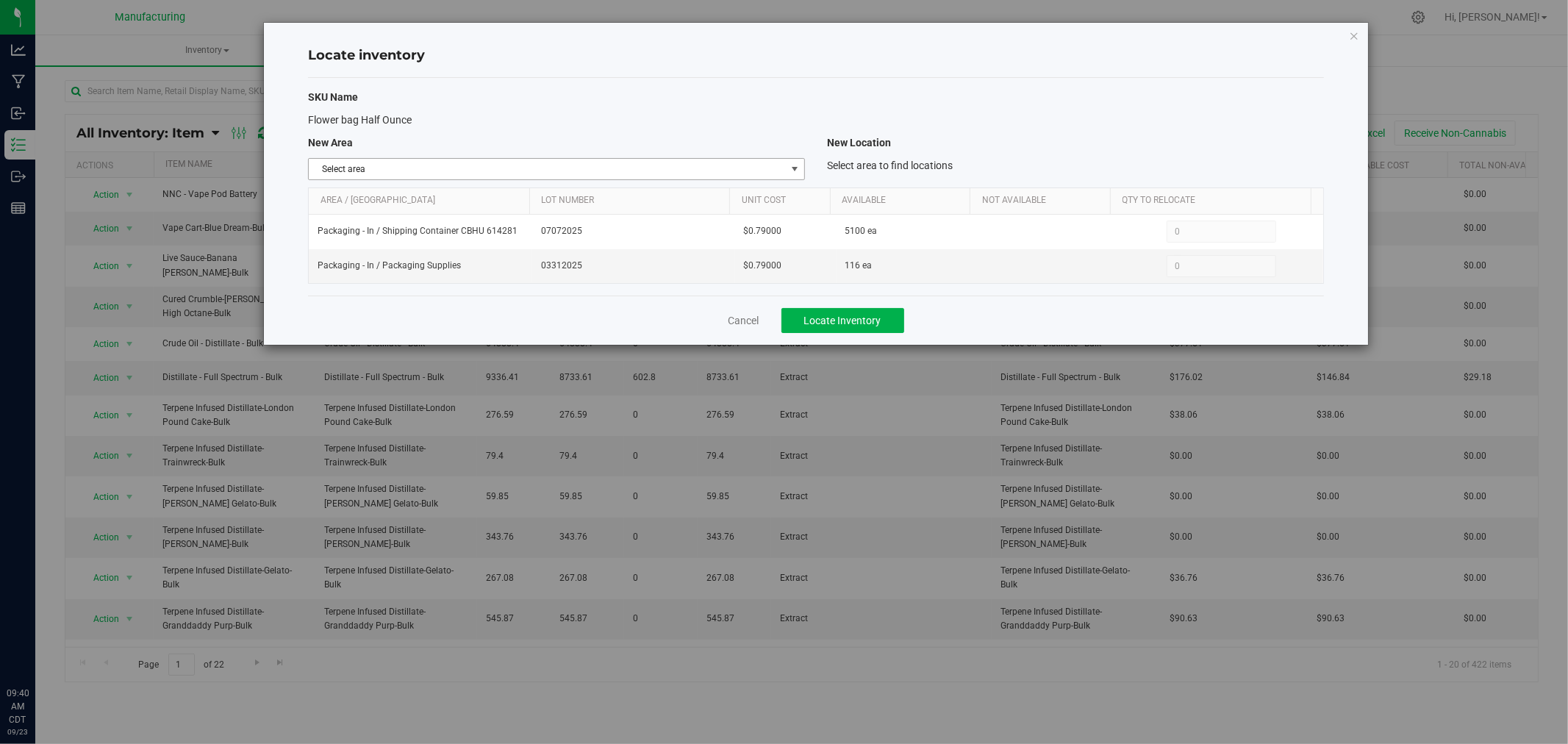
click at [796, 170] on span "select" at bounding box center [795, 170] width 12 height 12
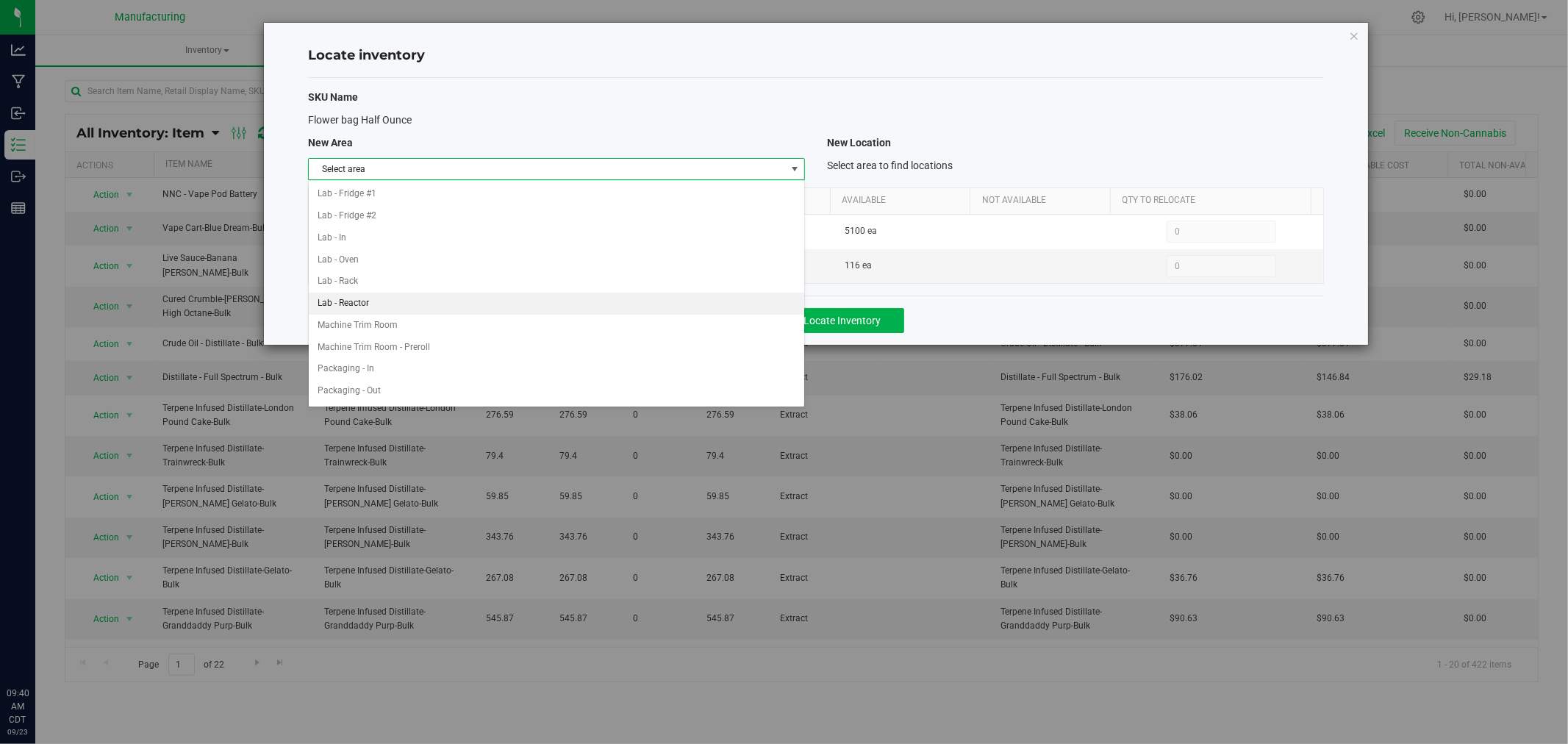
scroll to position [245, 0]
click at [525, 341] on li "Packaging - In" at bounding box center [556, 342] width 495 height 22
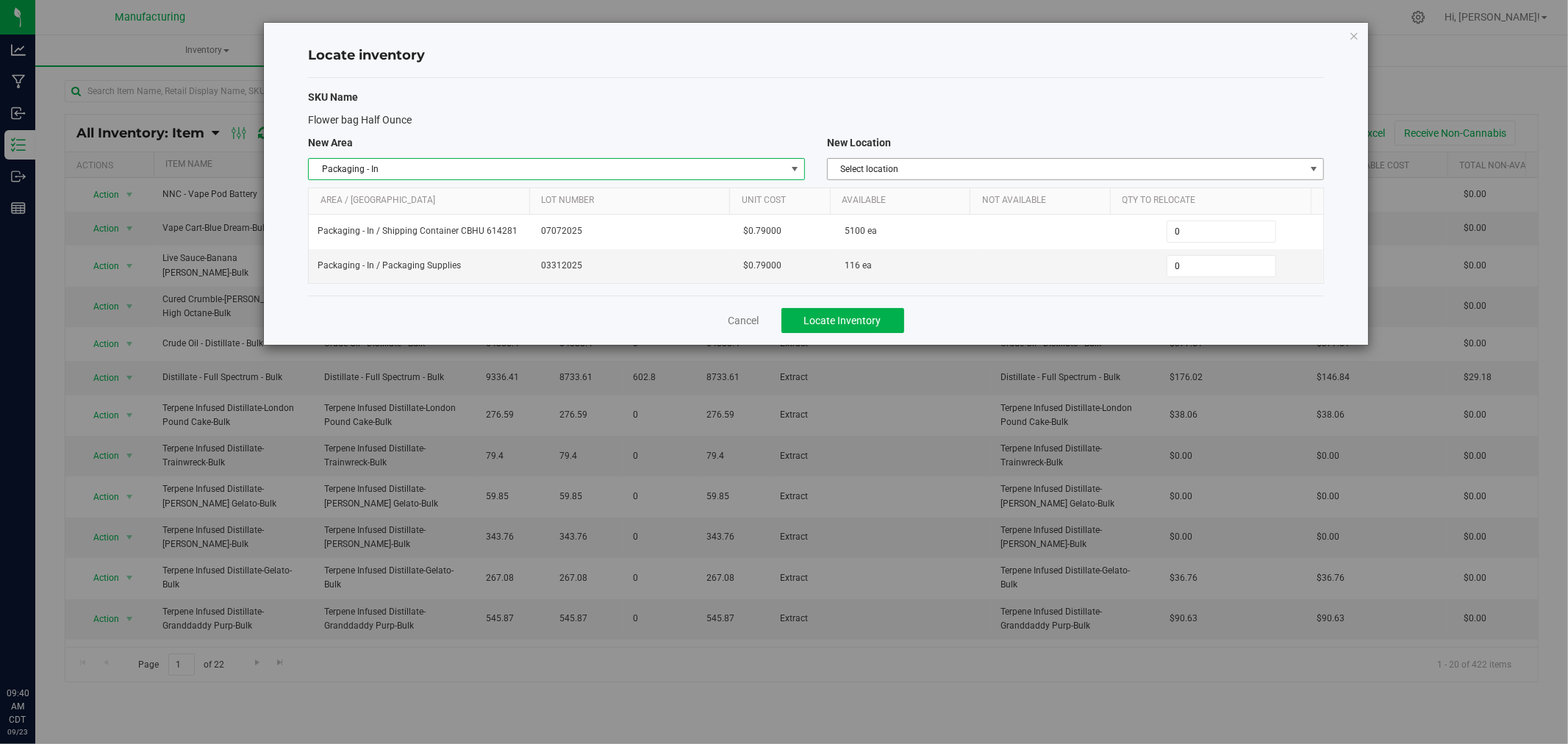
click at [901, 154] on div "SKU Name Flower bag Half Ounce New Area New Location Packaging - In Select area…" at bounding box center [815, 187] width 1016 height 218
click at [899, 167] on span "Select location" at bounding box center [1066, 169] width 477 height 20
click at [914, 222] on li "Packaging Supplies" at bounding box center [1075, 216] width 495 height 22
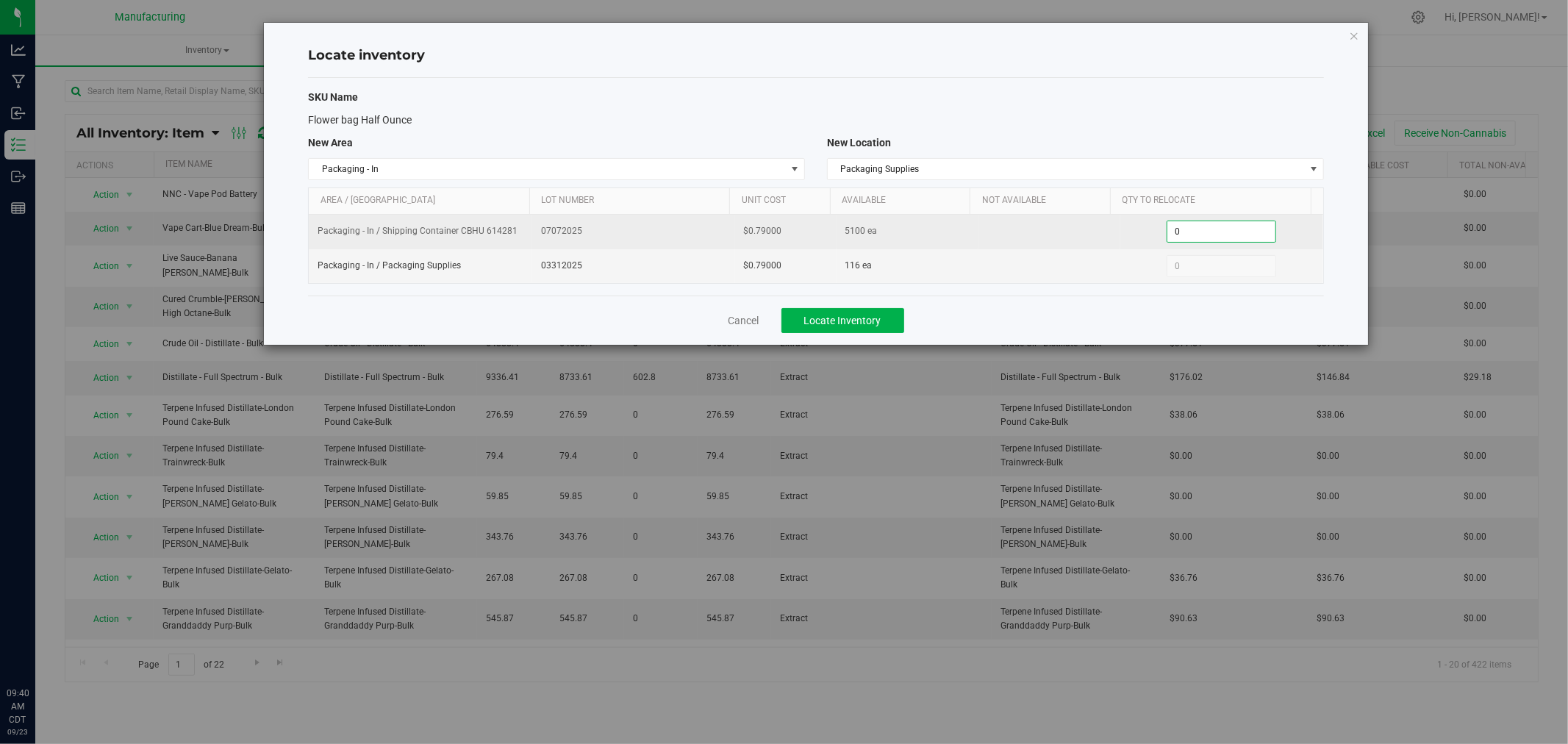
drag, startPoint x: 1186, startPoint y: 235, endPoint x: 1106, endPoint y: 221, distance: 81.2
click at [1107, 229] on tr "Packaging - In / Shipping Container CBHU 614281 07072025 $0.79000 5100 ea 0 0" at bounding box center [815, 232] width 1014 height 35
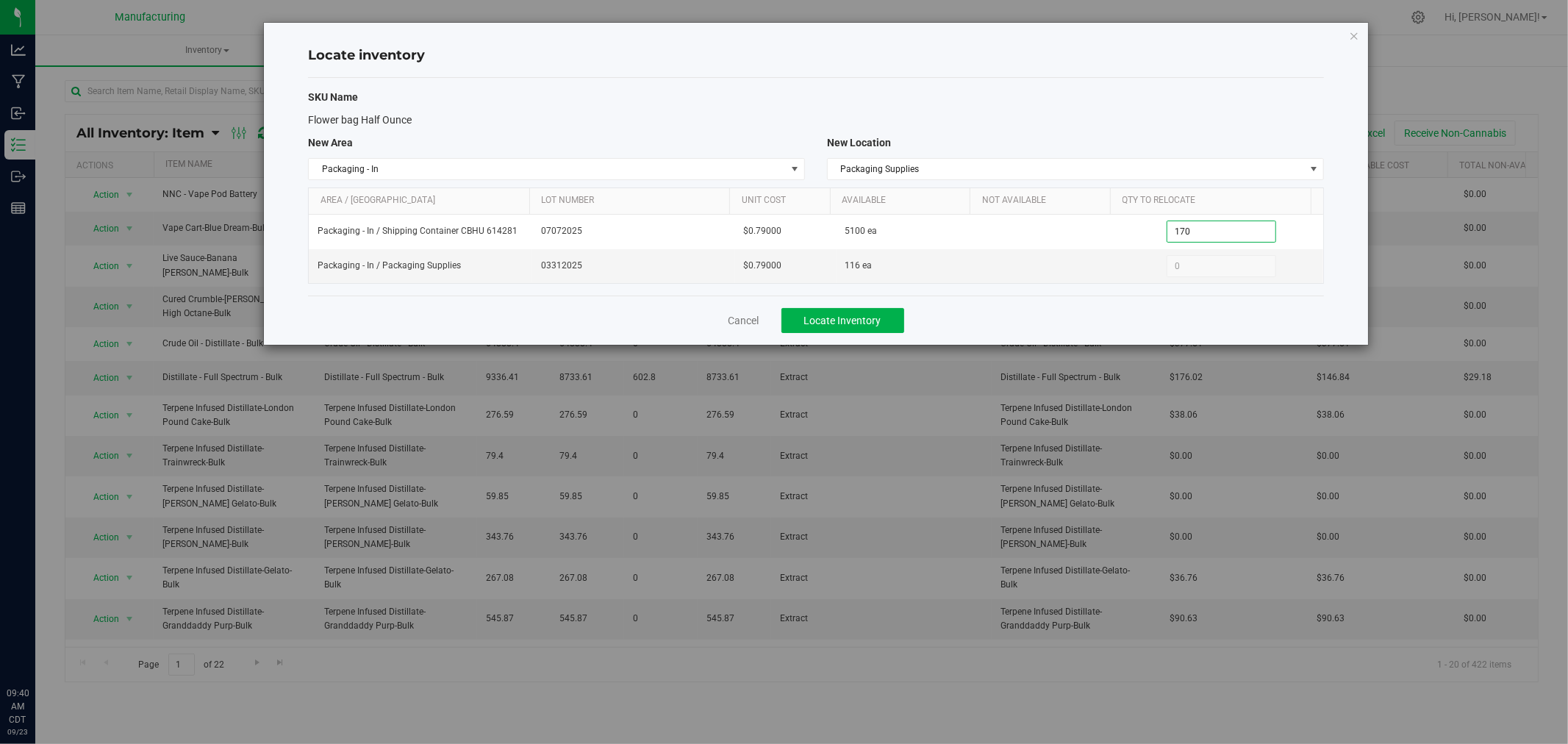
type input "1700"
type input "1,700"
click at [858, 317] on span "Locate Inventory" at bounding box center [843, 321] width 77 height 12
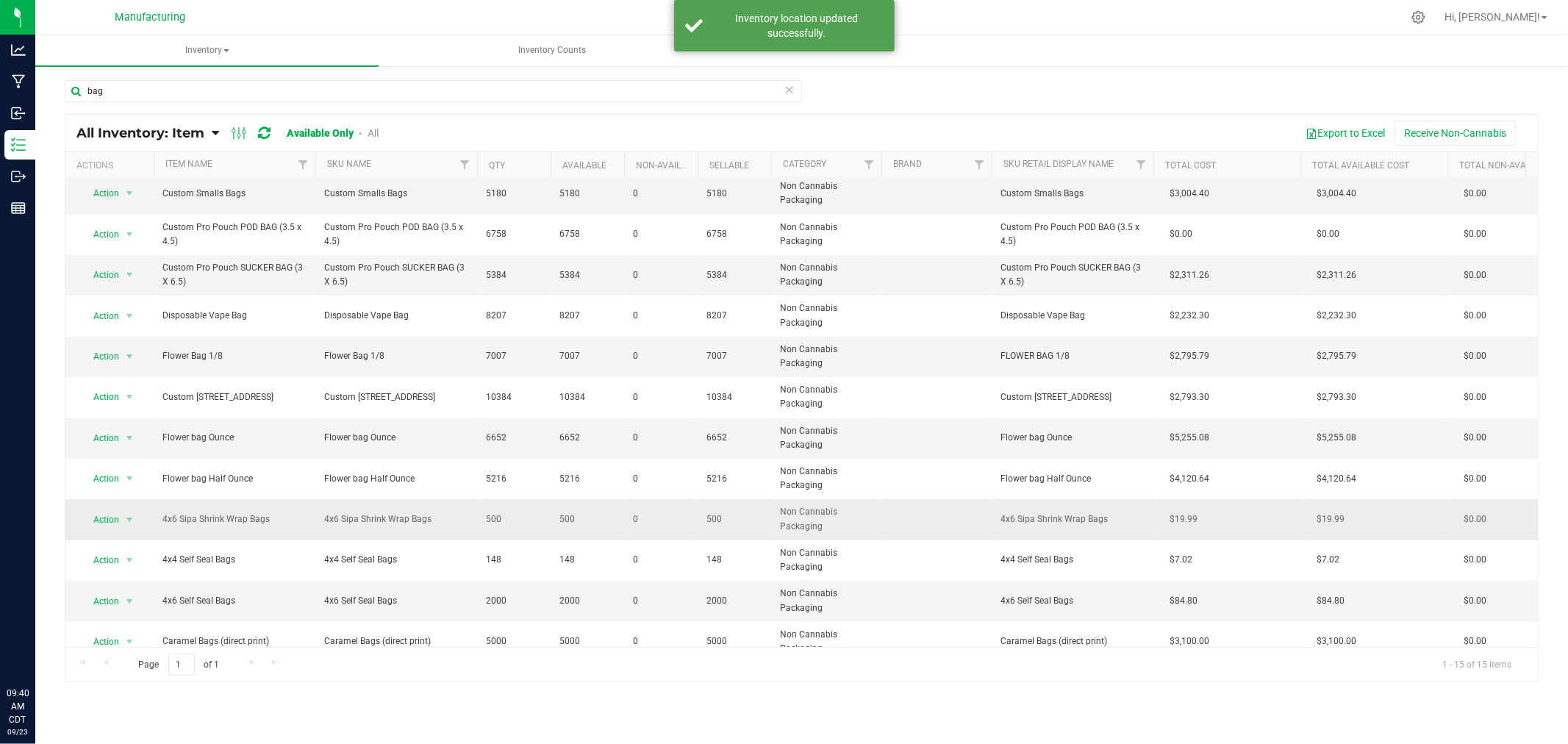
scroll to position [154, 0]
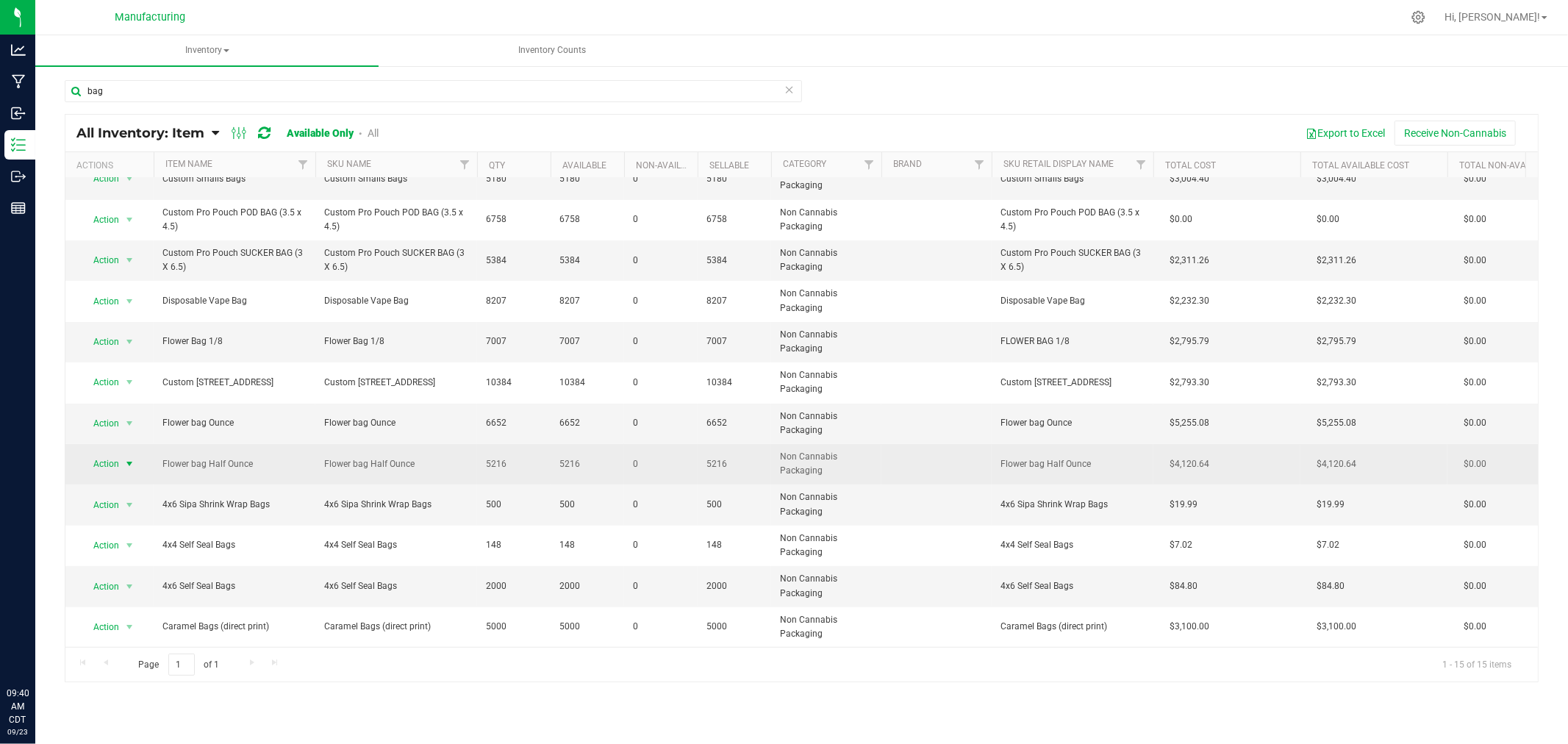
click at [125, 458] on span "select" at bounding box center [129, 464] width 12 height 12
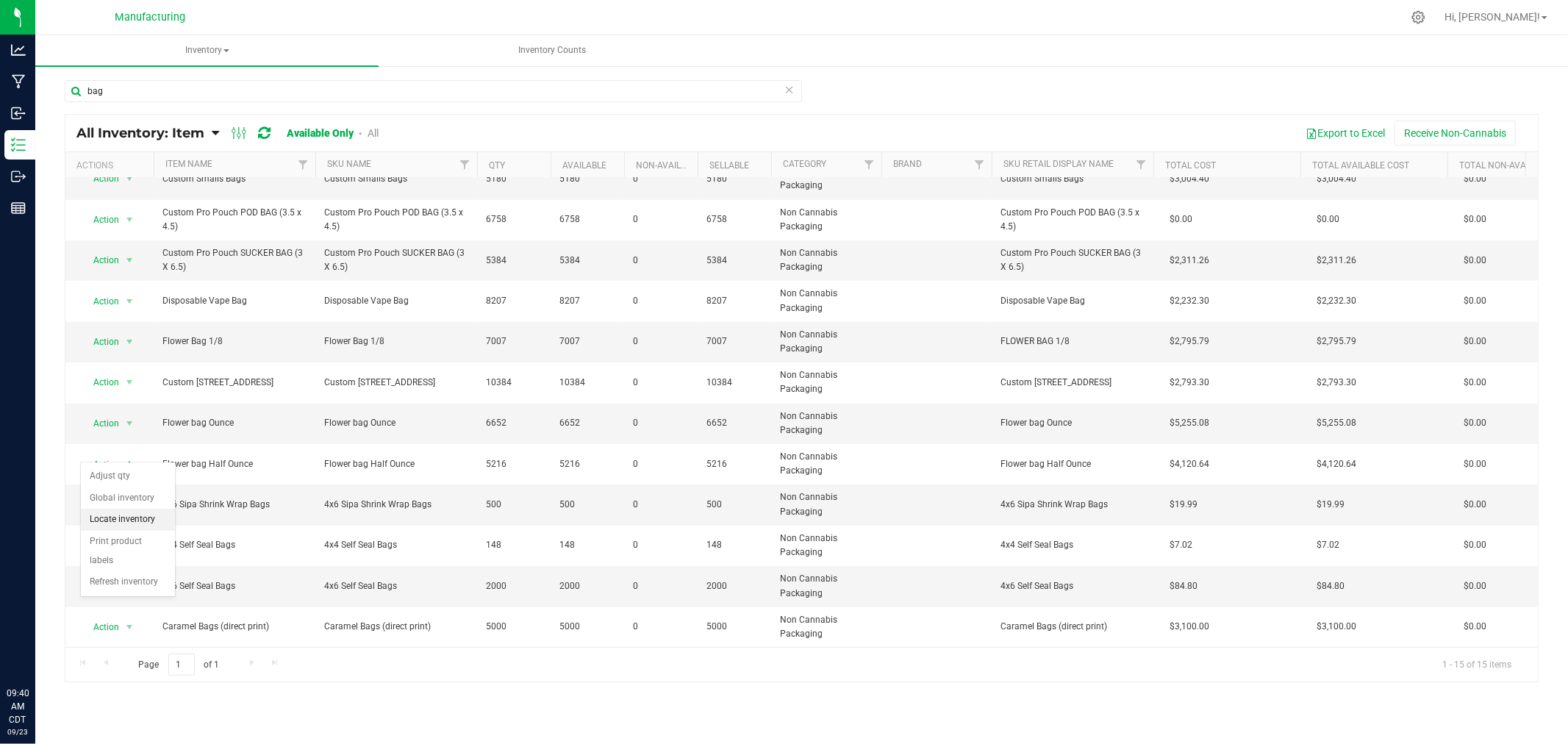
drag, startPoint x: 141, startPoint y: 518, endPoint x: 152, endPoint y: 512, distance: 12.5
click at [141, 518] on li "Locate inventory" at bounding box center [128, 519] width 94 height 22
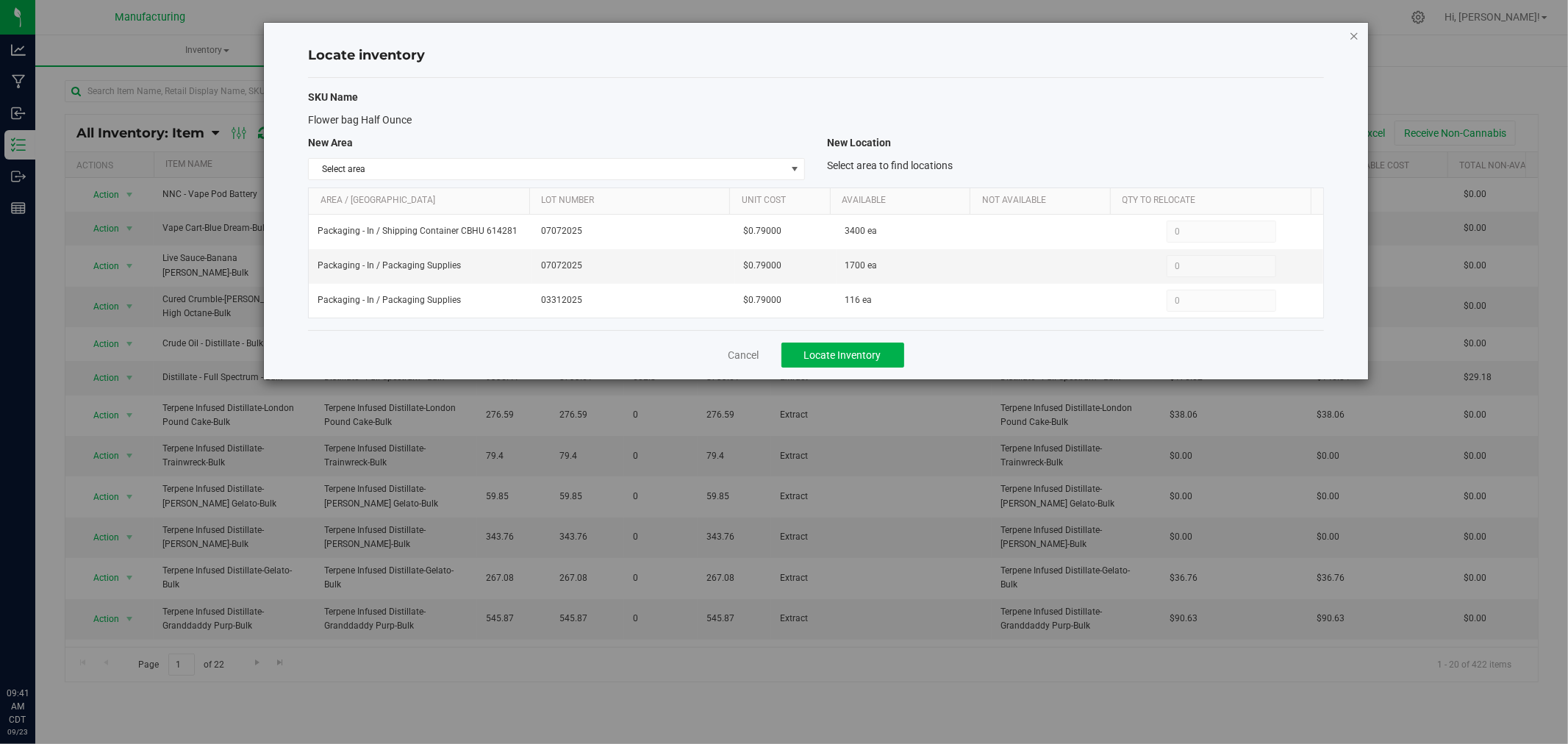
click at [1352, 37] on icon "button" at bounding box center [1354, 35] width 11 height 17
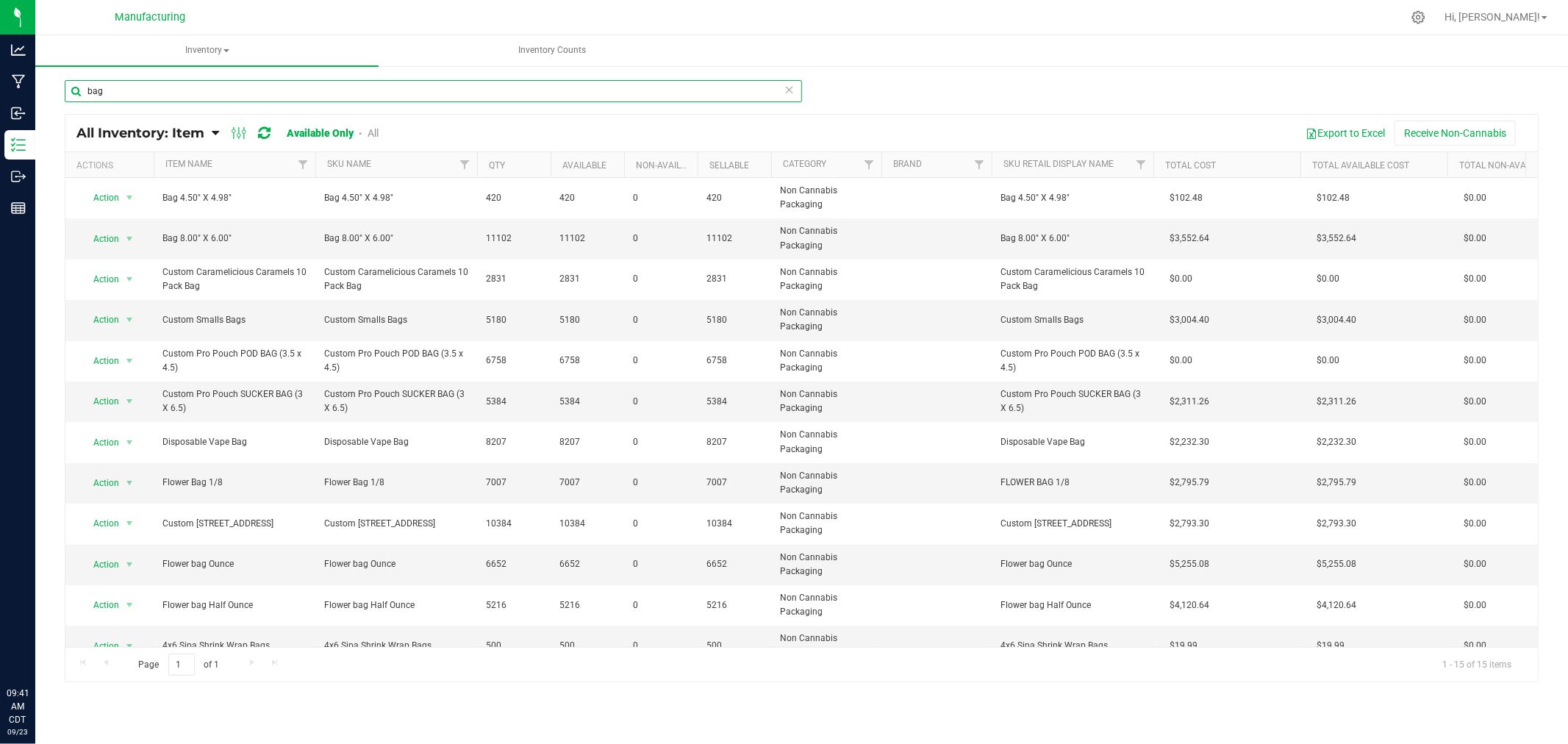
click at [147, 98] on input "bag" at bounding box center [433, 91] width 737 height 22
type input "b"
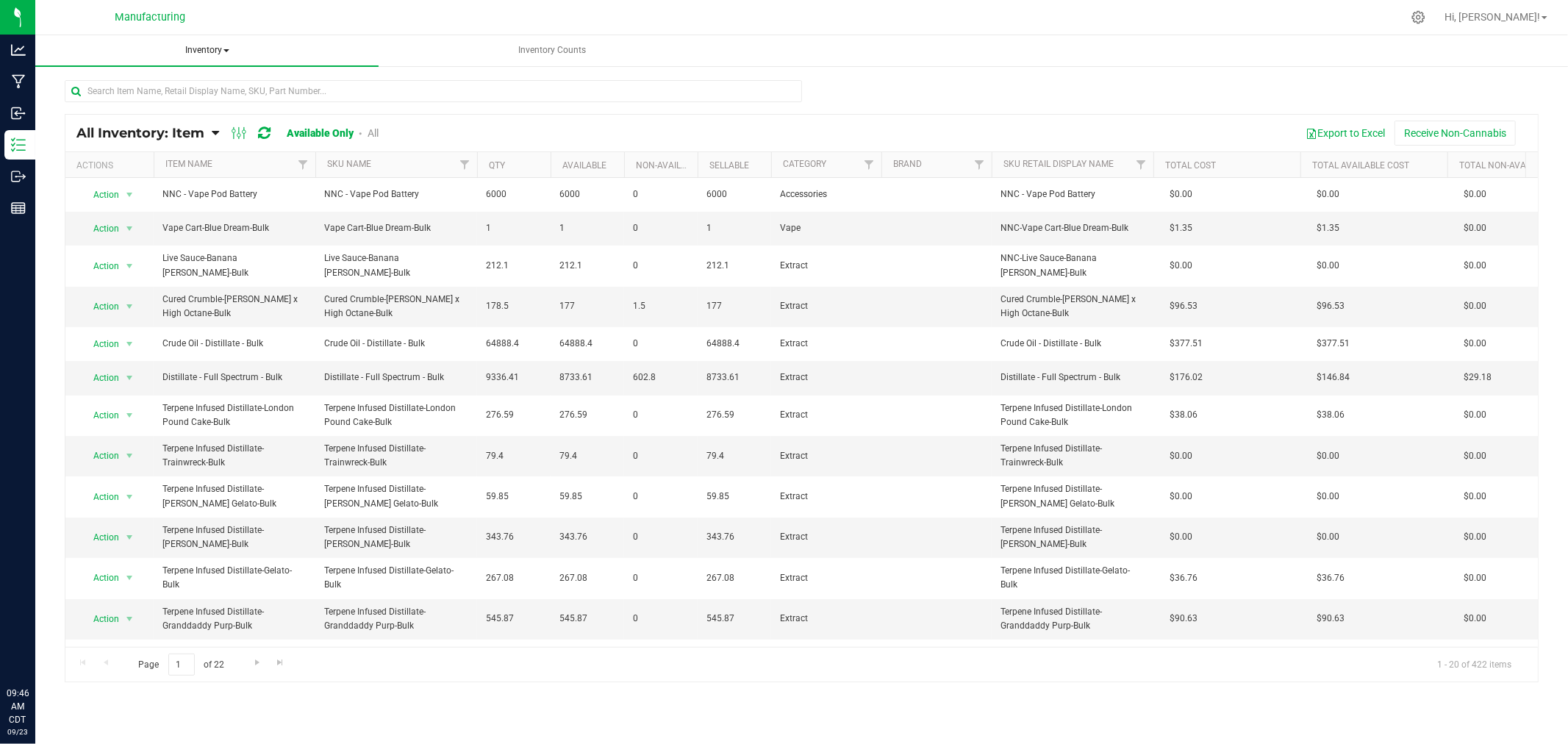
click at [216, 48] on span "Inventory" at bounding box center [207, 51] width 343 height 31
click at [182, 86] on li "All packages" at bounding box center [207, 88] width 343 height 17
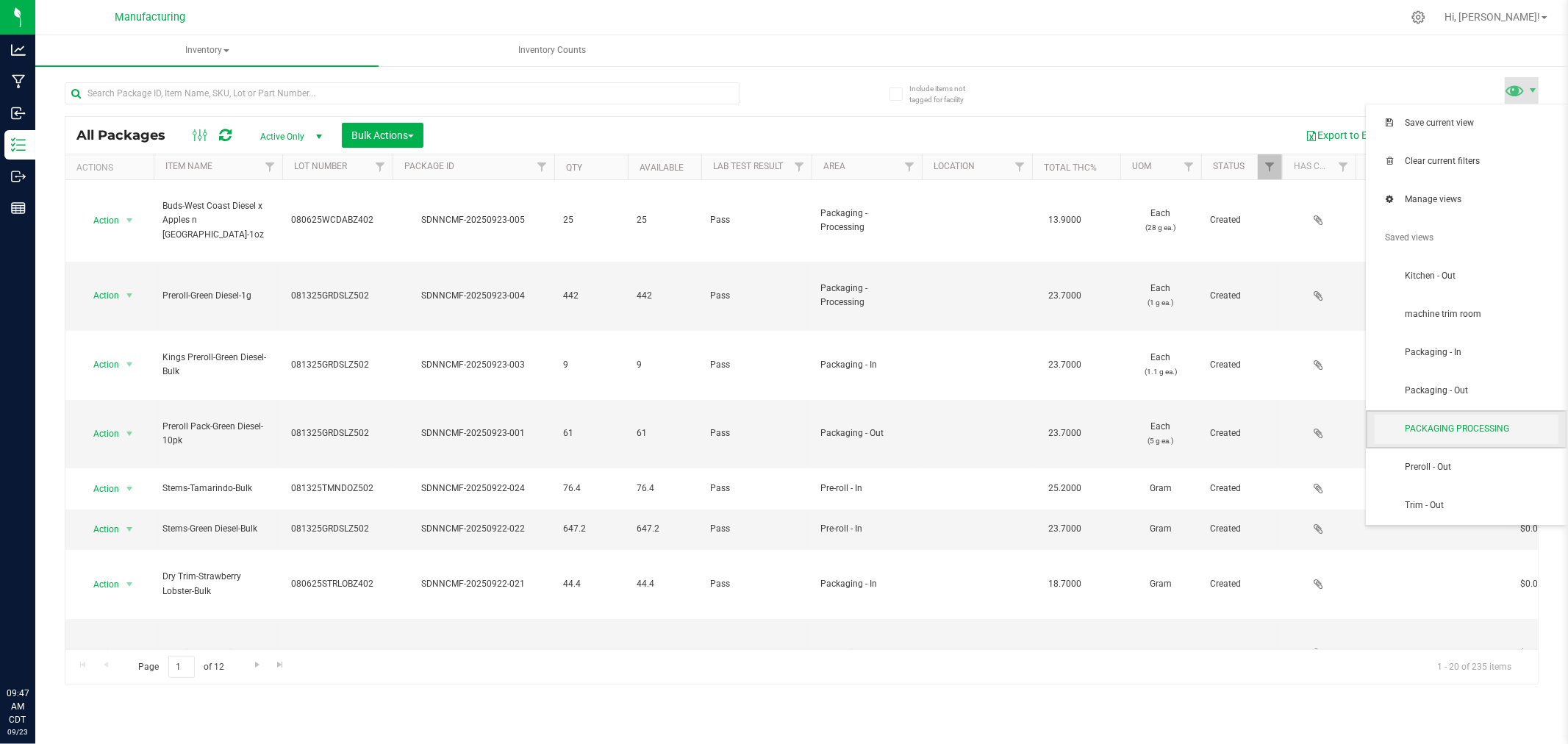
click at [1490, 434] on span "PACKAGING PROCESSING" at bounding box center [1481, 429] width 153 height 13
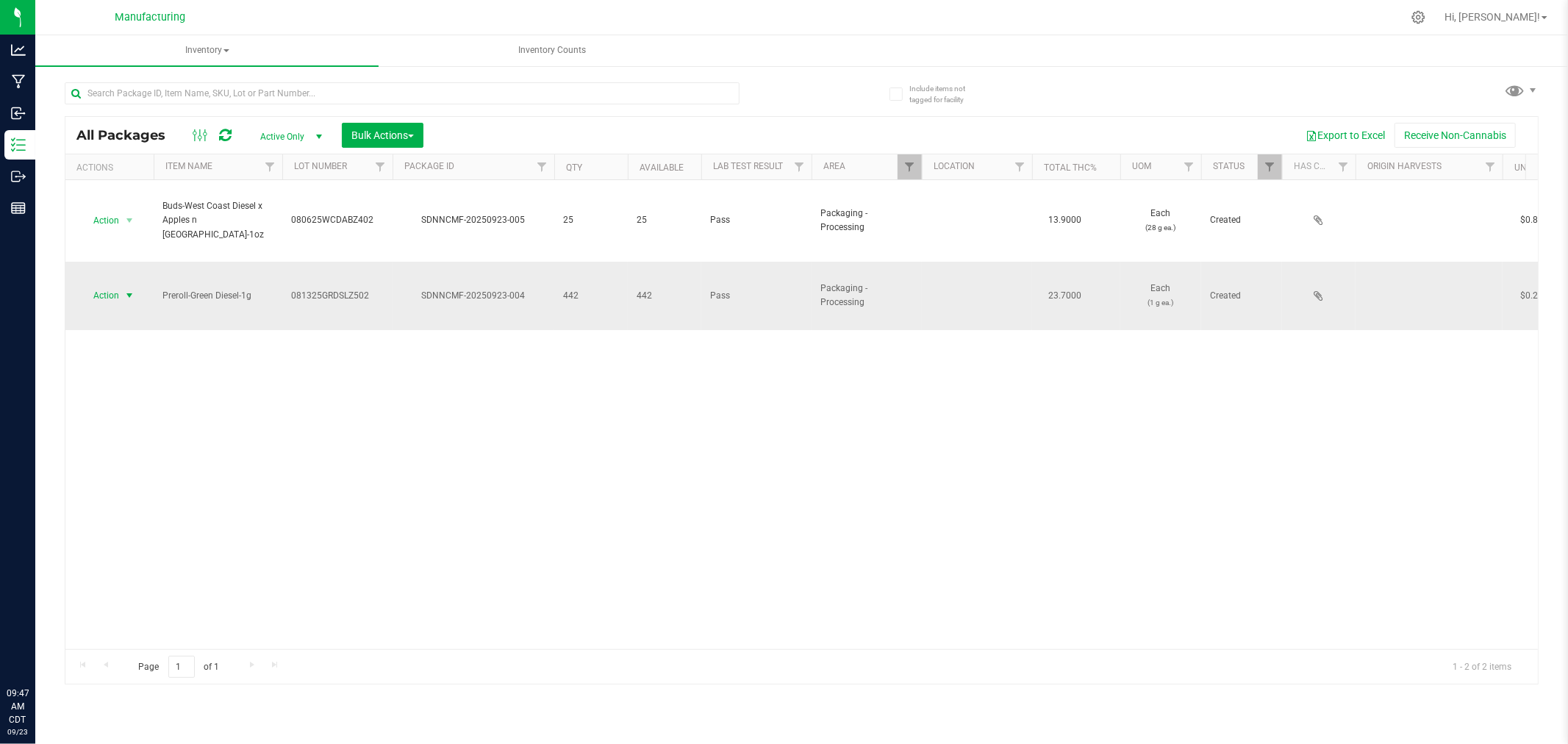
click at [130, 290] on span "select" at bounding box center [129, 296] width 12 height 12
click at [156, 397] on li "Locate package" at bounding box center [127, 394] width 92 height 22
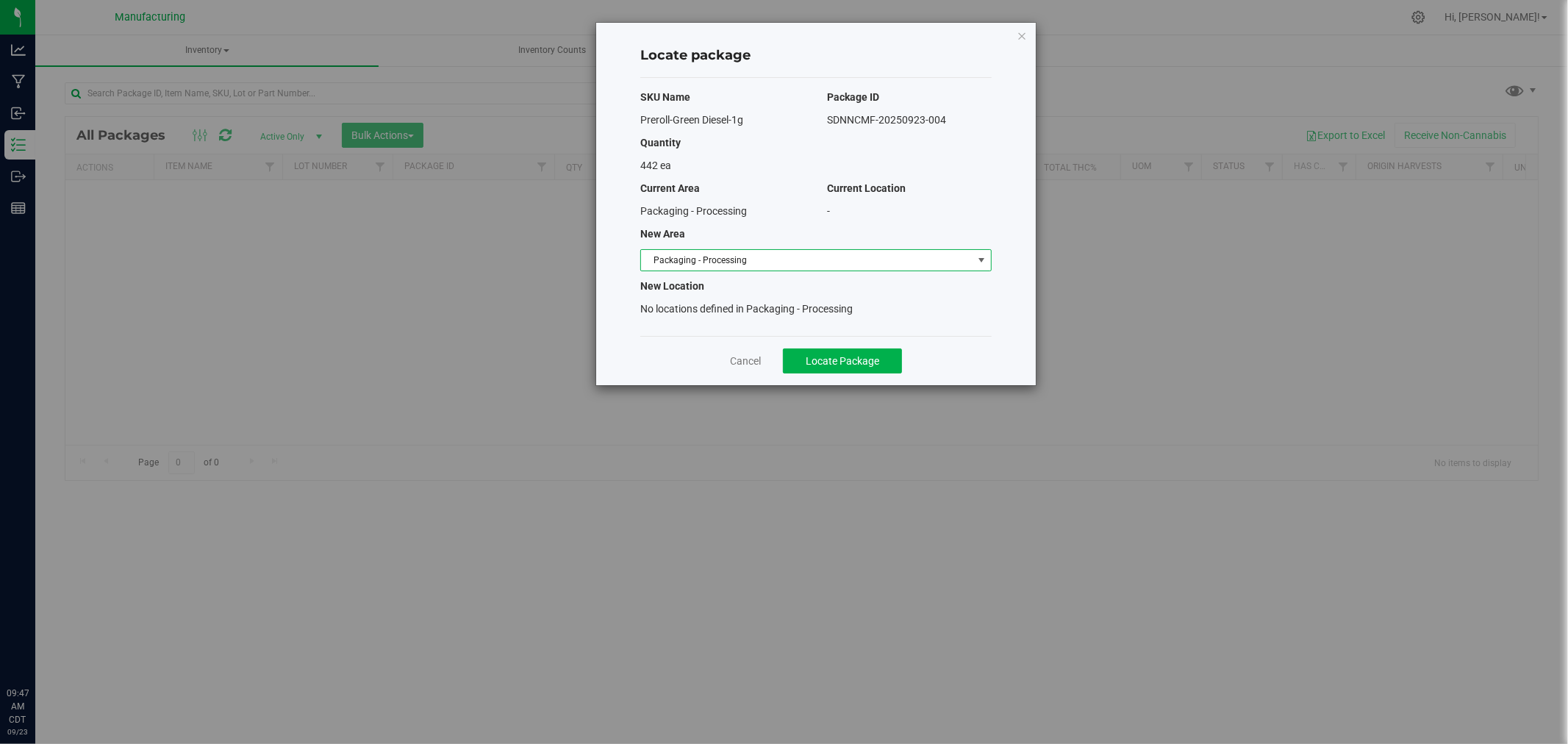
click at [981, 256] on span "select" at bounding box center [981, 260] width 12 height 12
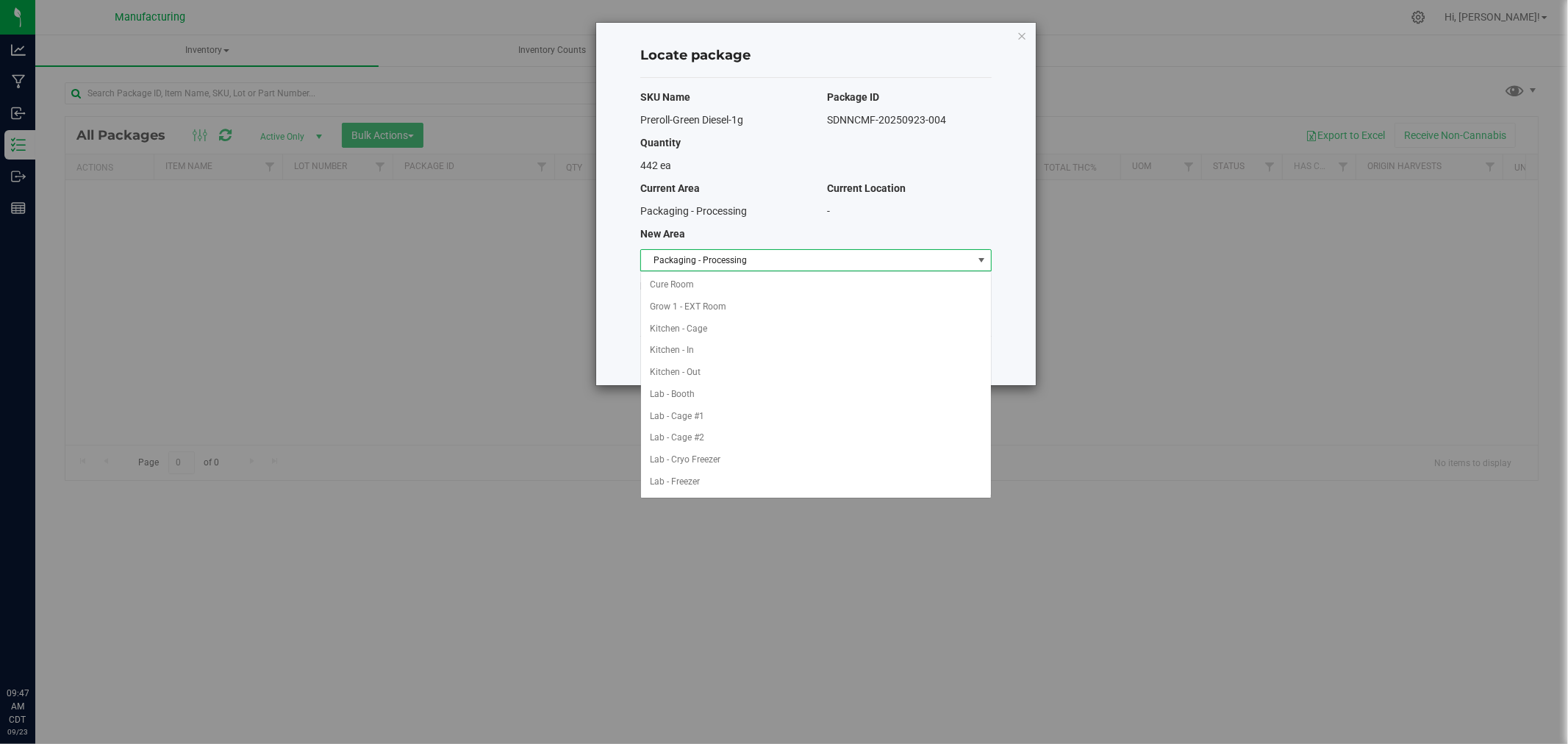
scroll to position [241, 0]
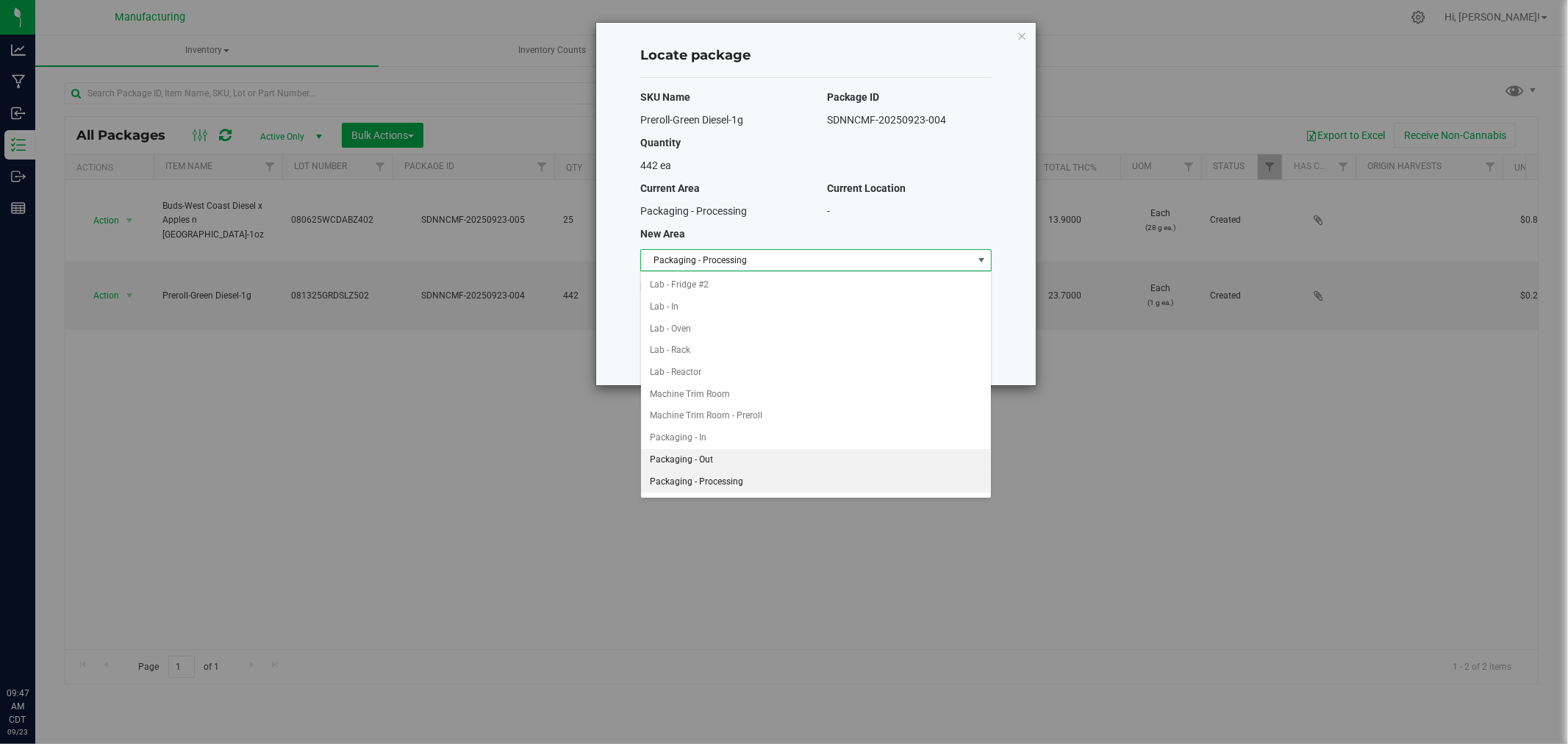
click at [722, 460] on li "Packaging - Out" at bounding box center [815, 460] width 349 height 22
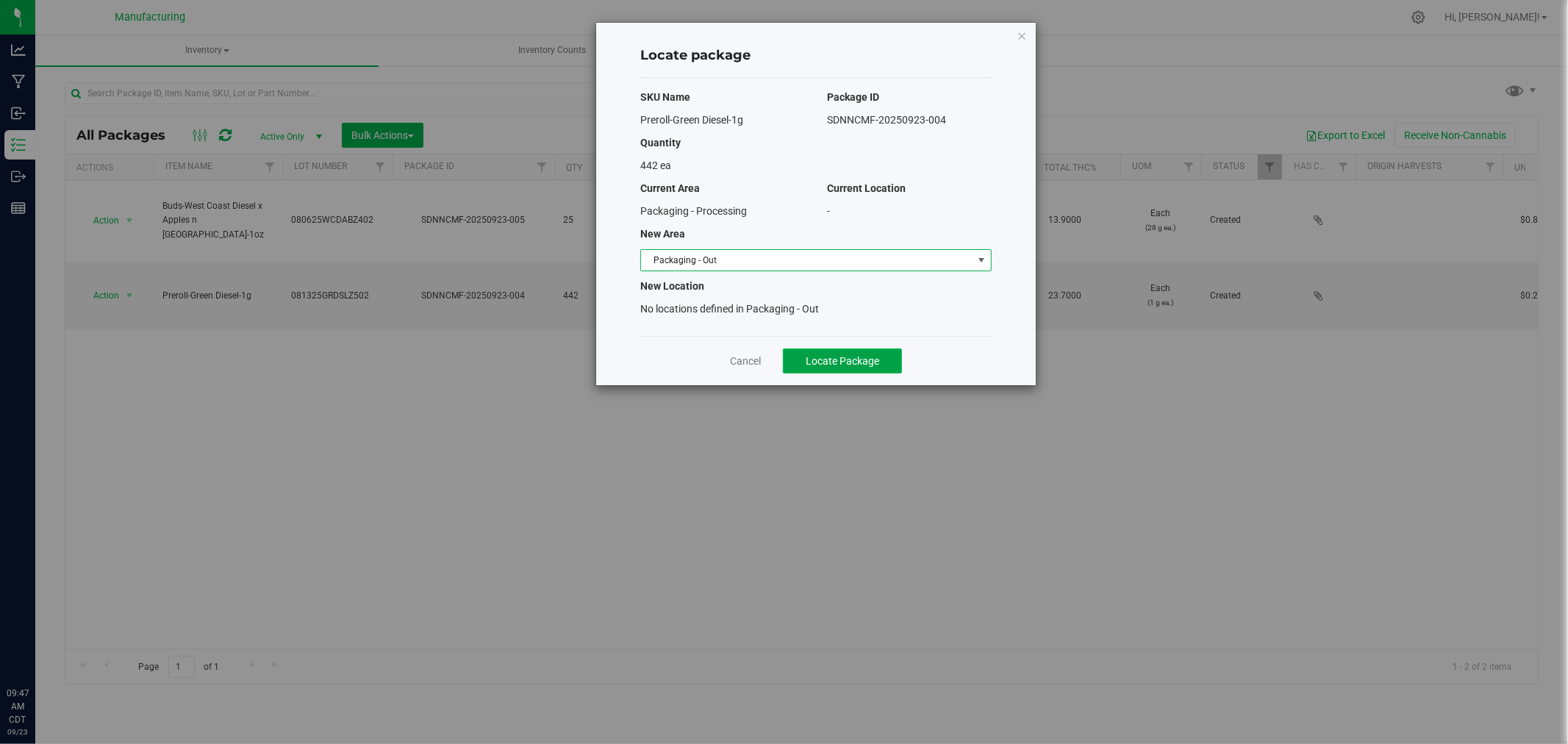
click at [812, 363] on span "Locate Package" at bounding box center [842, 361] width 73 height 12
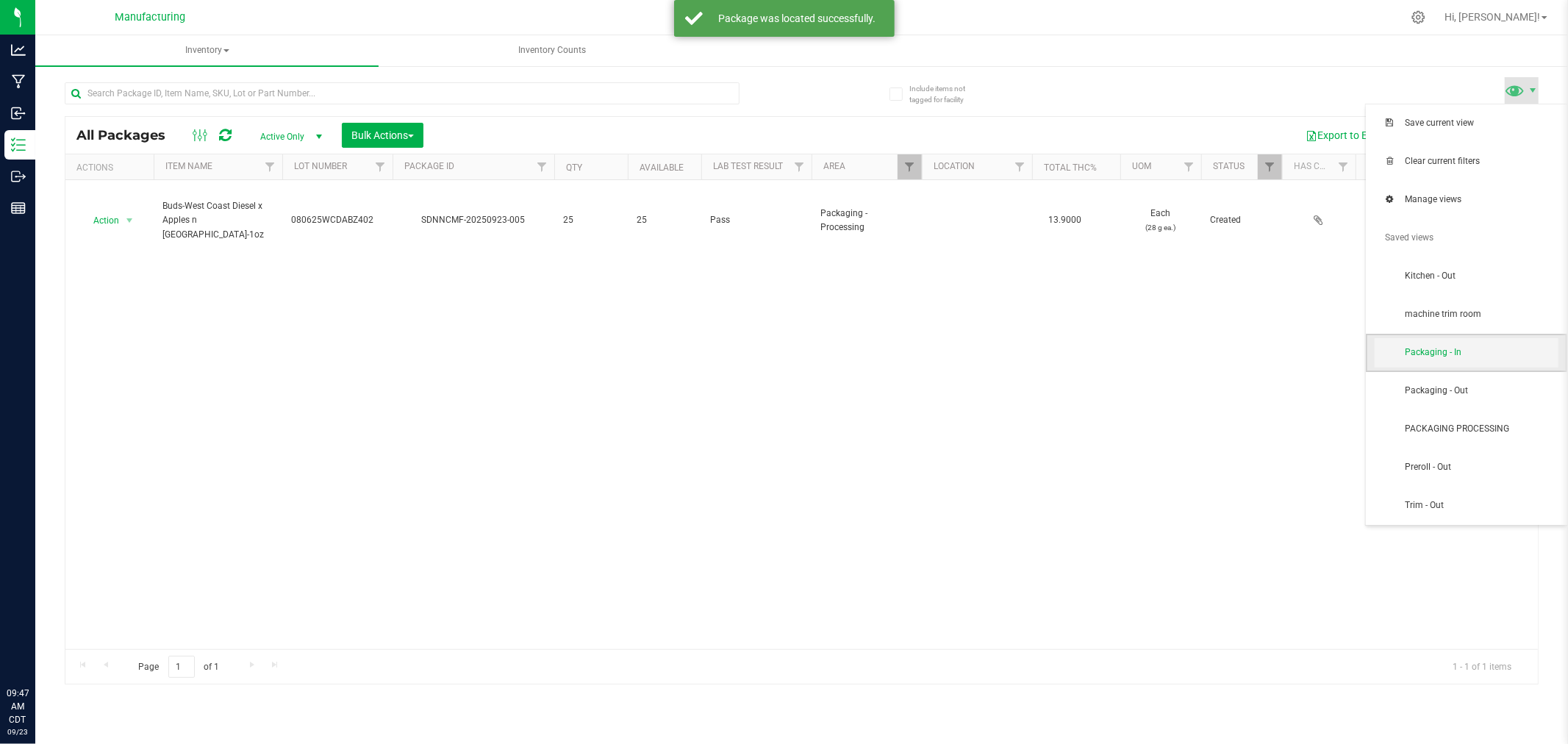
click at [1467, 358] on span "Packaging - In" at bounding box center [1481, 353] width 153 height 13
